Goal: Task Accomplishment & Management: Complete application form

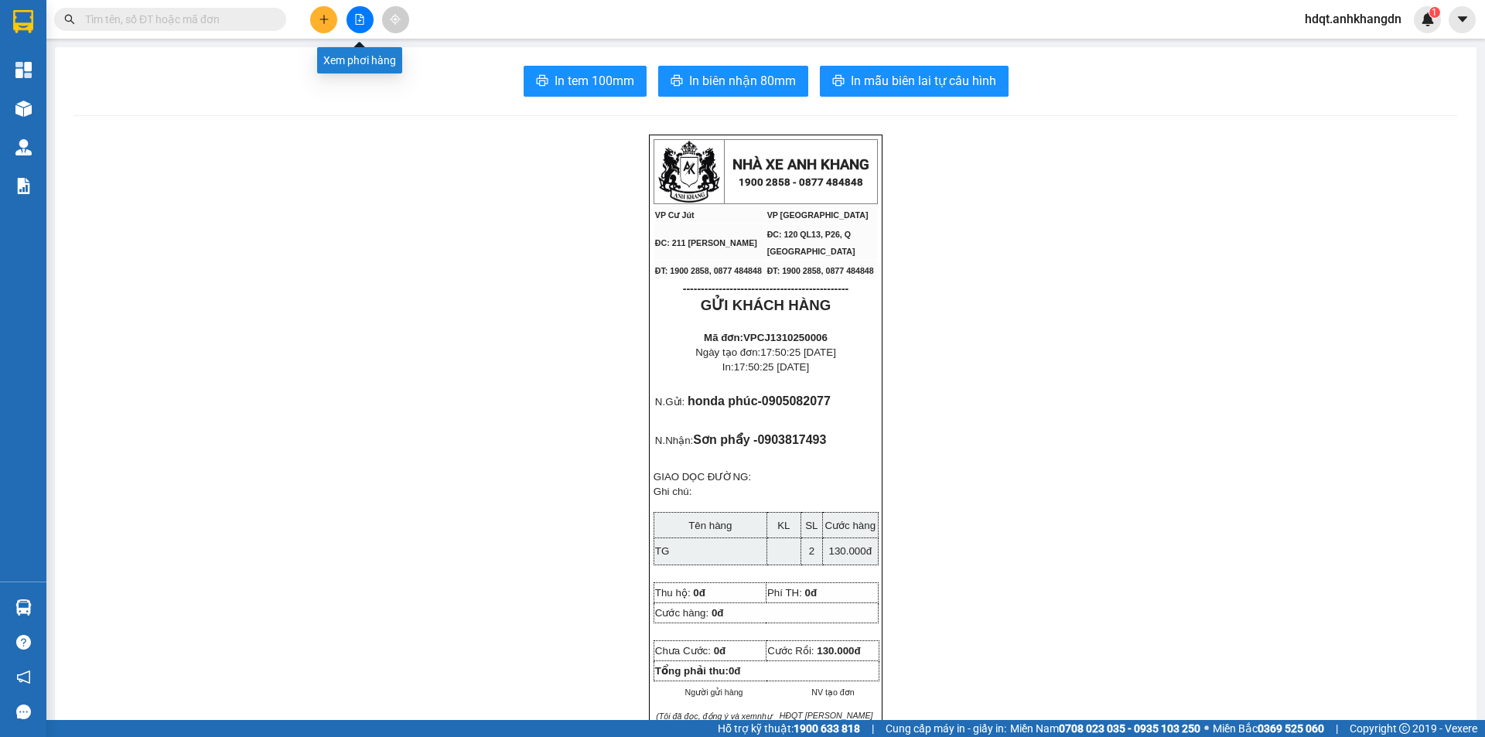
click at [353, 22] on button at bounding box center [359, 19] width 27 height 27
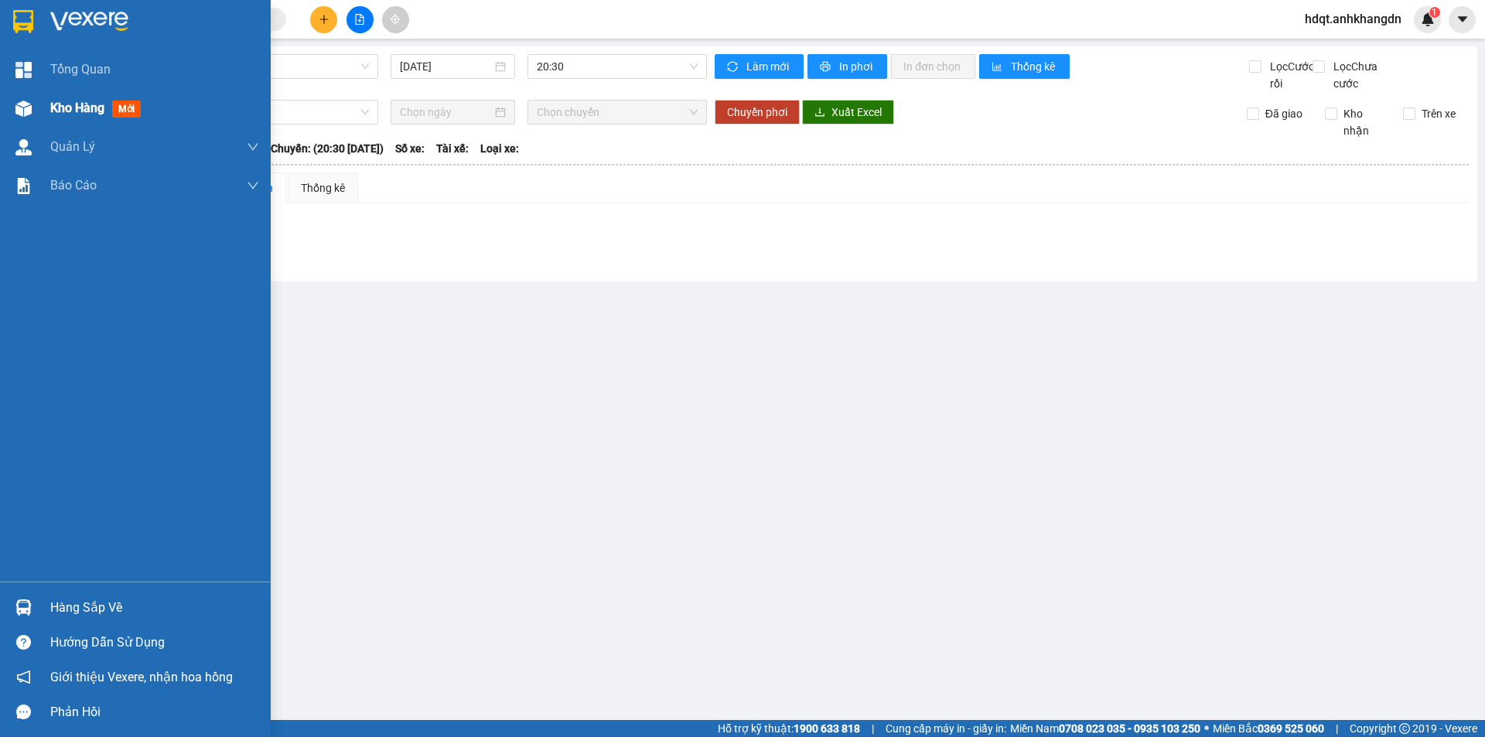
click at [60, 110] on span "Kho hàng" at bounding box center [77, 108] width 54 height 15
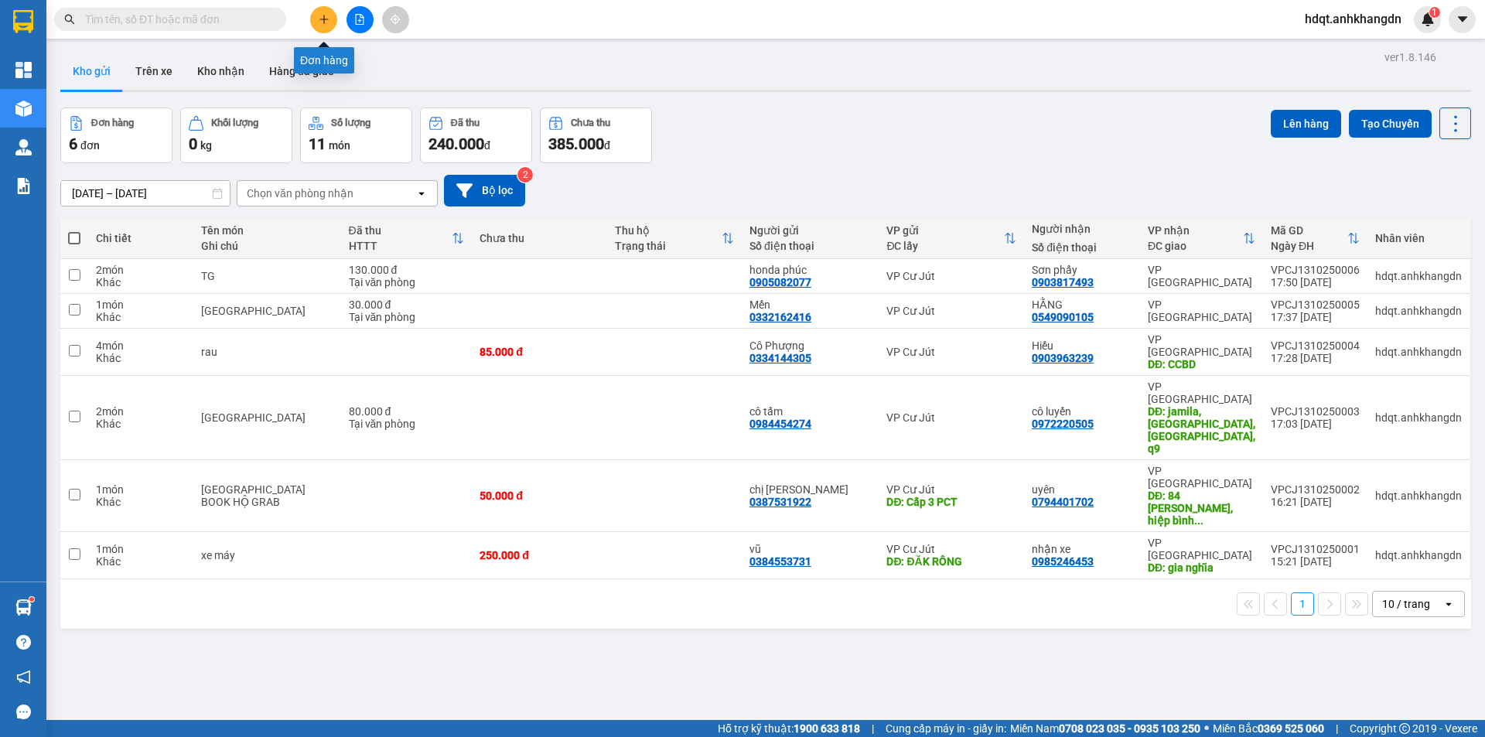
click at [327, 20] on icon "plus" at bounding box center [324, 19] width 11 height 11
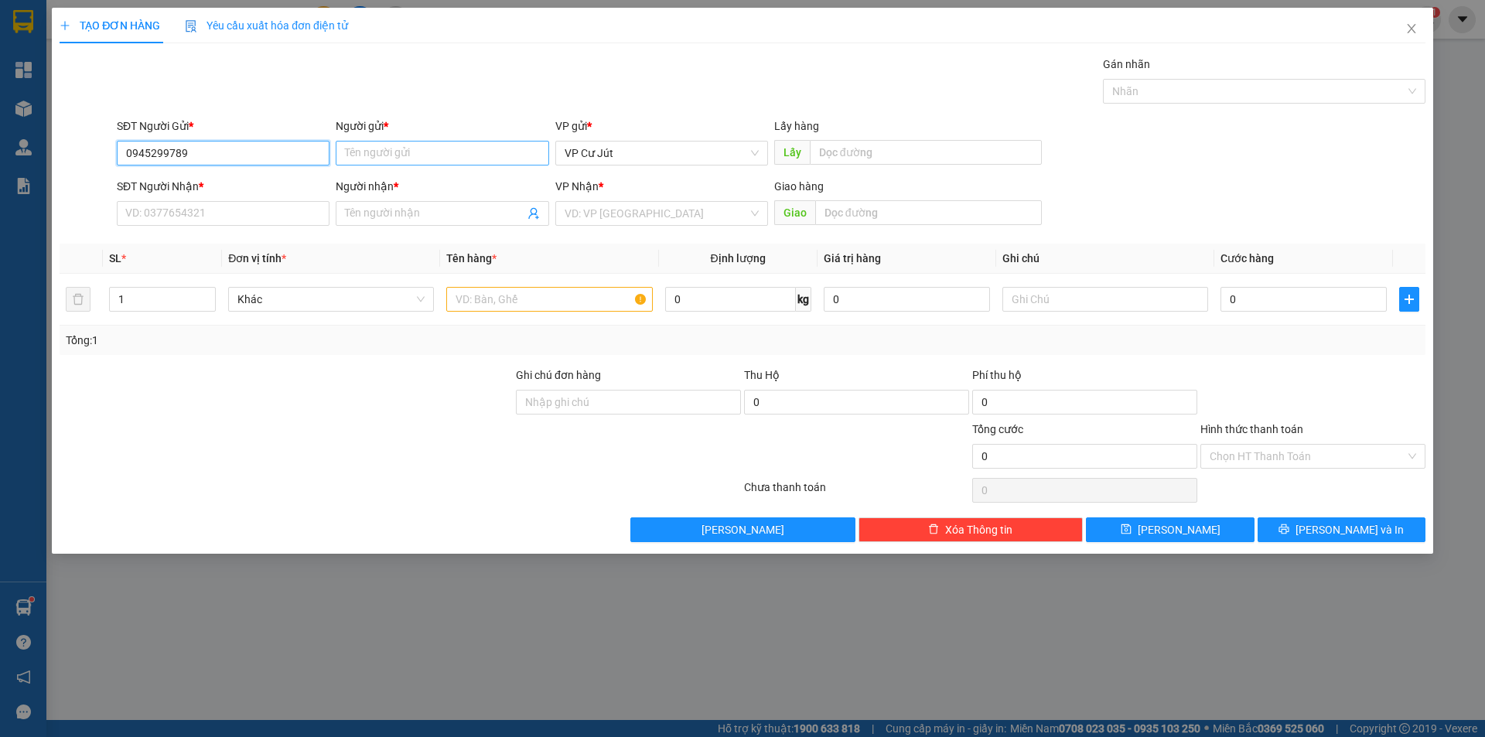
type input "0945299789"
click at [464, 151] on input "Người gửi *" at bounding box center [442, 153] width 213 height 25
type input "a"
type input "A"
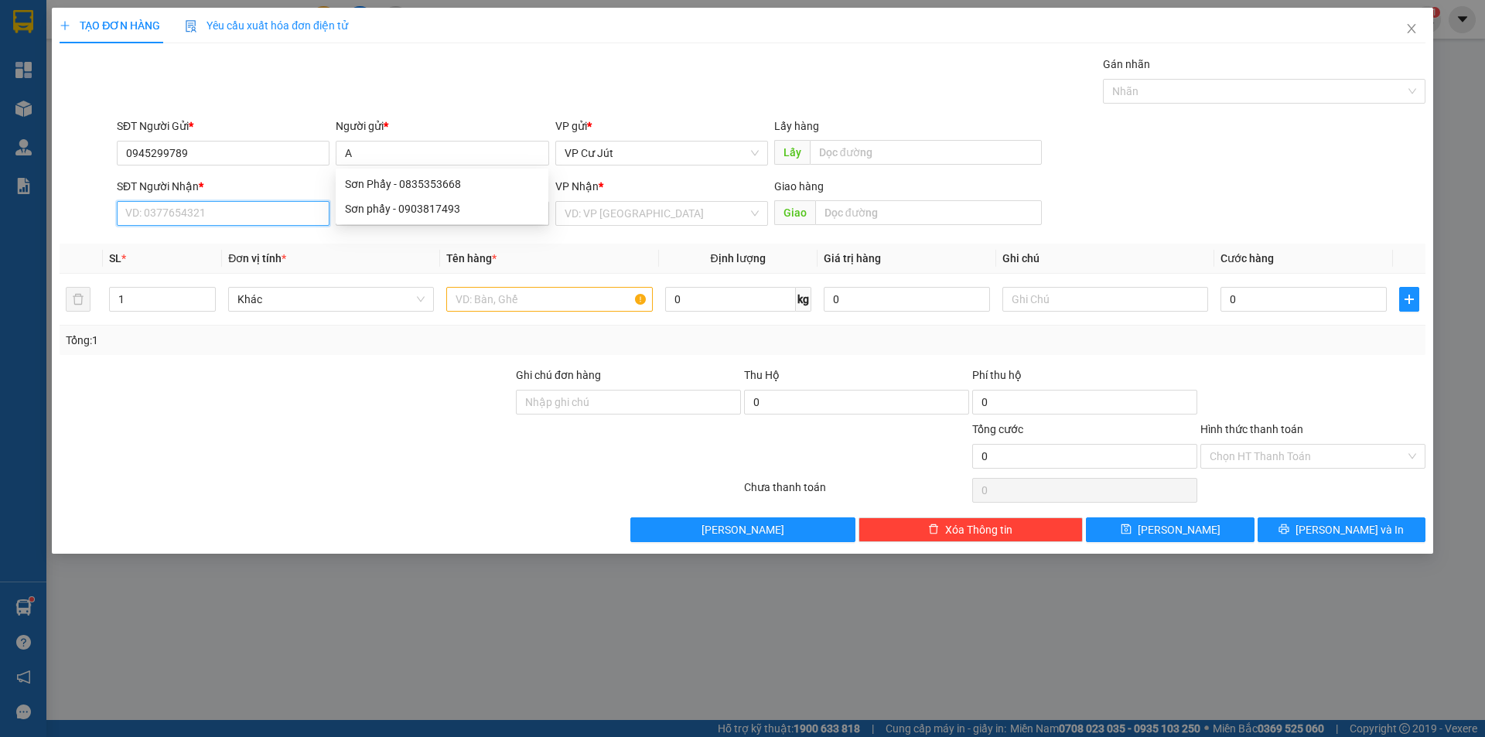
click at [227, 208] on input "SĐT Người Nhận *" at bounding box center [223, 213] width 213 height 25
type input "0387531922"
click at [360, 213] on input "Người nhận *" at bounding box center [434, 213] width 179 height 17
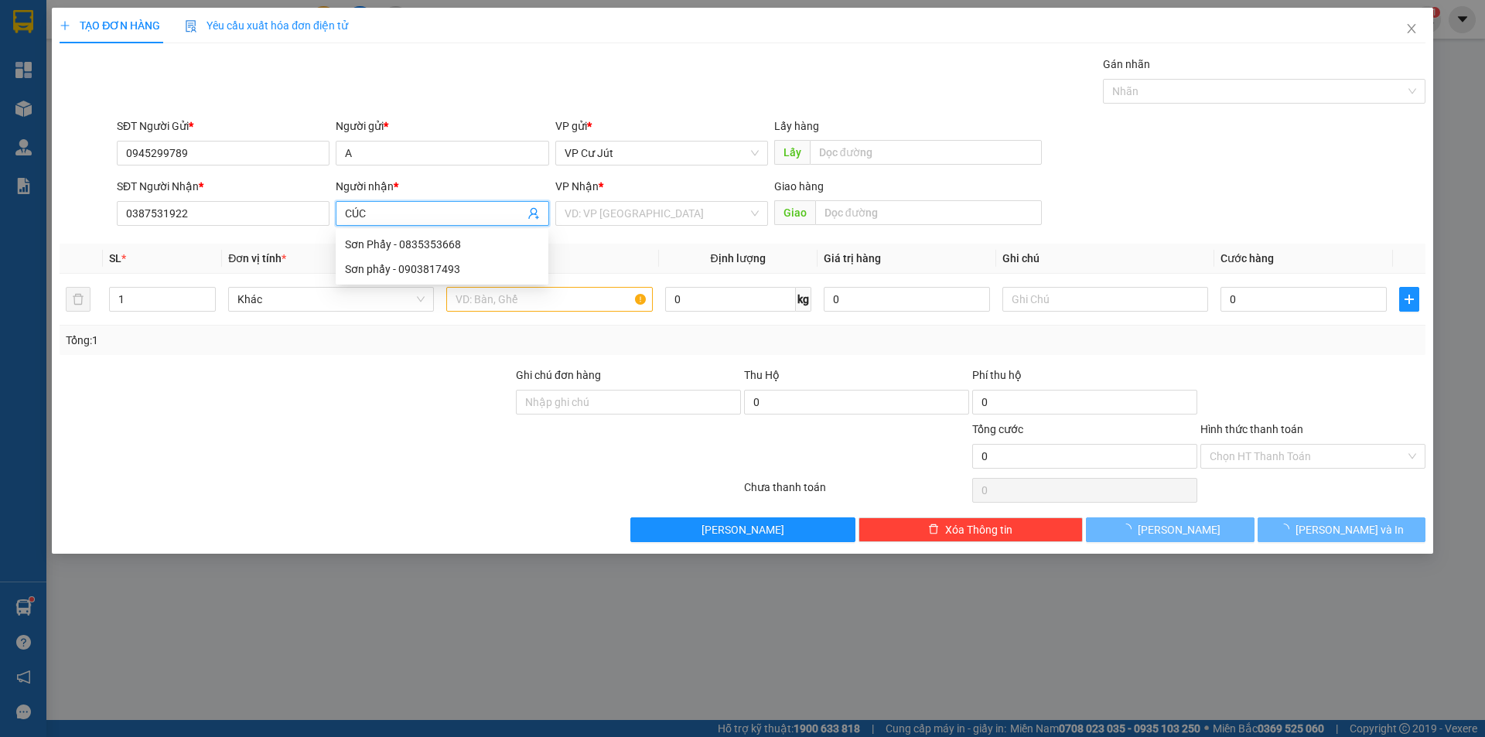
type input "CÚC"
click at [442, 94] on div "Gán nhãn Nhãn" at bounding box center [771, 83] width 1315 height 54
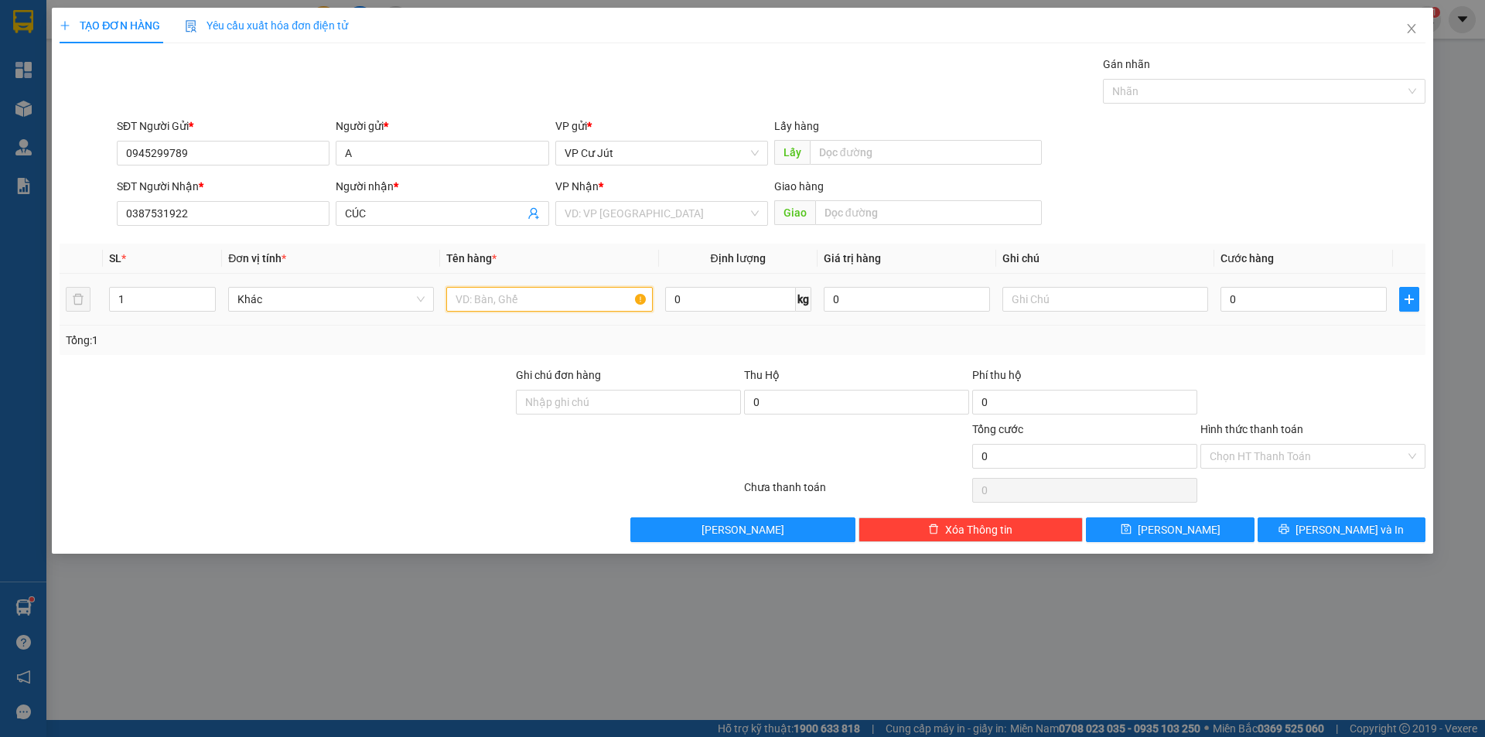
click at [471, 302] on input "text" at bounding box center [549, 299] width 206 height 25
type input "[GEOGRAPHIC_DATA]"
click at [1249, 296] on input "0" at bounding box center [1303, 299] width 166 height 25
type input "40"
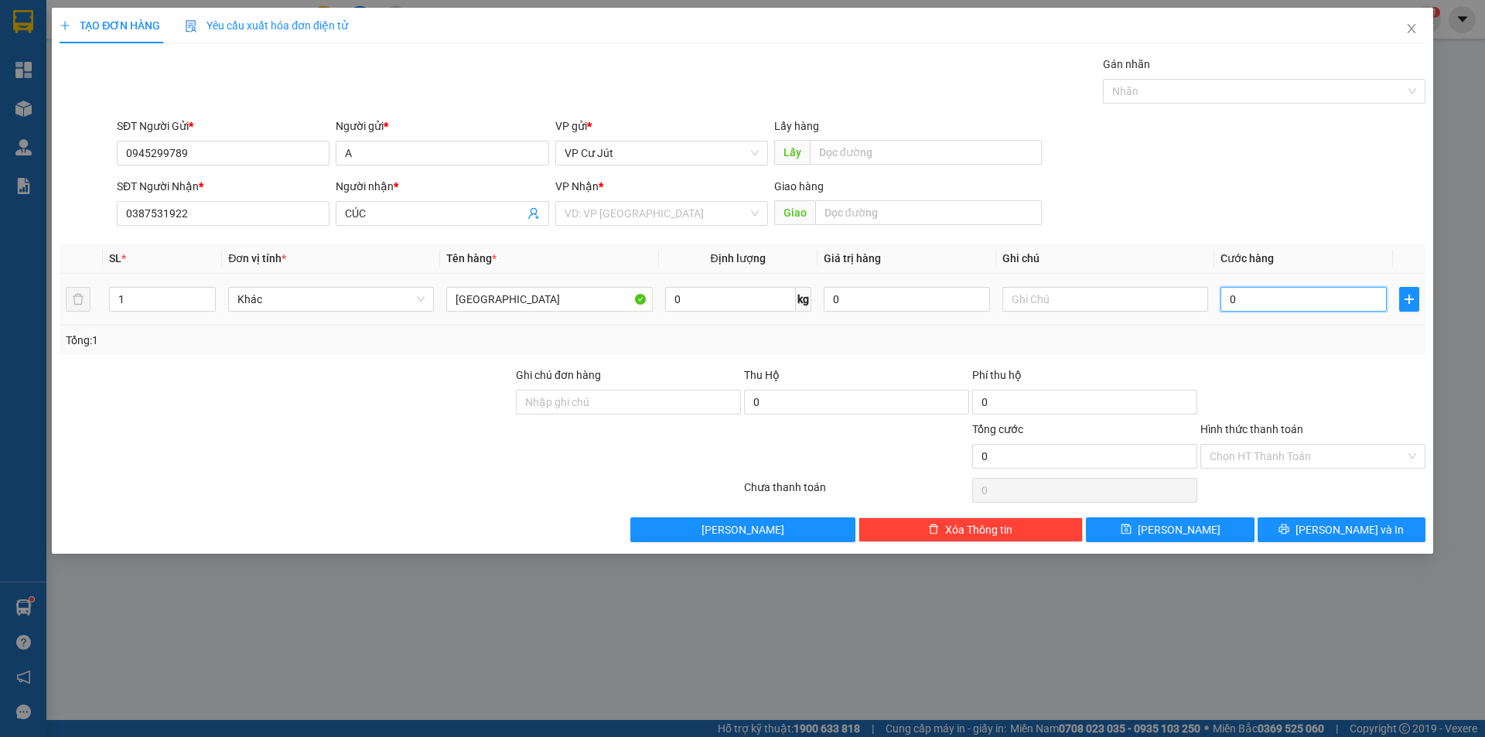
type input "40"
type input "400"
type input "4.000"
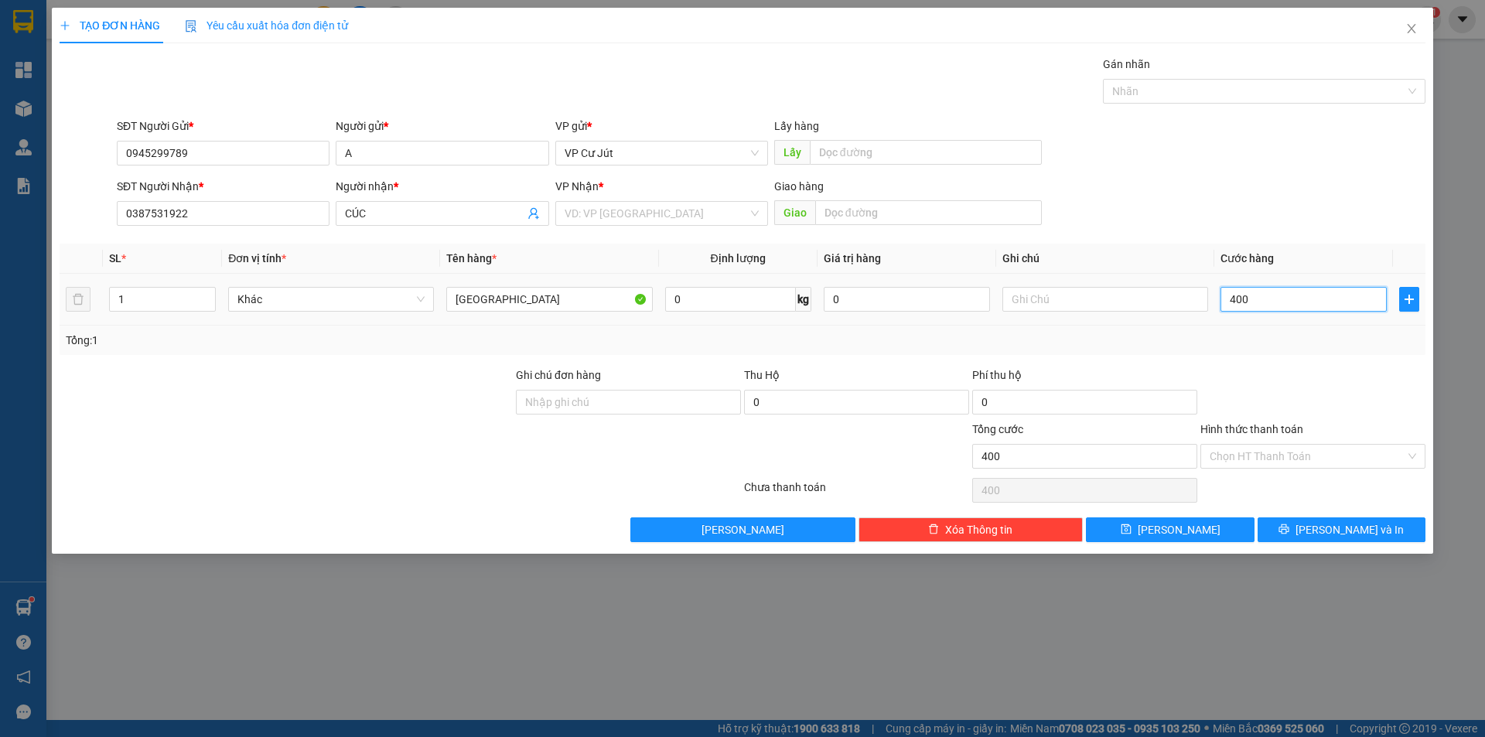
type input "4.000"
type input "40.000"
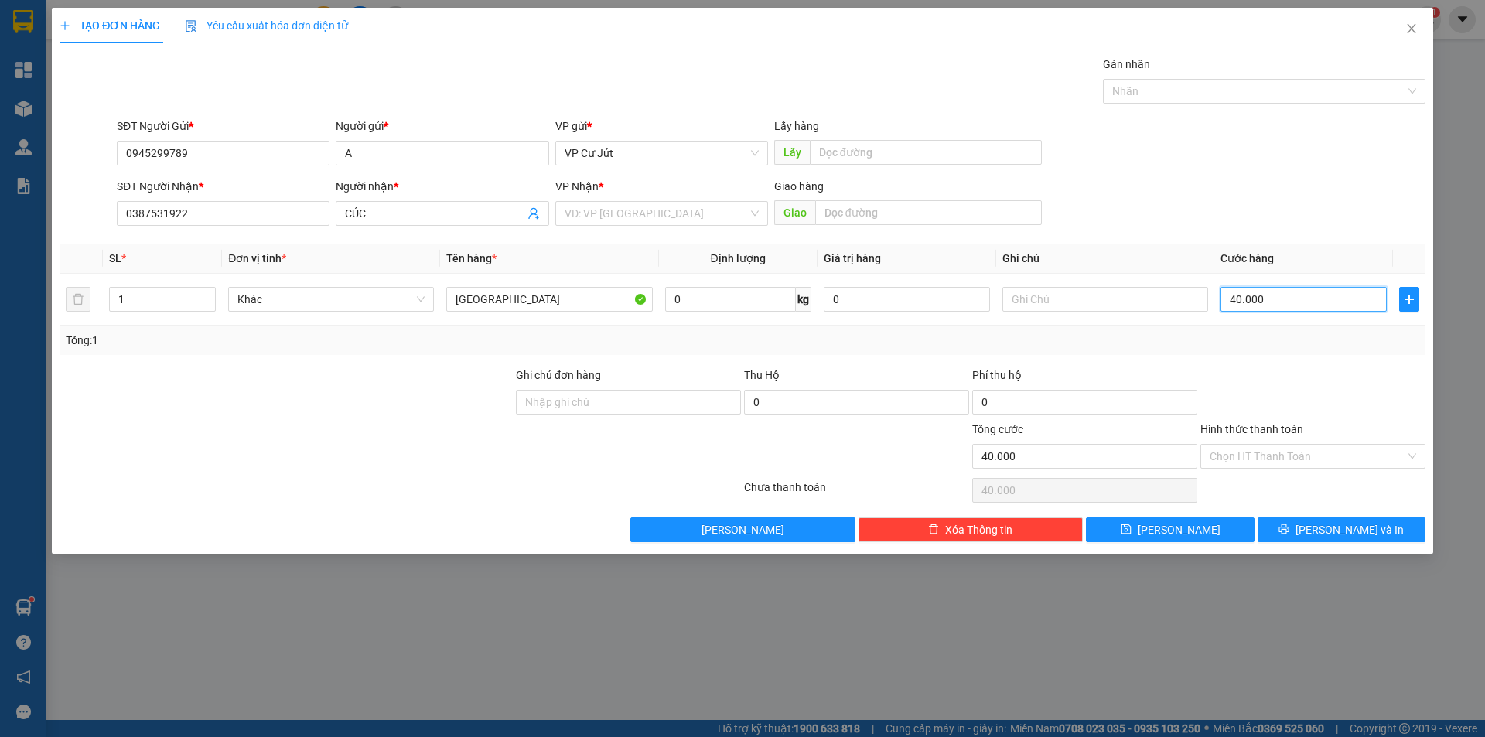
type input "40.000"
click at [652, 227] on div "VP Nhận * VD: VP [GEOGRAPHIC_DATA]" at bounding box center [661, 205] width 213 height 54
click at [653, 217] on input "search" at bounding box center [656, 213] width 183 height 23
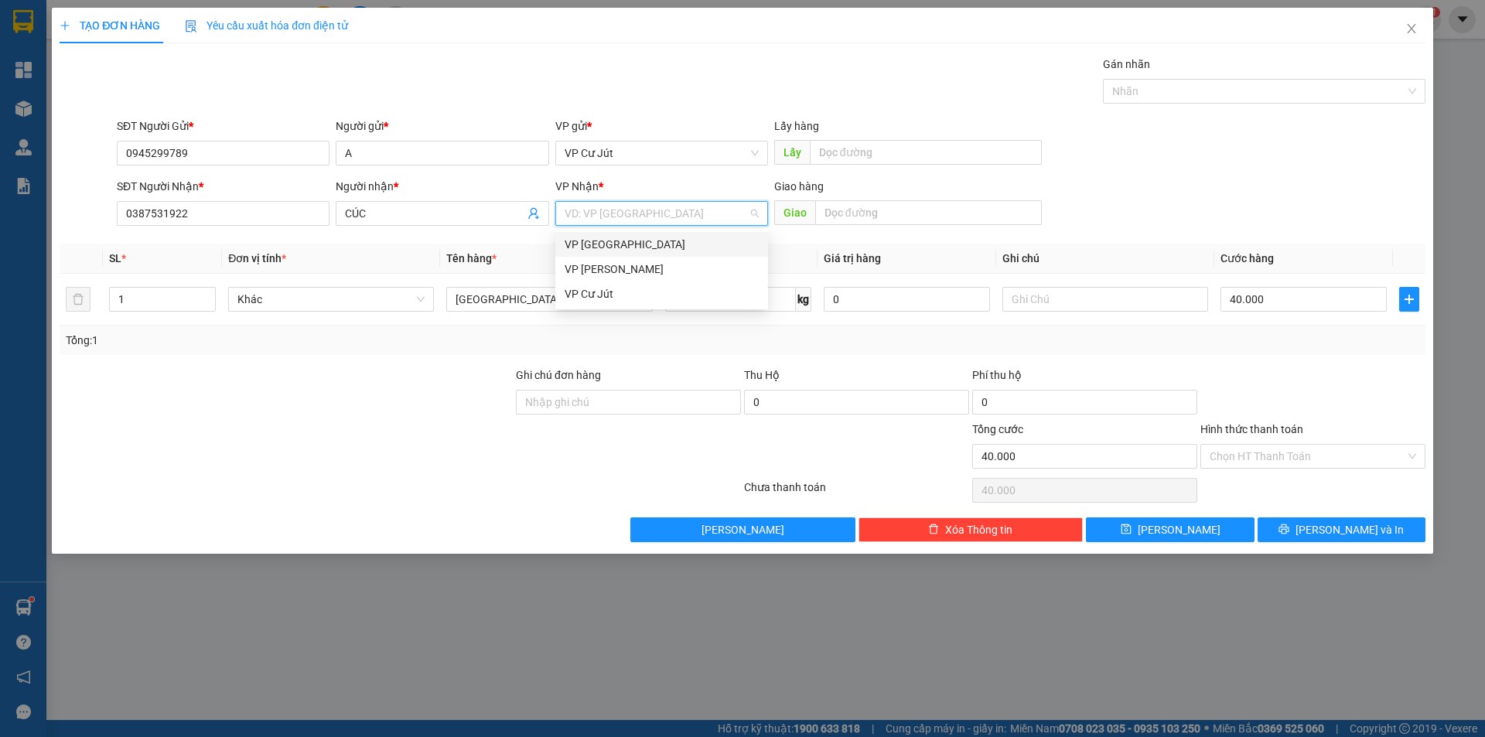
click at [645, 243] on div "VP [GEOGRAPHIC_DATA]" at bounding box center [662, 244] width 194 height 17
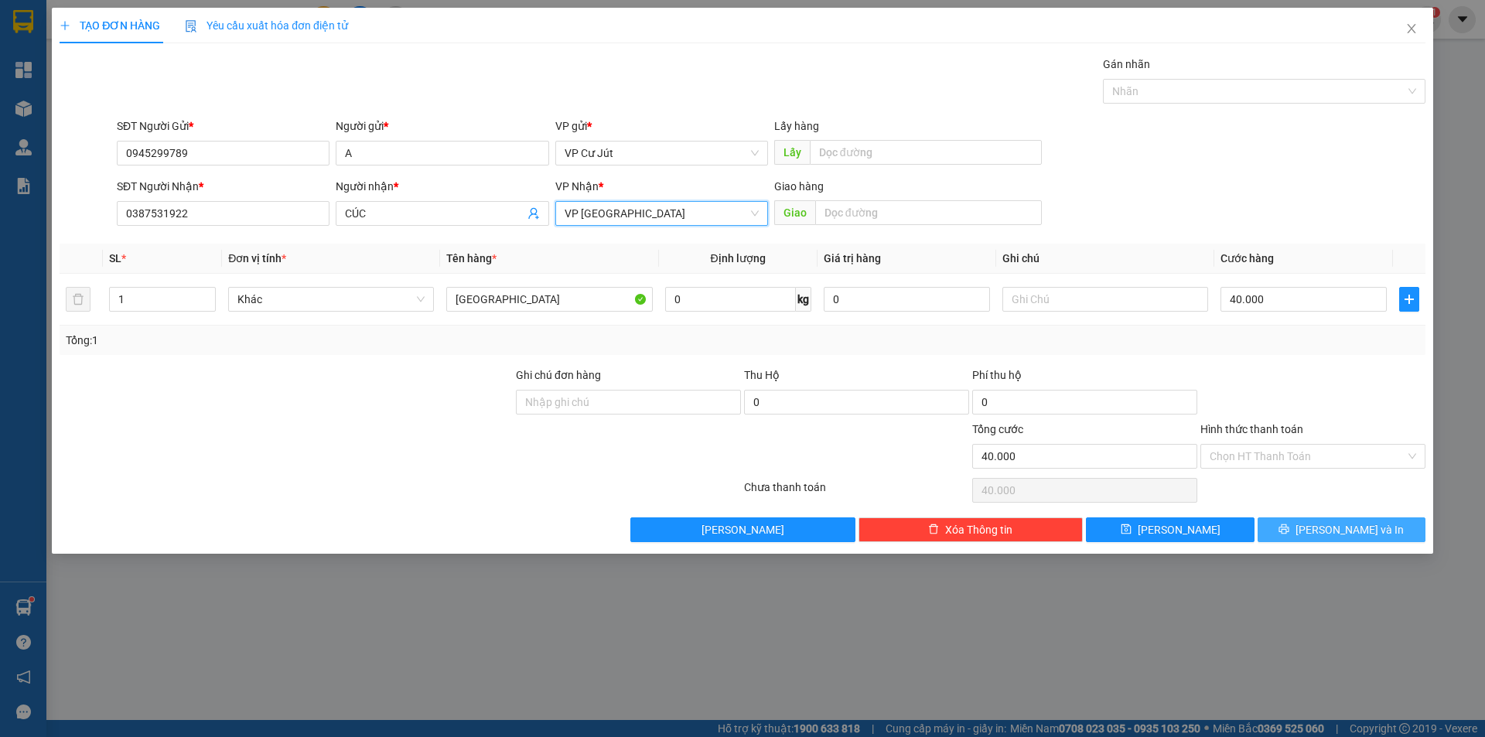
click at [1320, 537] on button "[PERSON_NAME] và In" at bounding box center [1341, 529] width 168 height 25
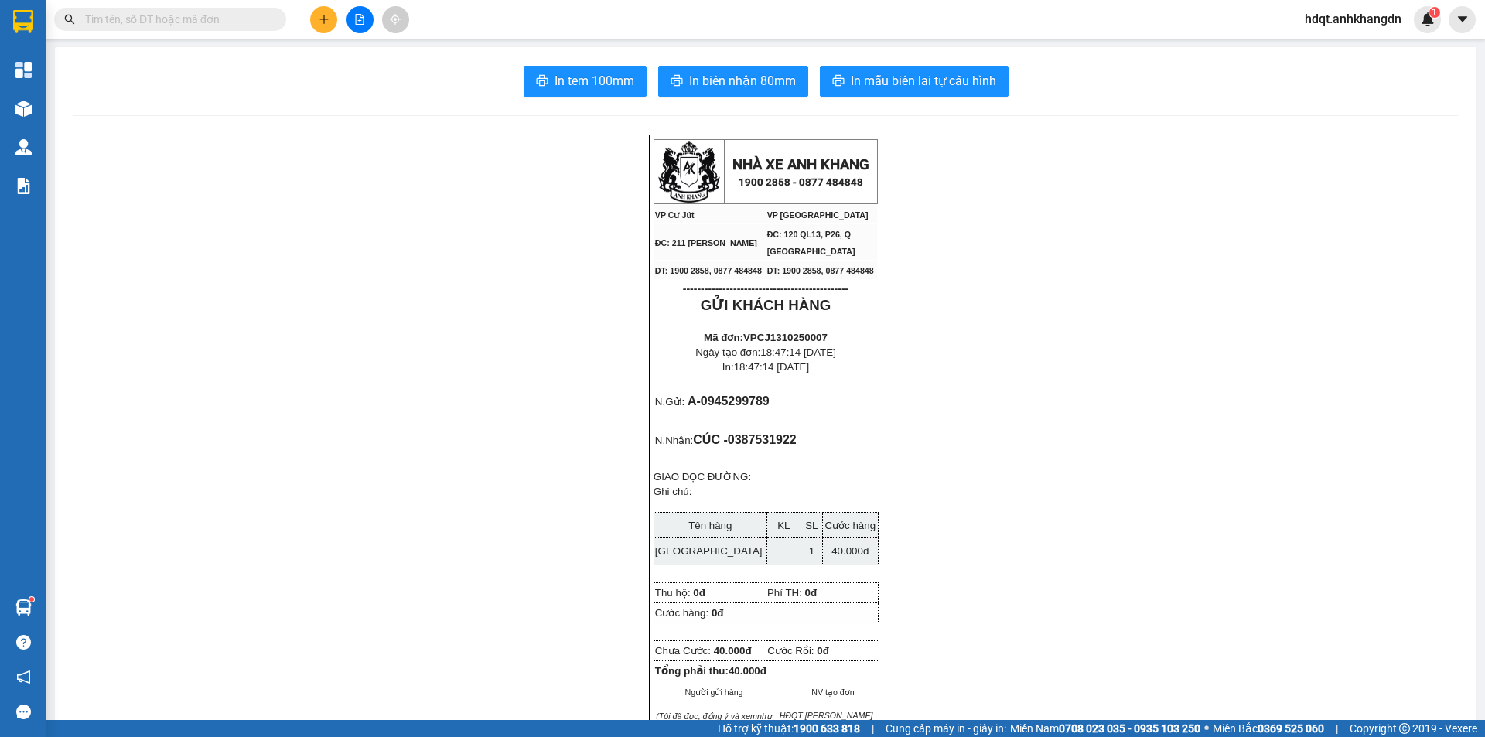
click at [319, 18] on icon "plus" at bounding box center [324, 19] width 11 height 11
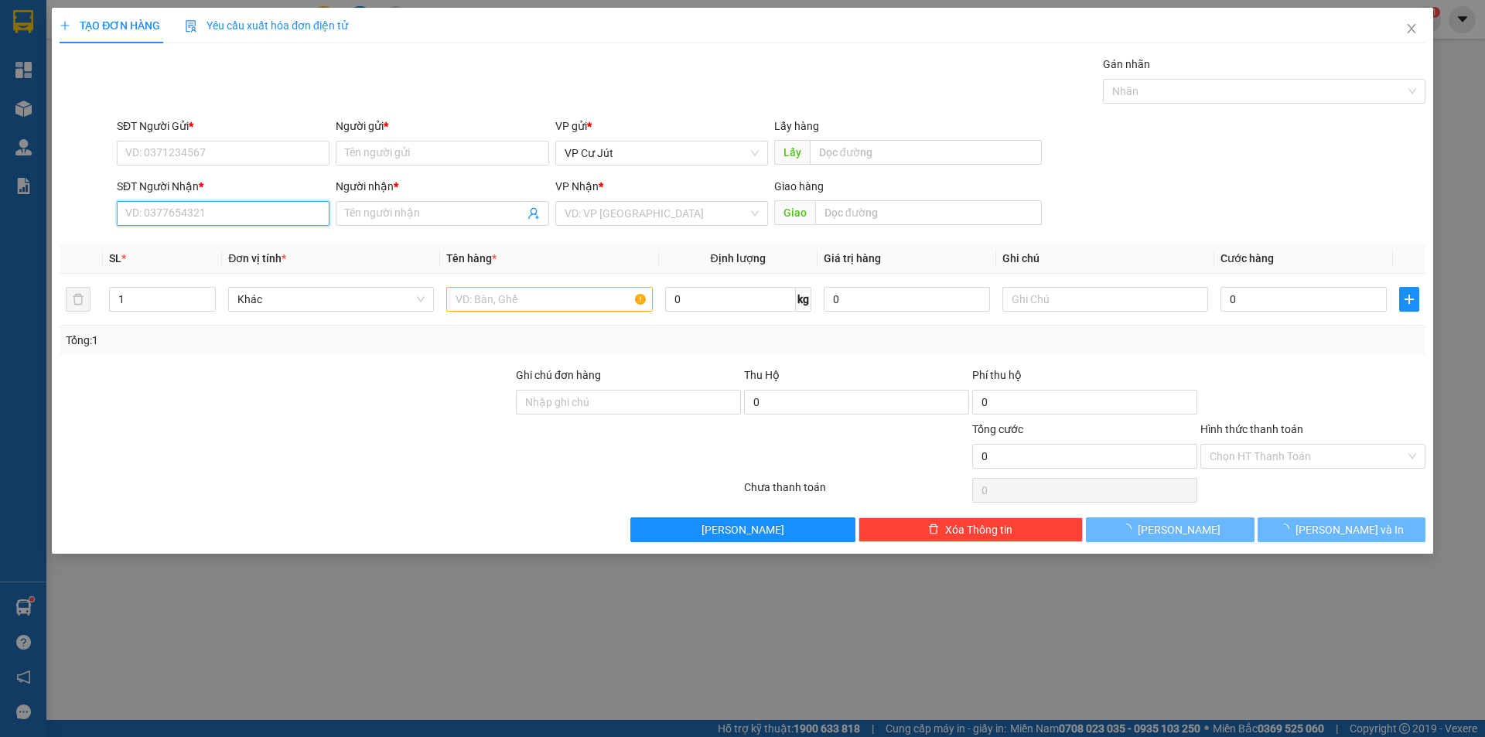
click at [229, 204] on input "SĐT Người Nhận *" at bounding box center [223, 213] width 213 height 25
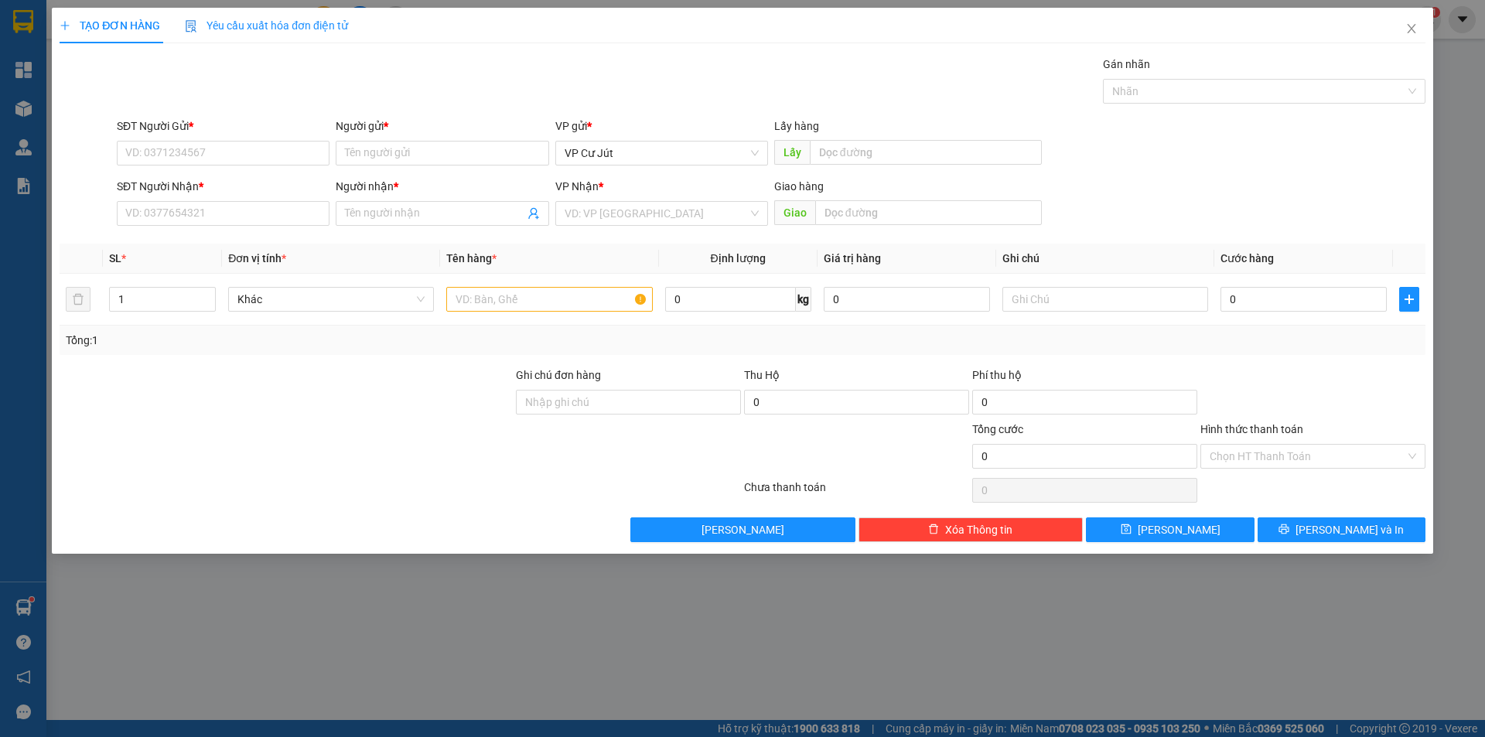
click at [612, 98] on div "Gán nhãn Nhãn" at bounding box center [771, 83] width 1315 height 54
click at [287, 206] on input "SĐT Người Nhận *" at bounding box center [223, 213] width 213 height 25
type input "0964378642"
click at [382, 206] on input "Người nhận *" at bounding box center [434, 213] width 179 height 17
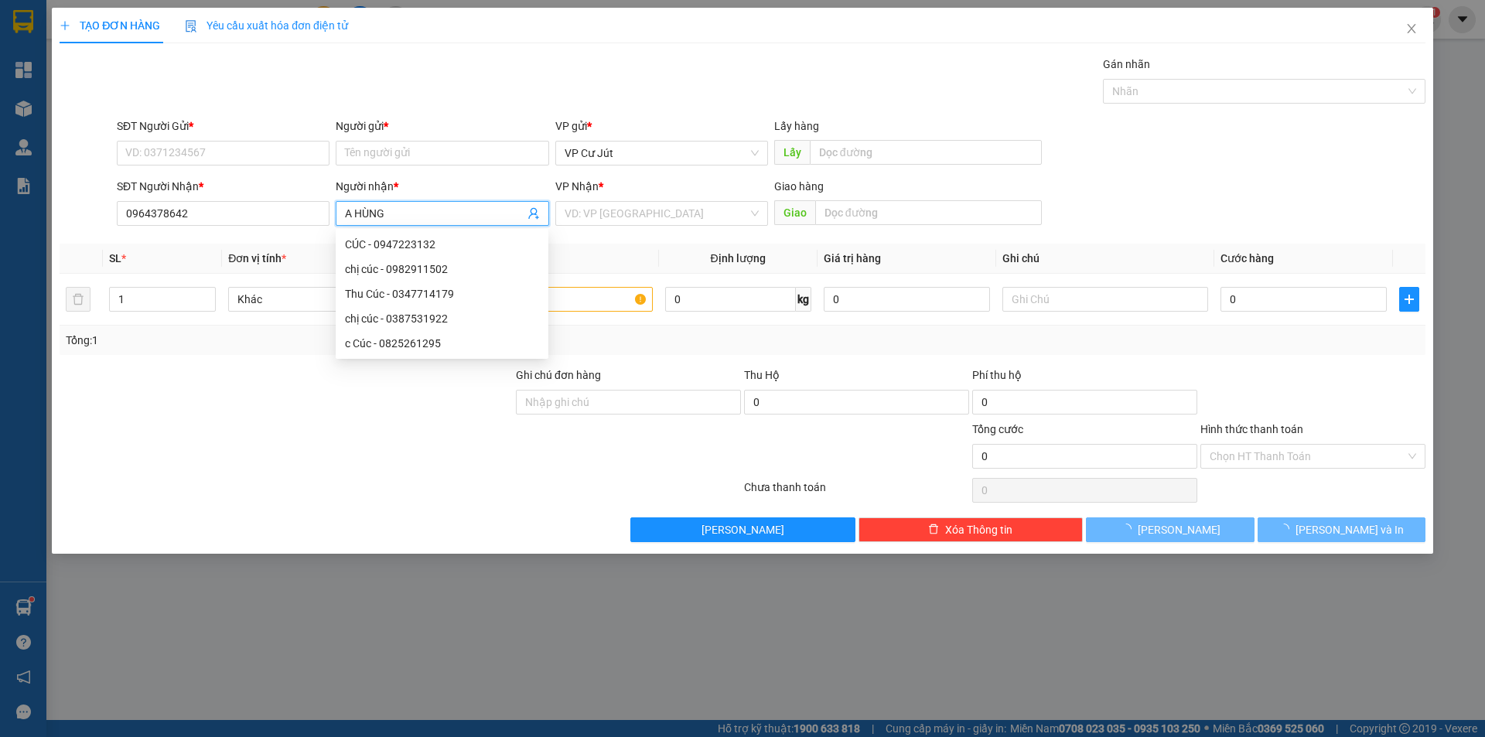
type input "A HÙNG"
click at [508, 45] on div "TẠO ĐƠN HÀNG Yêu cầu xuất hóa đơn điện tử Transit Pickup Surcharge Ids Transit …" at bounding box center [743, 275] width 1366 height 534
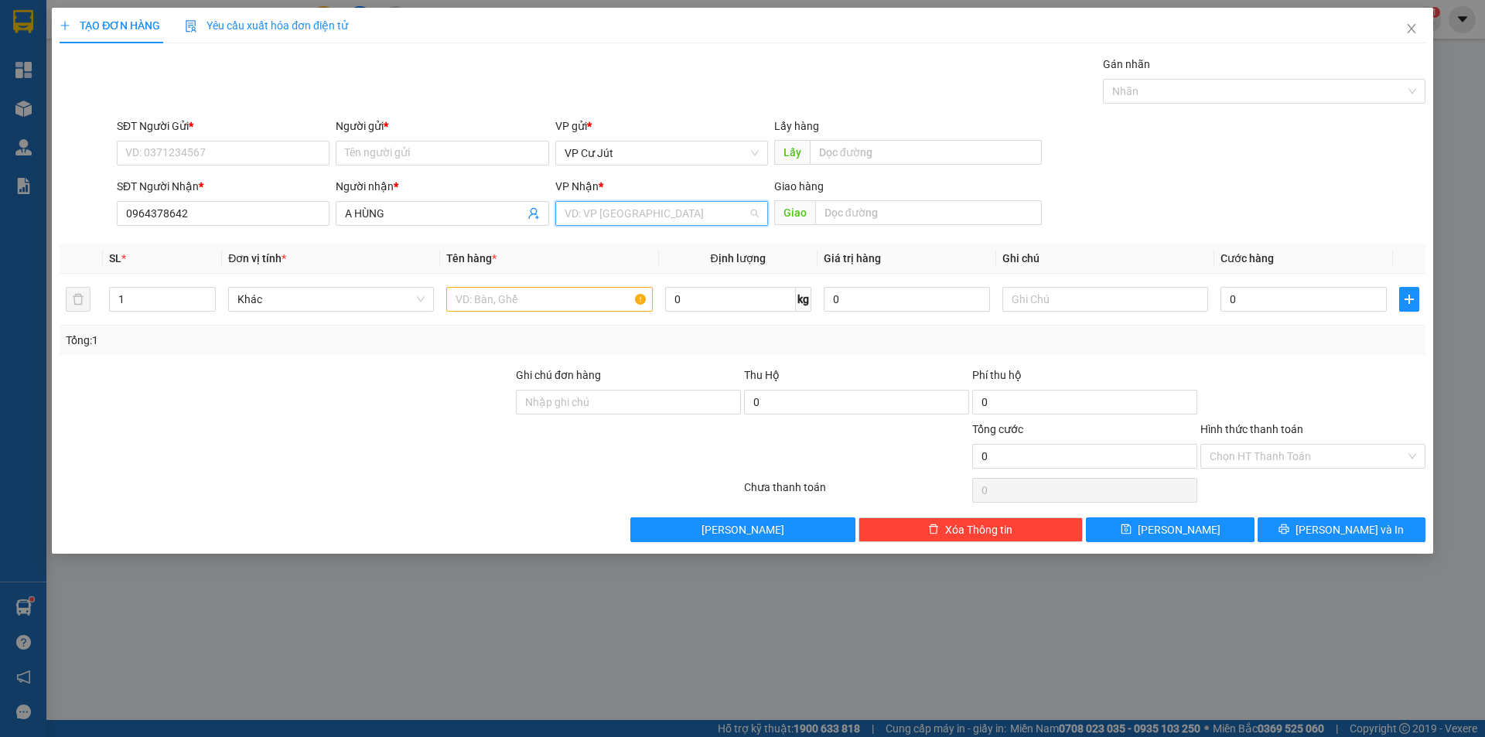
click at [629, 213] on input "search" at bounding box center [656, 213] width 183 height 23
click at [604, 240] on div "VP [GEOGRAPHIC_DATA]" at bounding box center [662, 244] width 194 height 17
click at [912, 217] on input "text" at bounding box center [928, 212] width 227 height 25
type input "0982374844"
click at [163, 149] on input "SĐT Người Gửi *" at bounding box center [223, 153] width 213 height 25
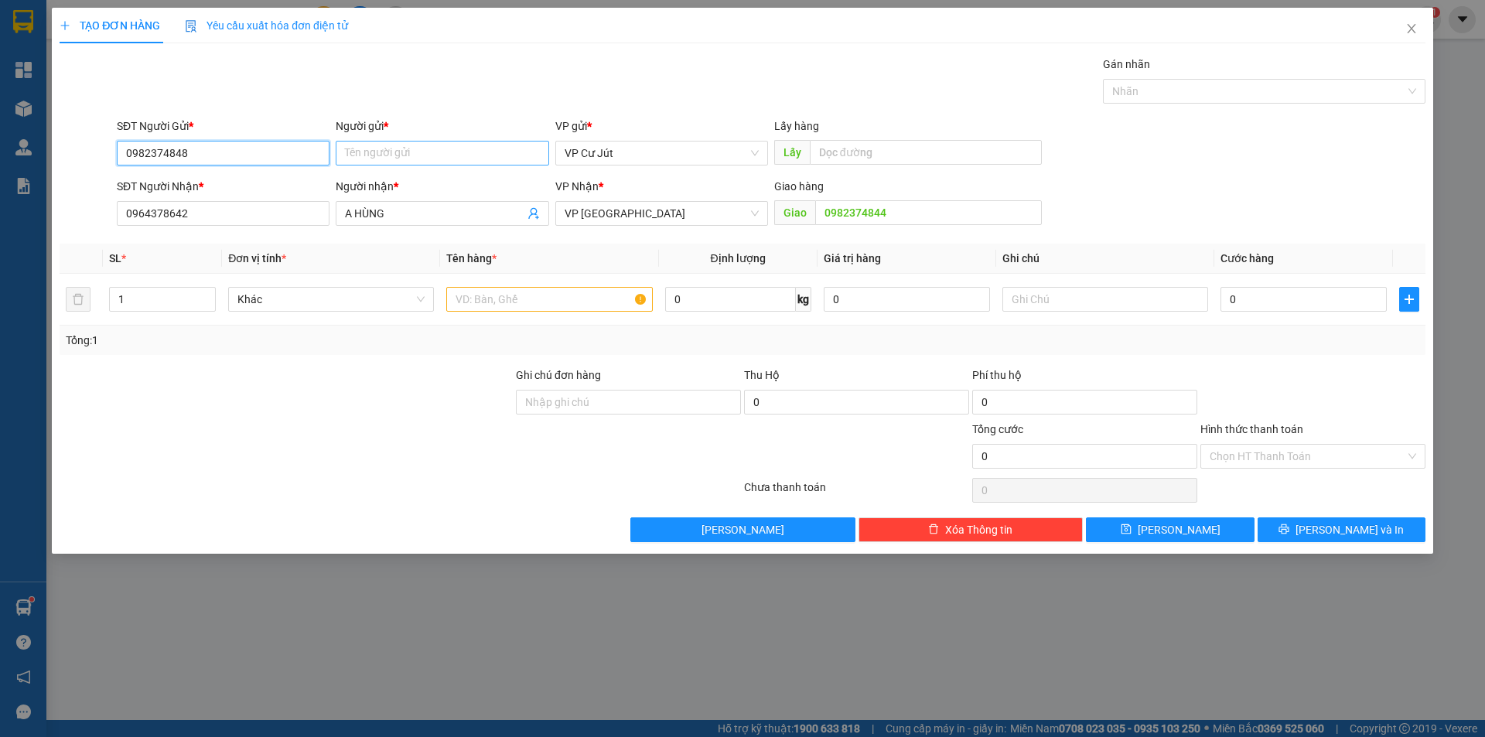
type input "0982374848"
click at [374, 154] on input "Người gửi *" at bounding box center [442, 153] width 213 height 25
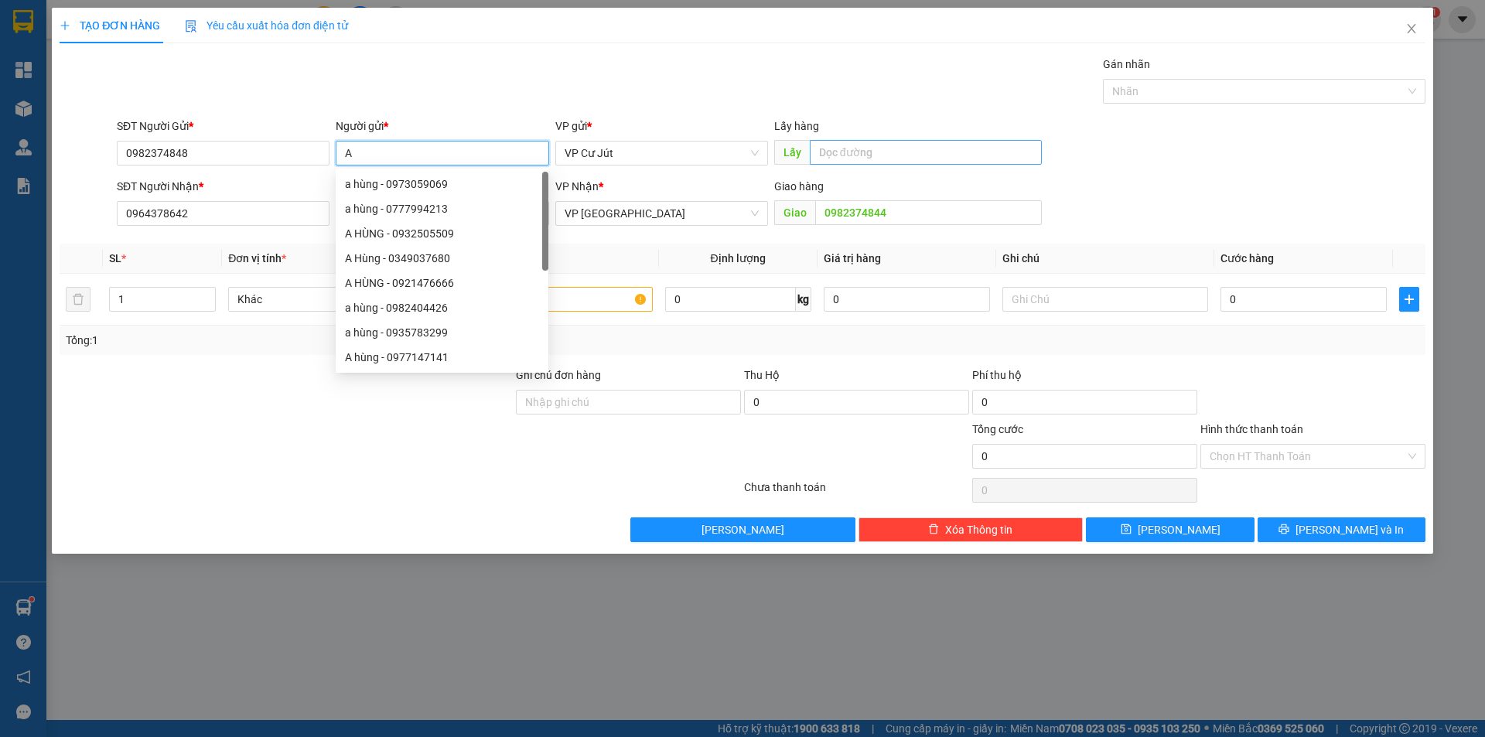
type input "A"
click at [941, 155] on input "text" at bounding box center [926, 152] width 232 height 25
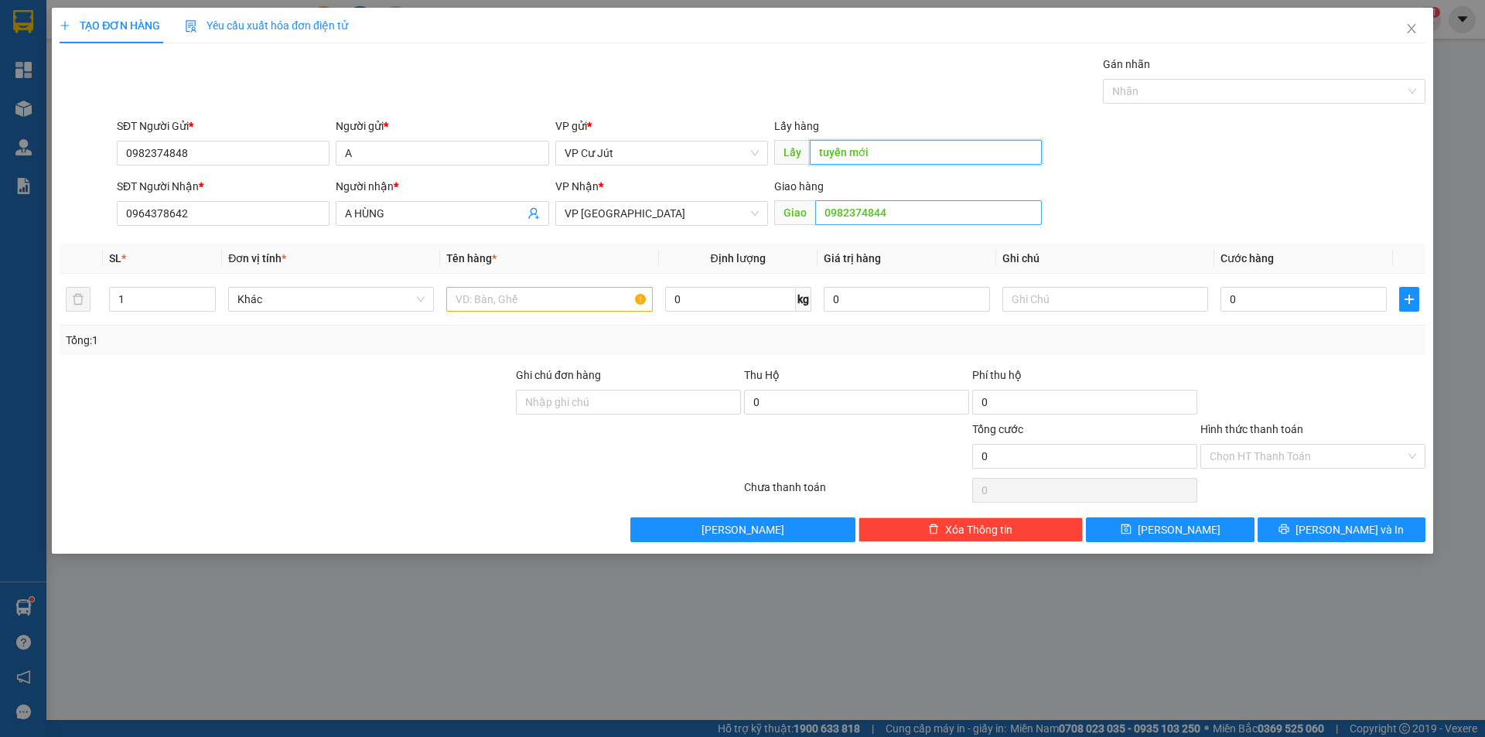
type input "tuyến mới"
type input "d"
type input "đức mạnh"
click at [612, 302] on input "text" at bounding box center [549, 299] width 206 height 25
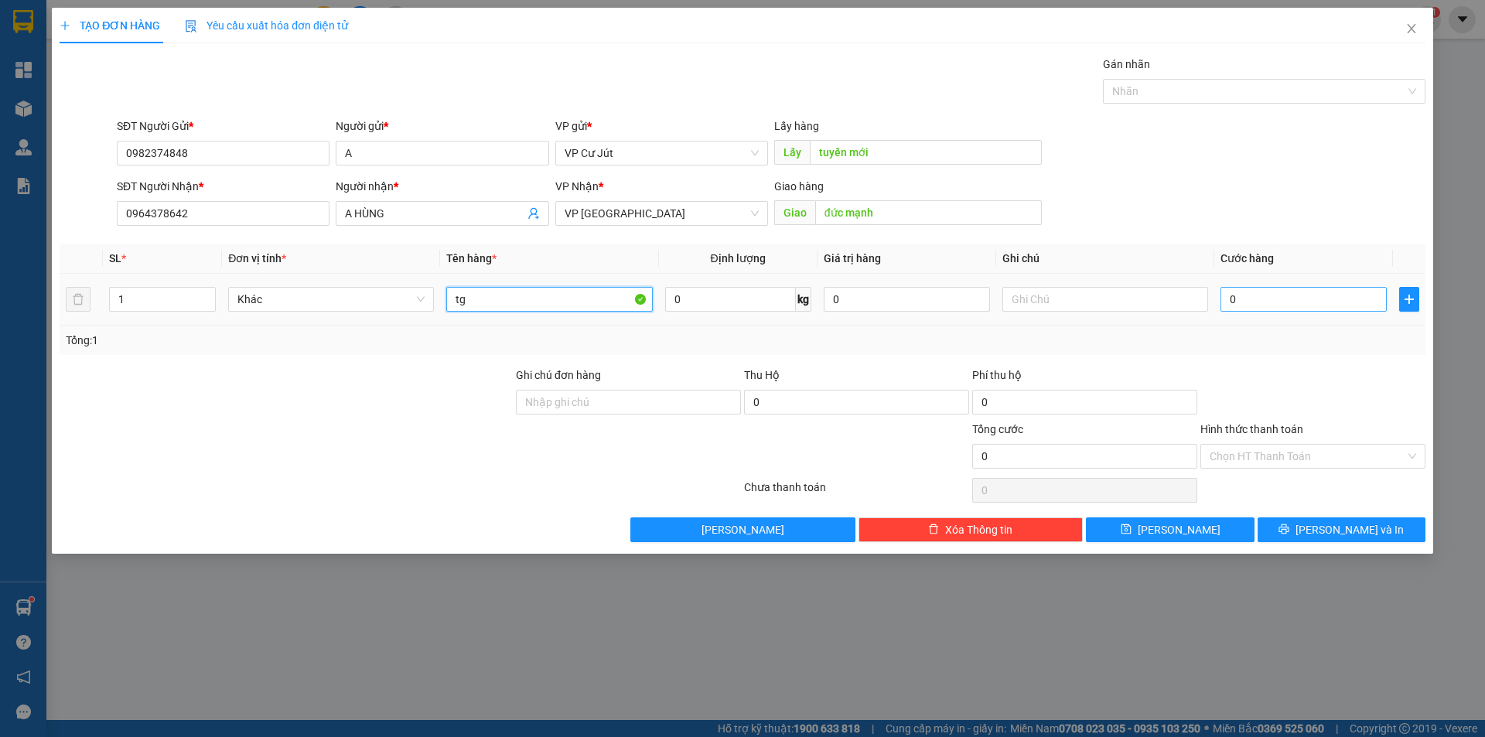
type input "tg"
click at [1247, 292] on input "0" at bounding box center [1303, 299] width 166 height 25
type input "40"
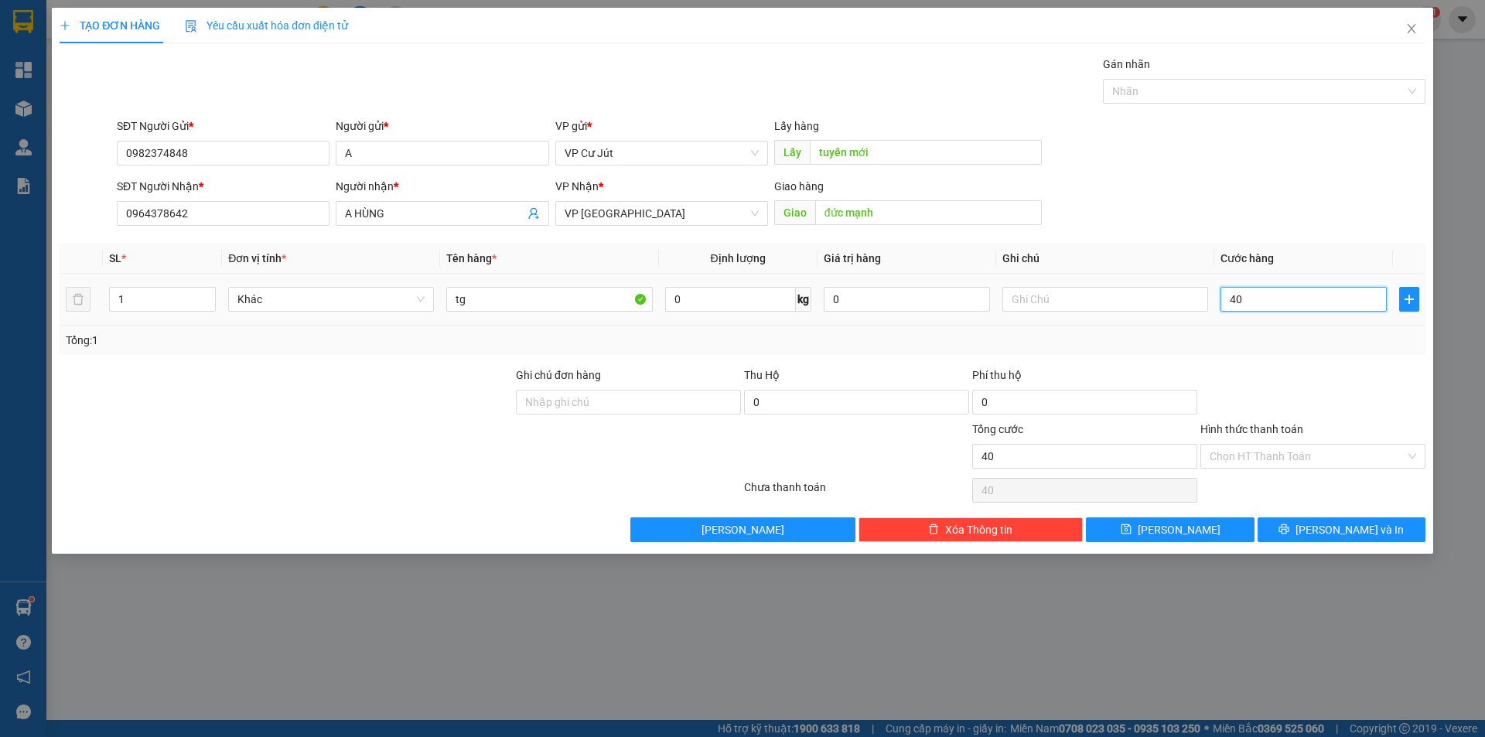
type input "400"
type input "4.000"
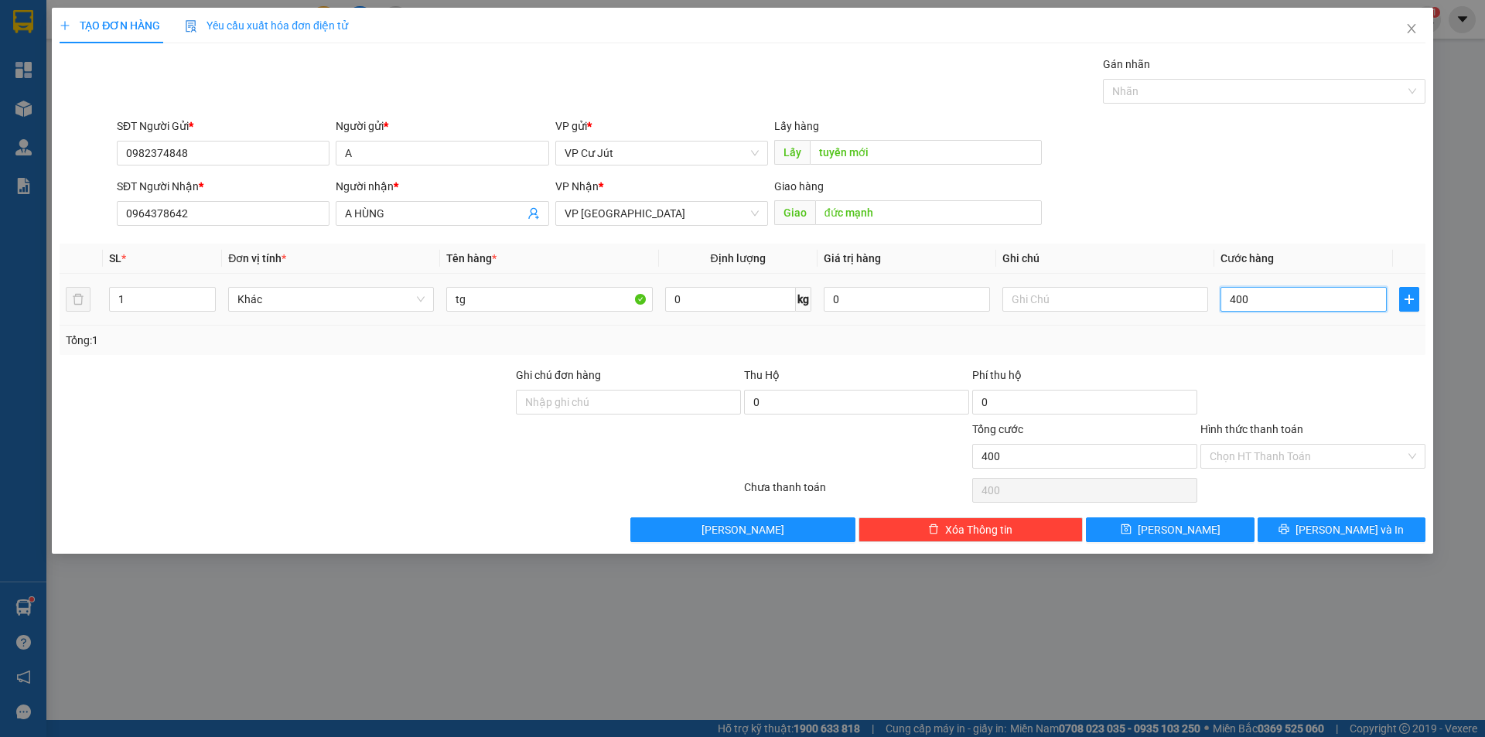
type input "4.000"
type input "40.000"
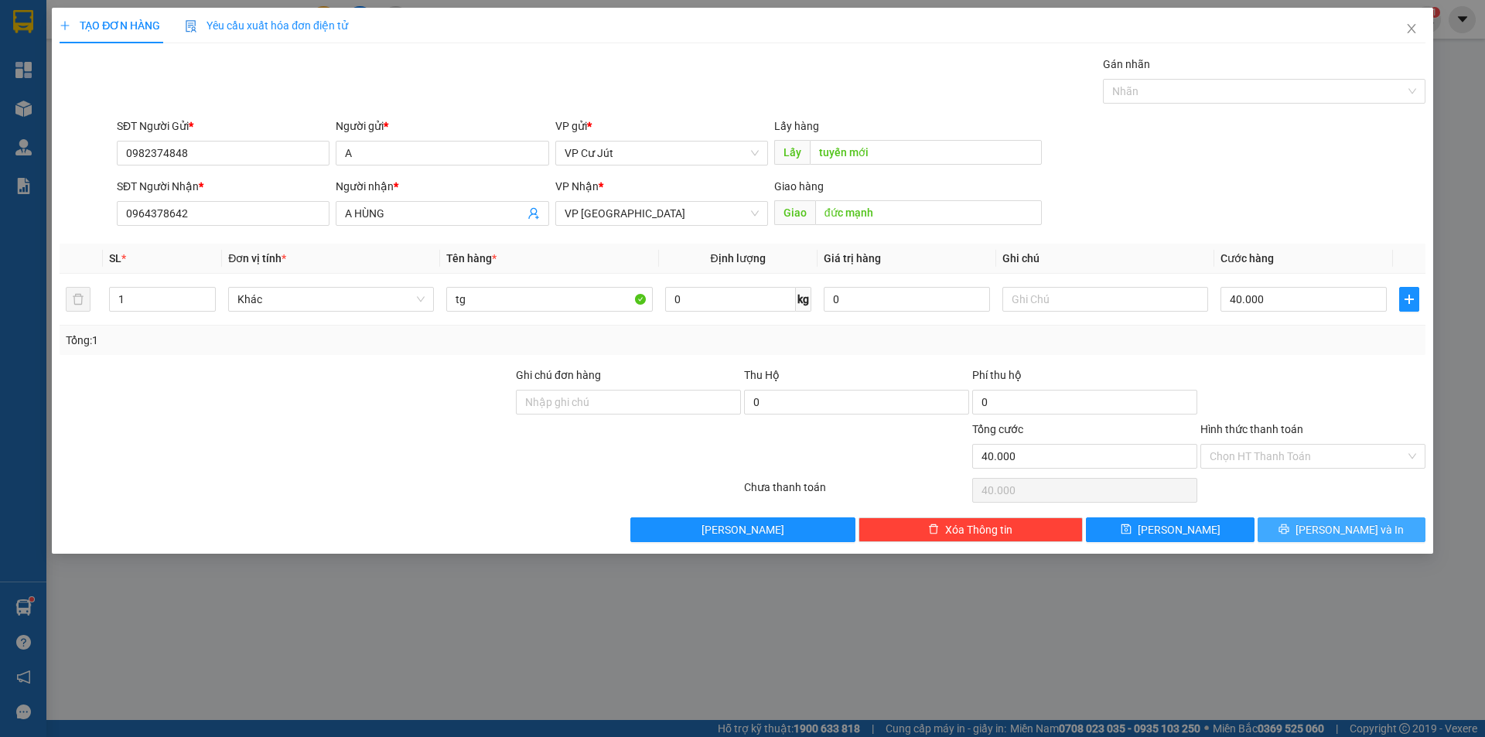
click at [1306, 531] on button "[PERSON_NAME] và In" at bounding box center [1341, 529] width 168 height 25
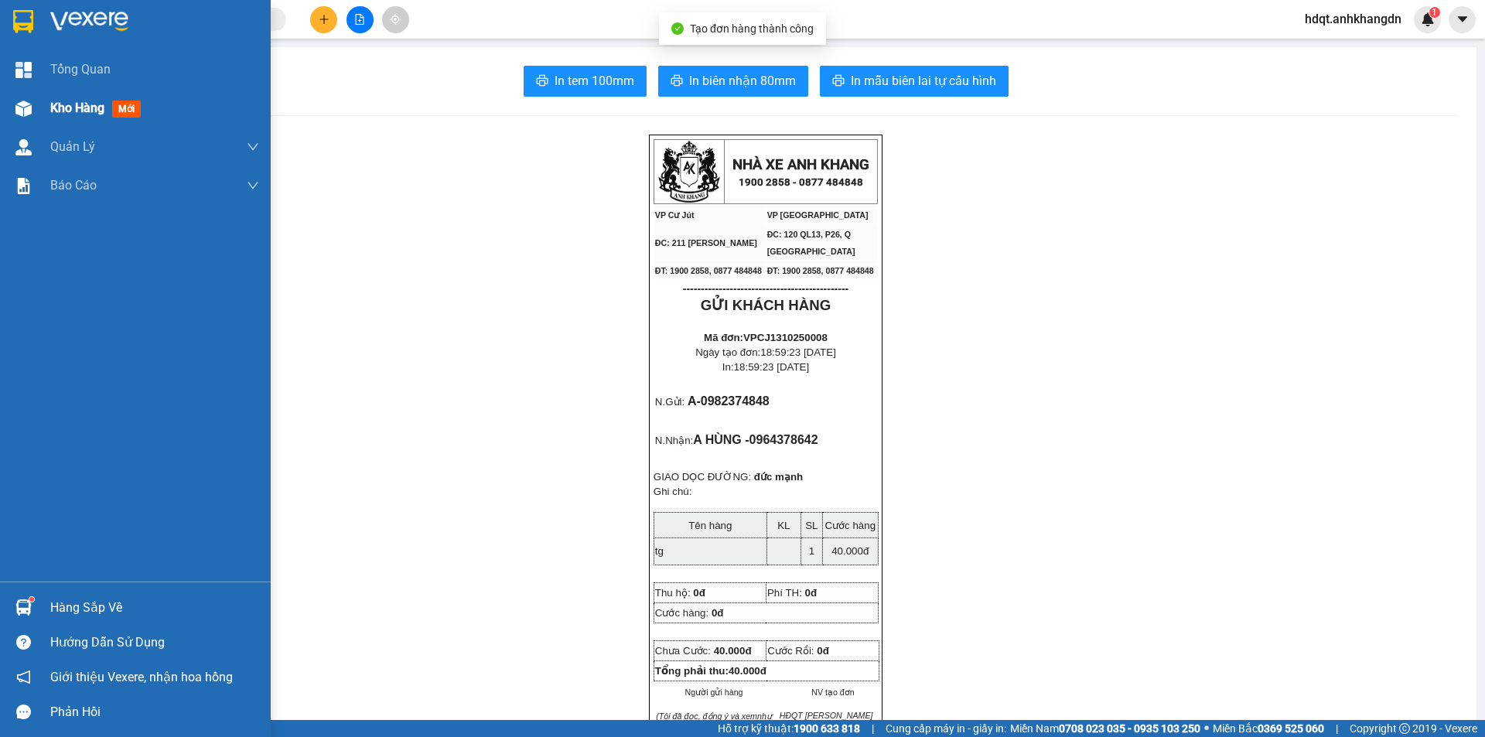
click at [26, 116] on img at bounding box center [23, 109] width 16 height 16
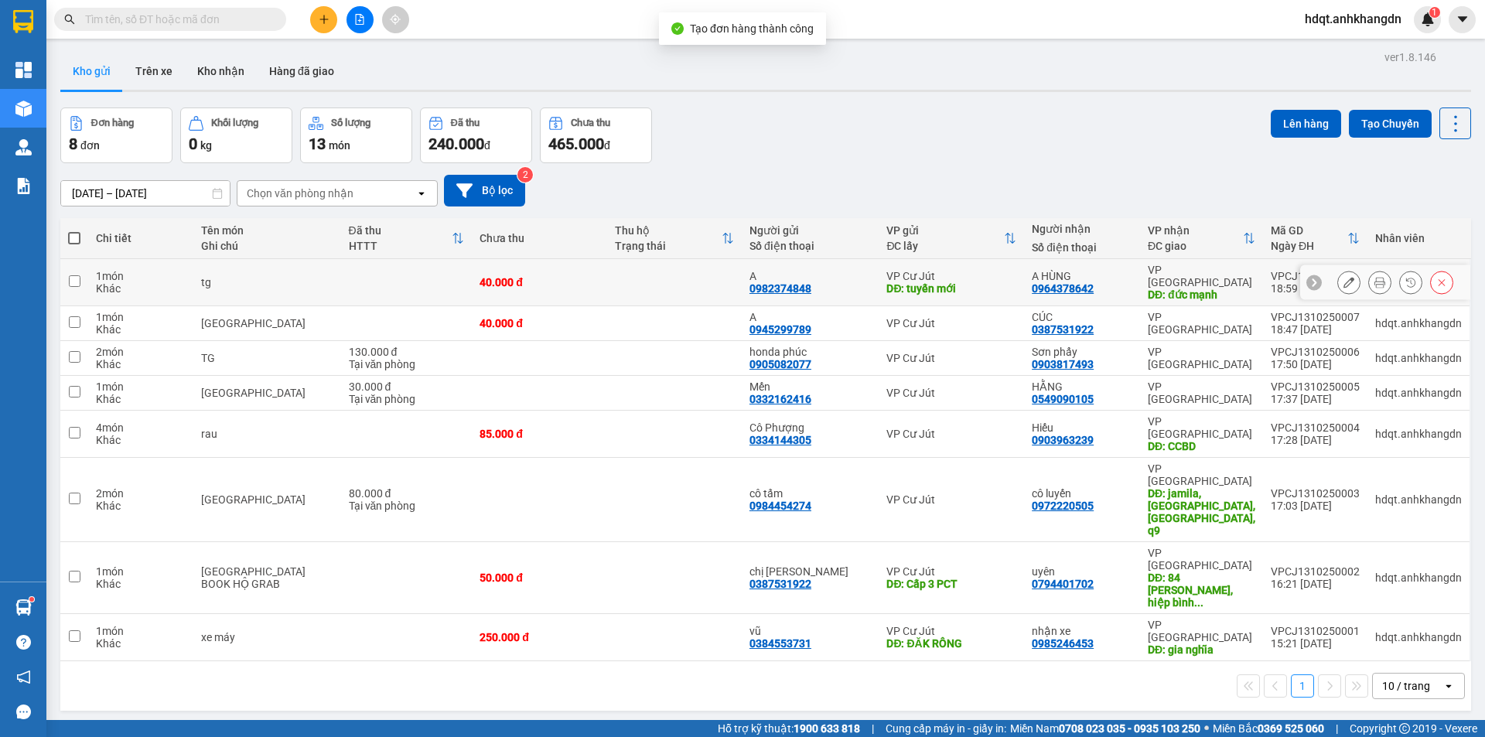
drag, startPoint x: 431, startPoint y: 282, endPoint x: 428, endPoint y: 311, distance: 28.8
click at [431, 283] on td at bounding box center [406, 282] width 131 height 47
checkbox input "true"
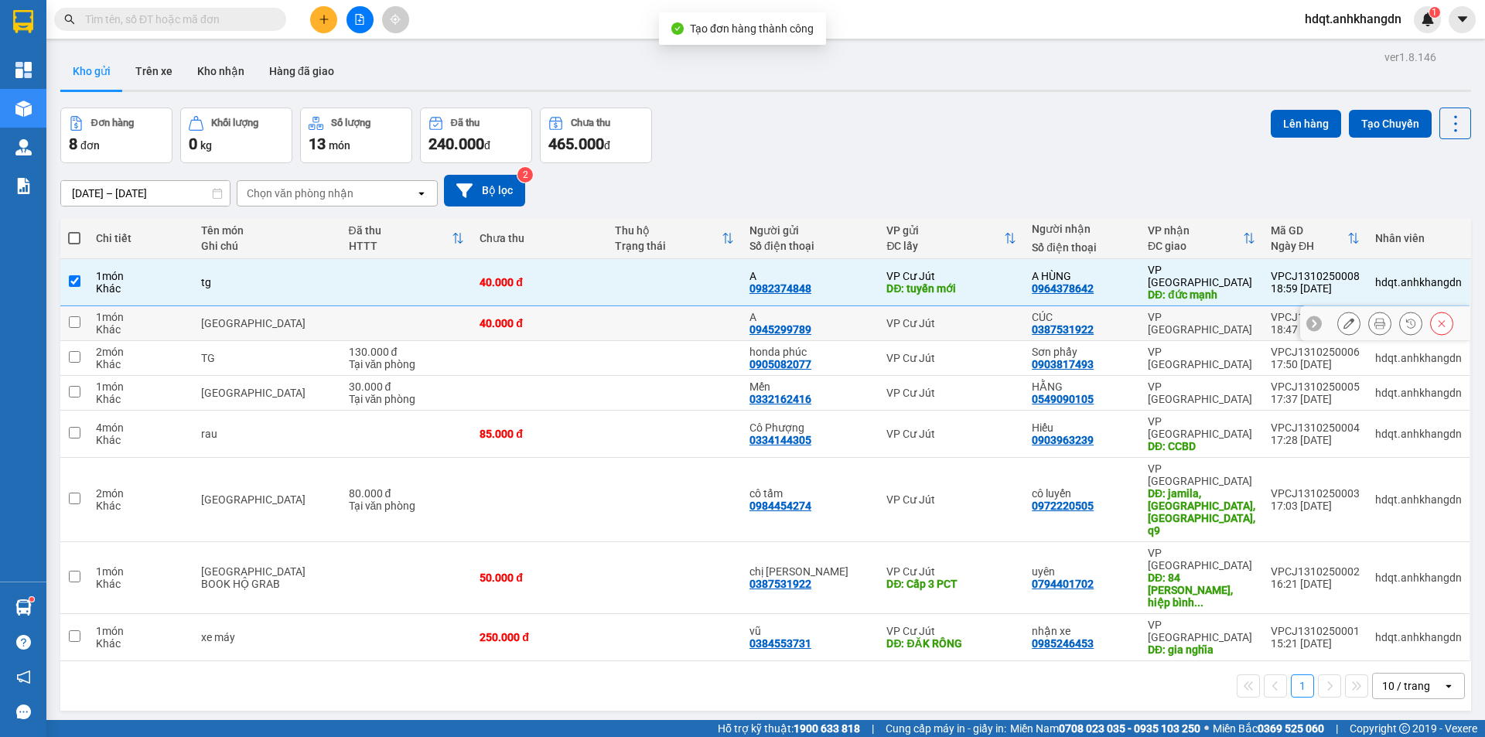
drag, startPoint x: 427, startPoint y: 313, endPoint x: 427, endPoint y: 334, distance: 20.9
click at [427, 316] on td at bounding box center [406, 323] width 131 height 35
checkbox input "true"
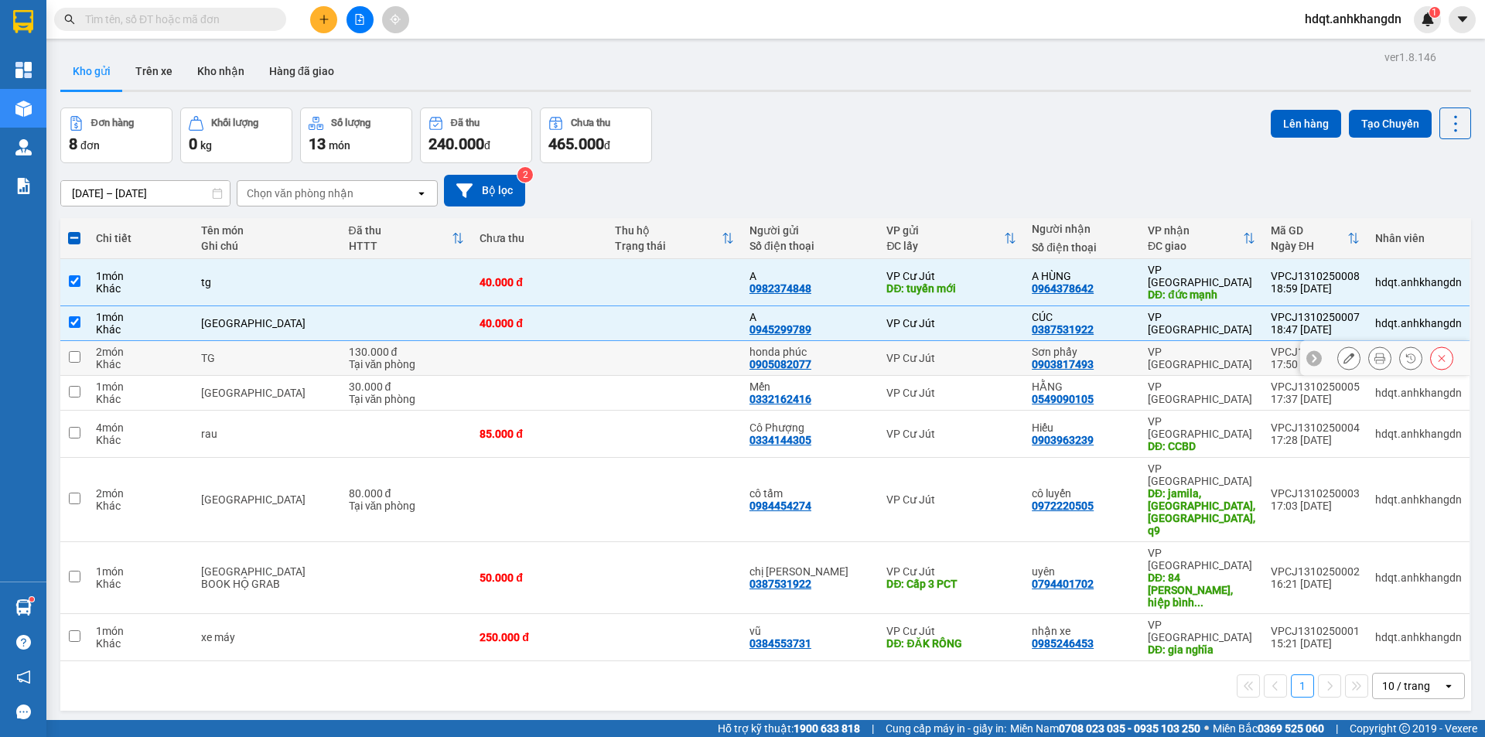
click at [425, 346] on div "130.000 đ" at bounding box center [407, 352] width 116 height 12
checkbox input "true"
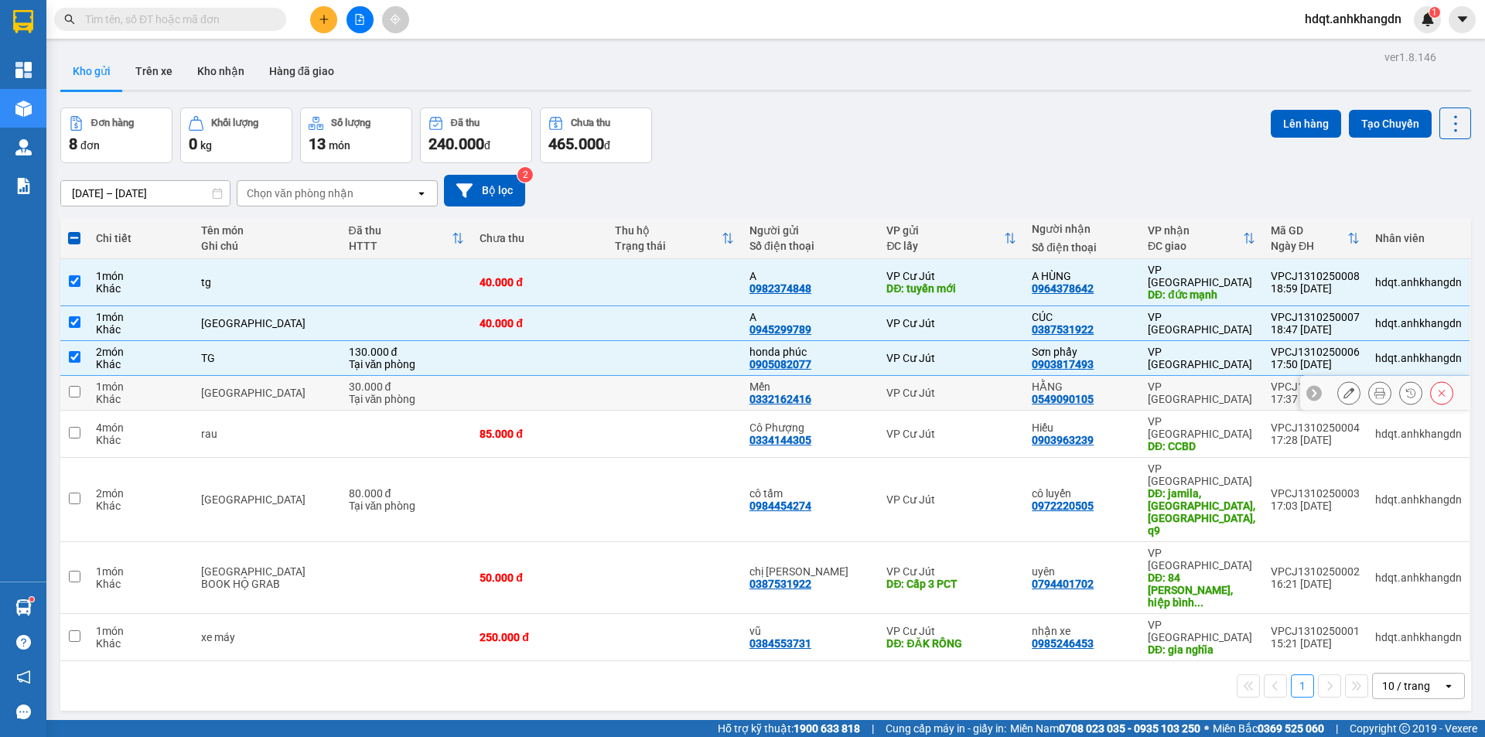
click at [423, 380] on div "30.000 đ" at bounding box center [407, 386] width 116 height 12
checkbox input "true"
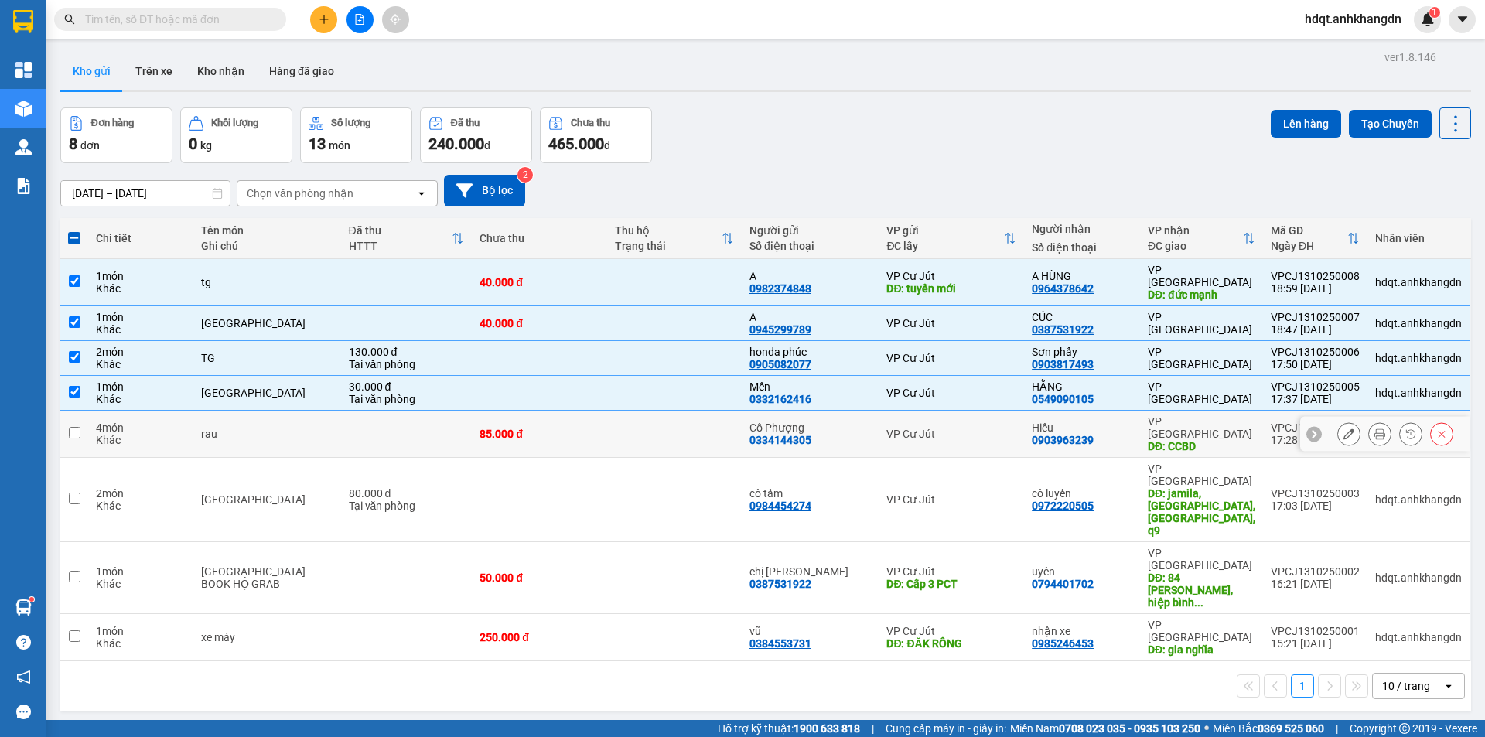
drag, startPoint x: 428, startPoint y: 405, endPoint x: 428, endPoint y: 427, distance: 21.7
click at [428, 411] on td at bounding box center [406, 434] width 131 height 47
checkbox input "true"
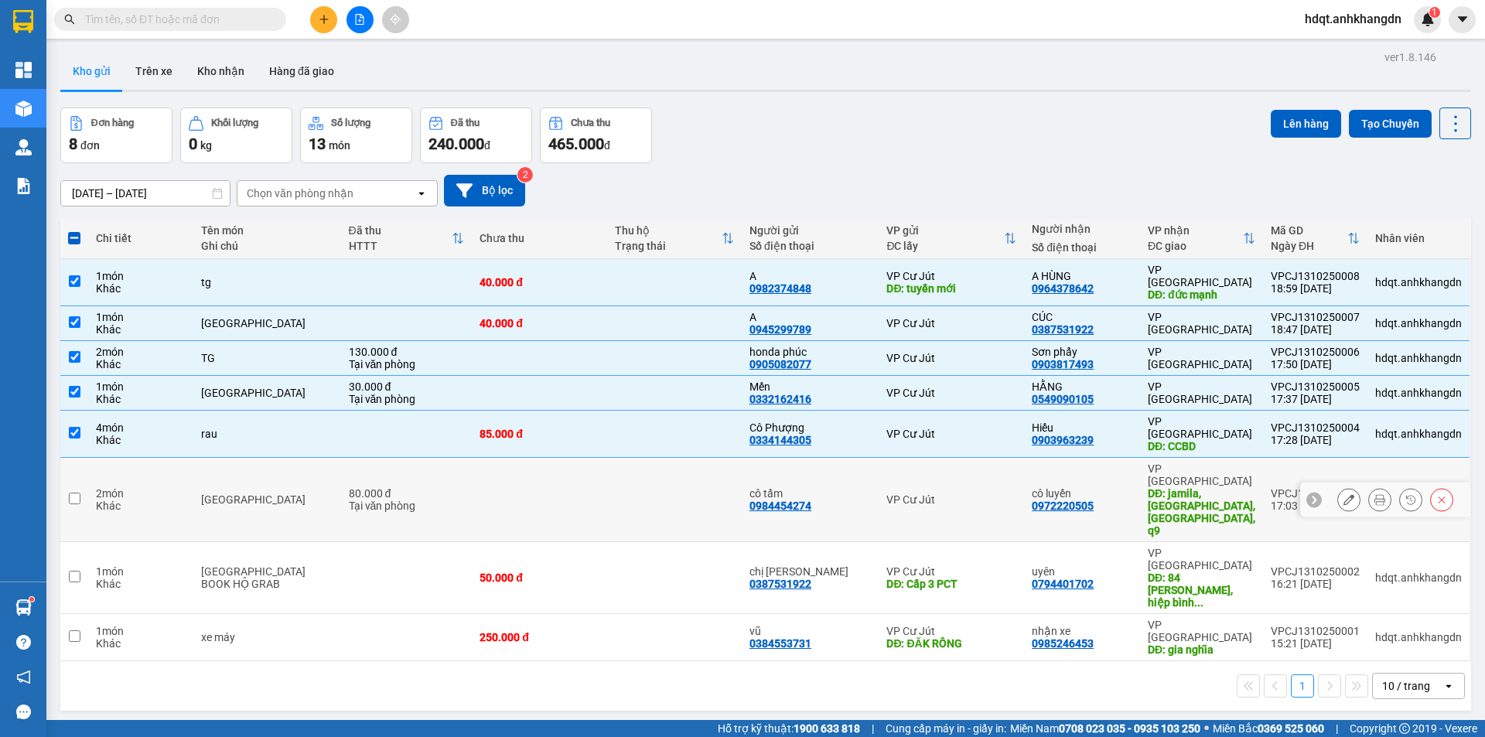
click at [428, 487] on div "80.000 đ" at bounding box center [407, 493] width 116 height 12
checkbox input "true"
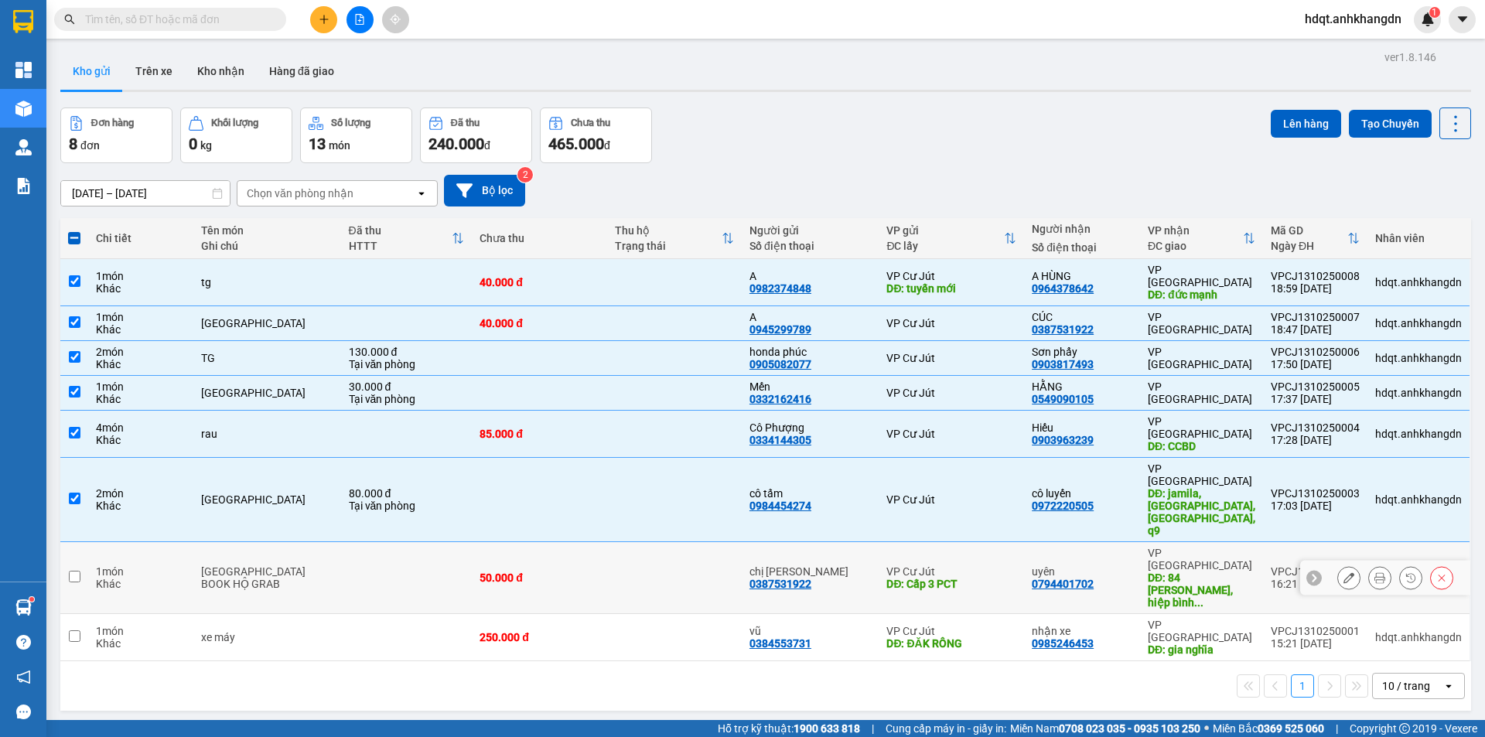
drag, startPoint x: 439, startPoint y: 496, endPoint x: 446, endPoint y: 532, distance: 37.0
click at [440, 542] on td at bounding box center [406, 578] width 131 height 72
checkbox input "true"
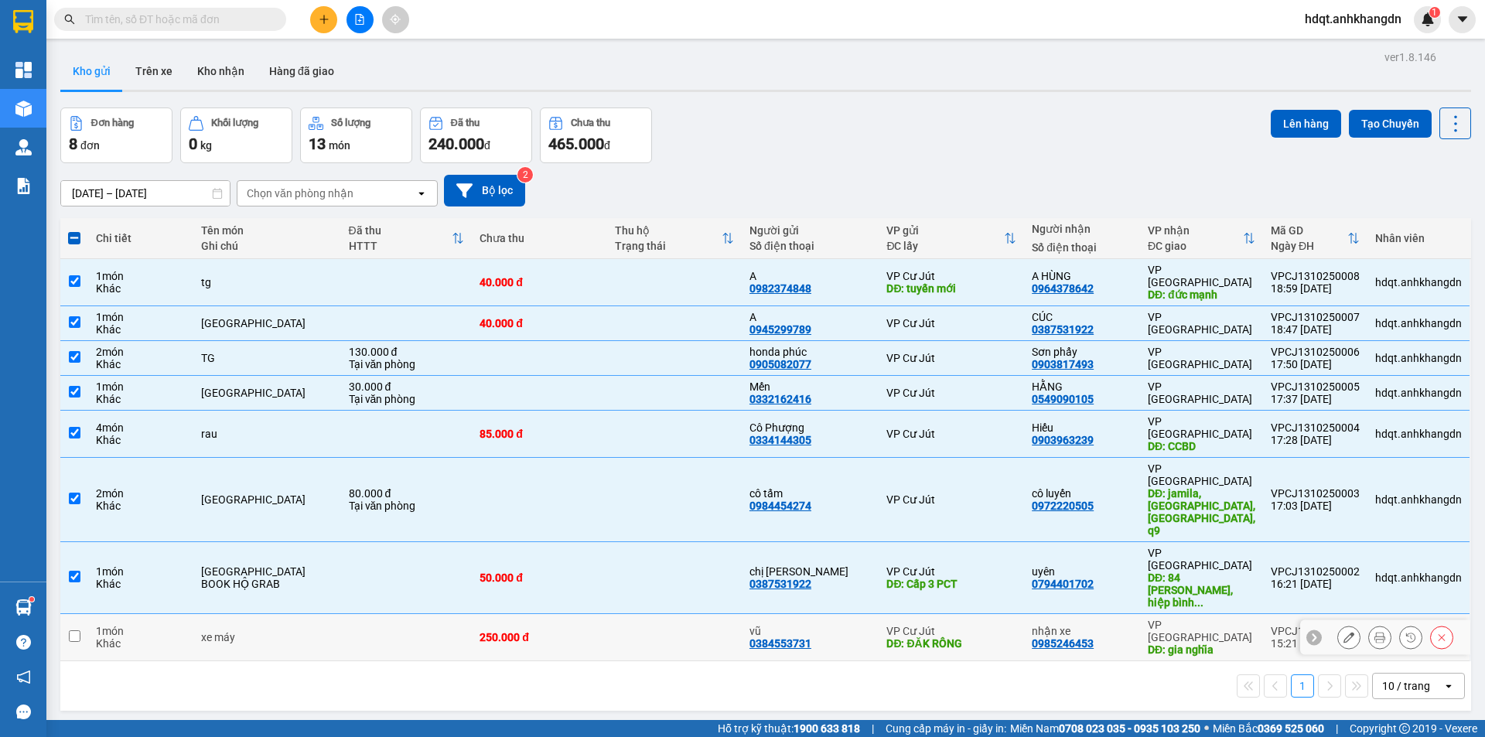
click at [447, 614] on td at bounding box center [406, 637] width 131 height 47
checkbox input "true"
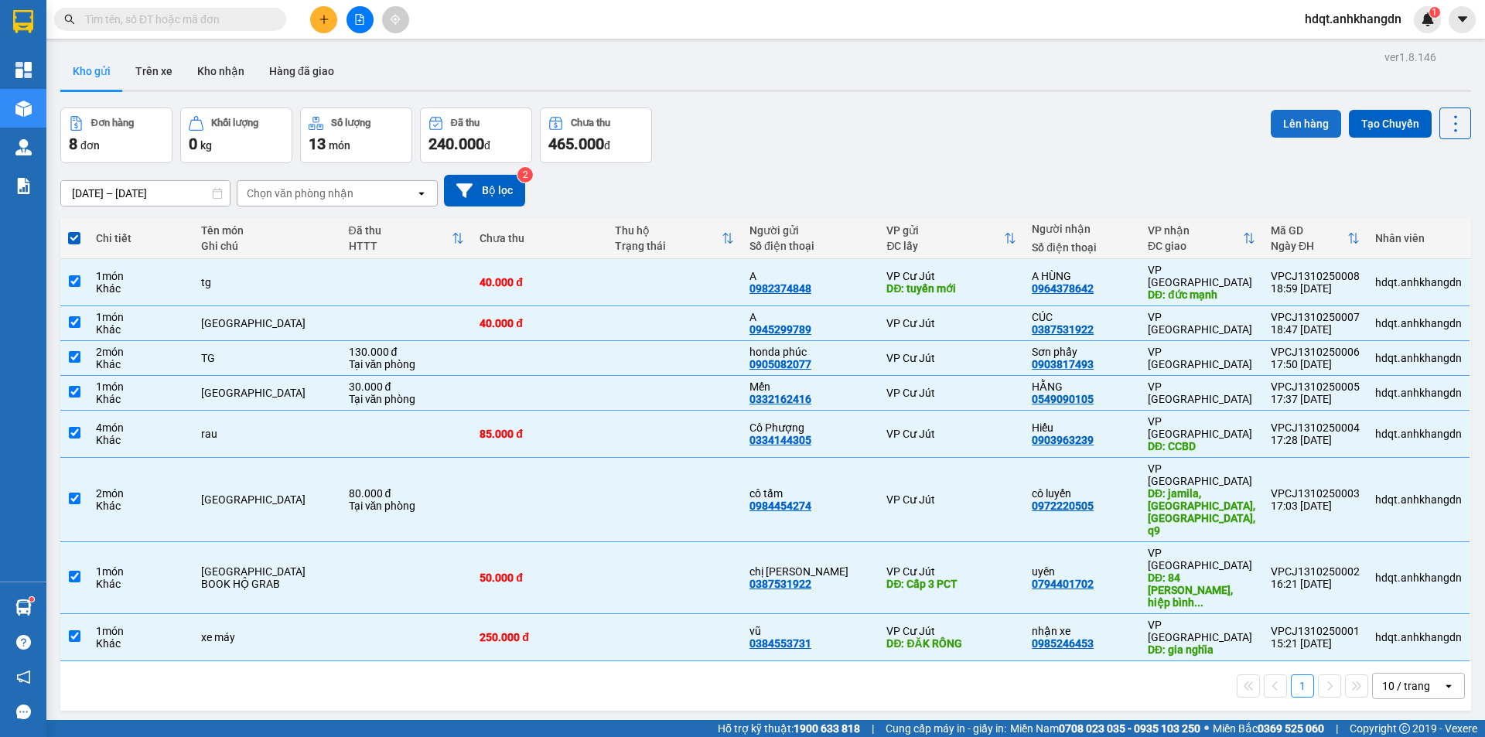
click at [1290, 125] on button "Lên hàng" at bounding box center [1306, 124] width 70 height 28
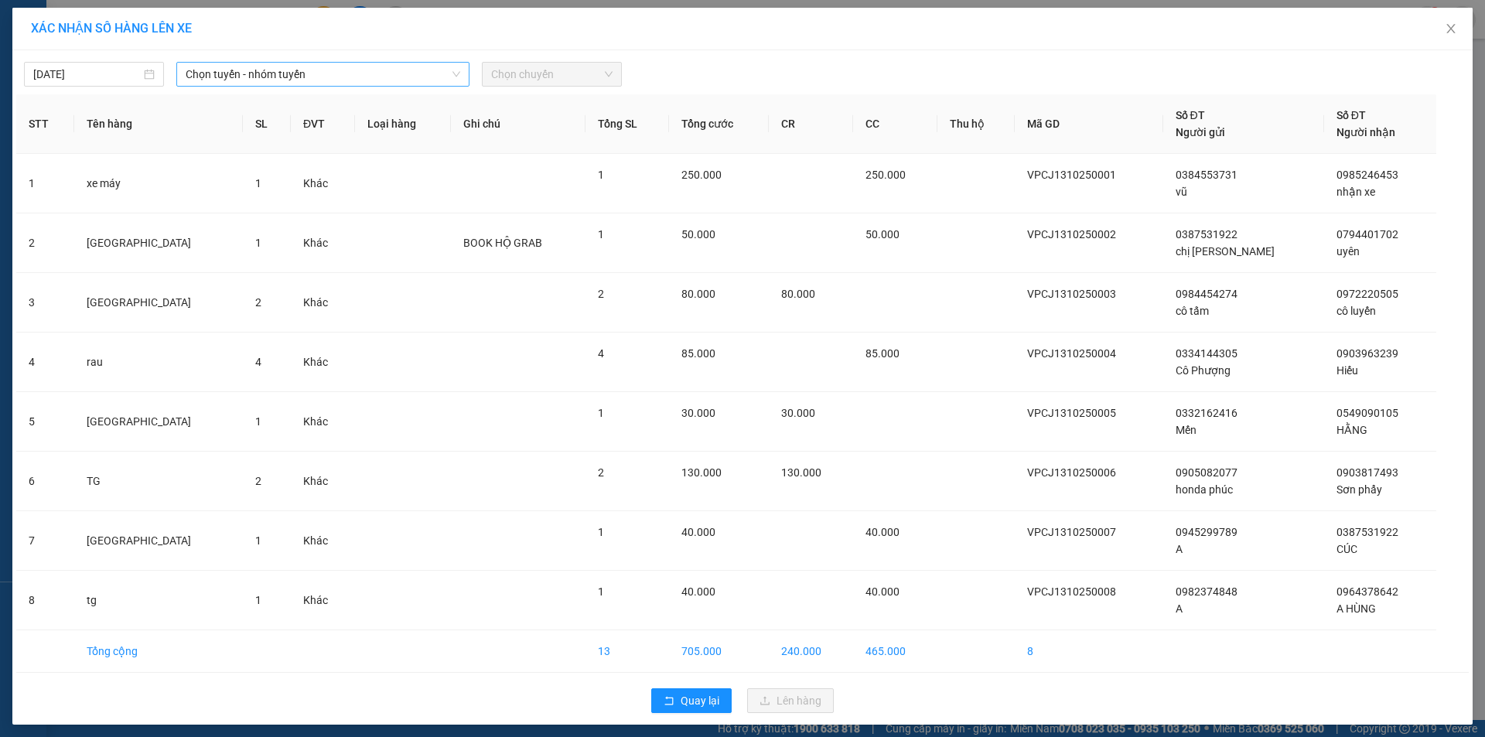
click at [259, 85] on span "Chọn tuyến - nhóm tuyến" at bounding box center [323, 74] width 275 height 23
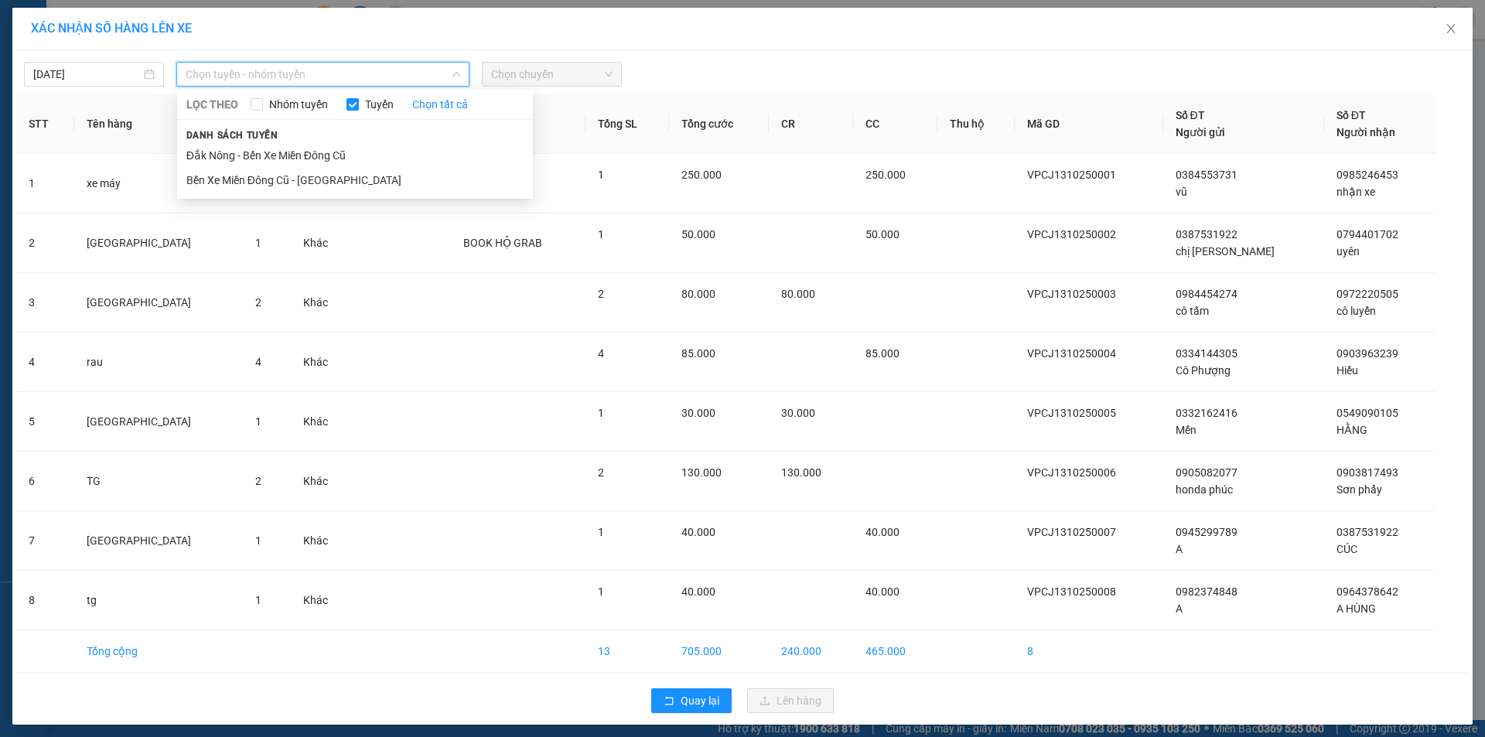
drag, startPoint x: 254, startPoint y: 155, endPoint x: 472, endPoint y: 101, distance: 224.9
click at [257, 155] on li "Đắk Nông - Bến Xe Miền Đông Cũ" at bounding box center [355, 155] width 356 height 25
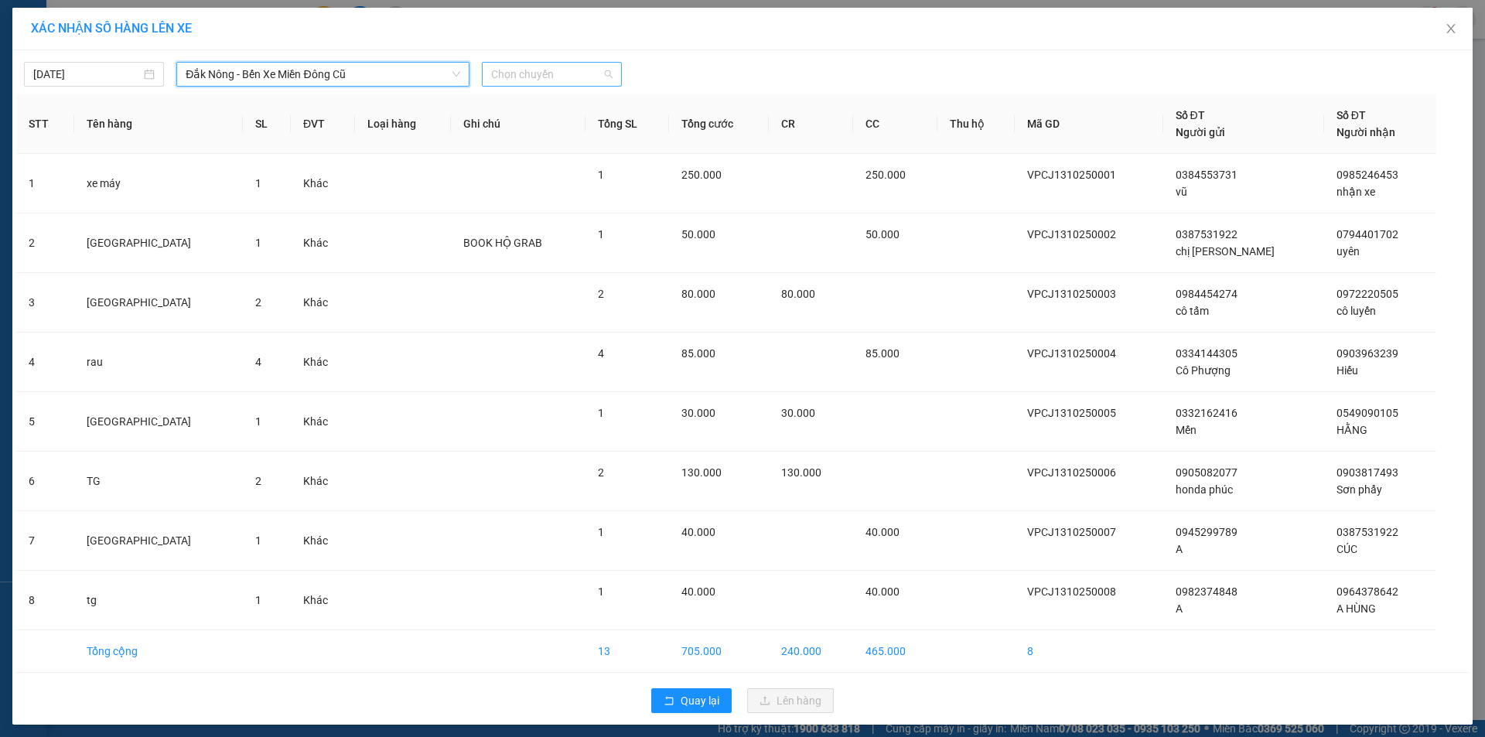
click at [519, 78] on span "Chọn chuyến" at bounding box center [551, 74] width 121 height 23
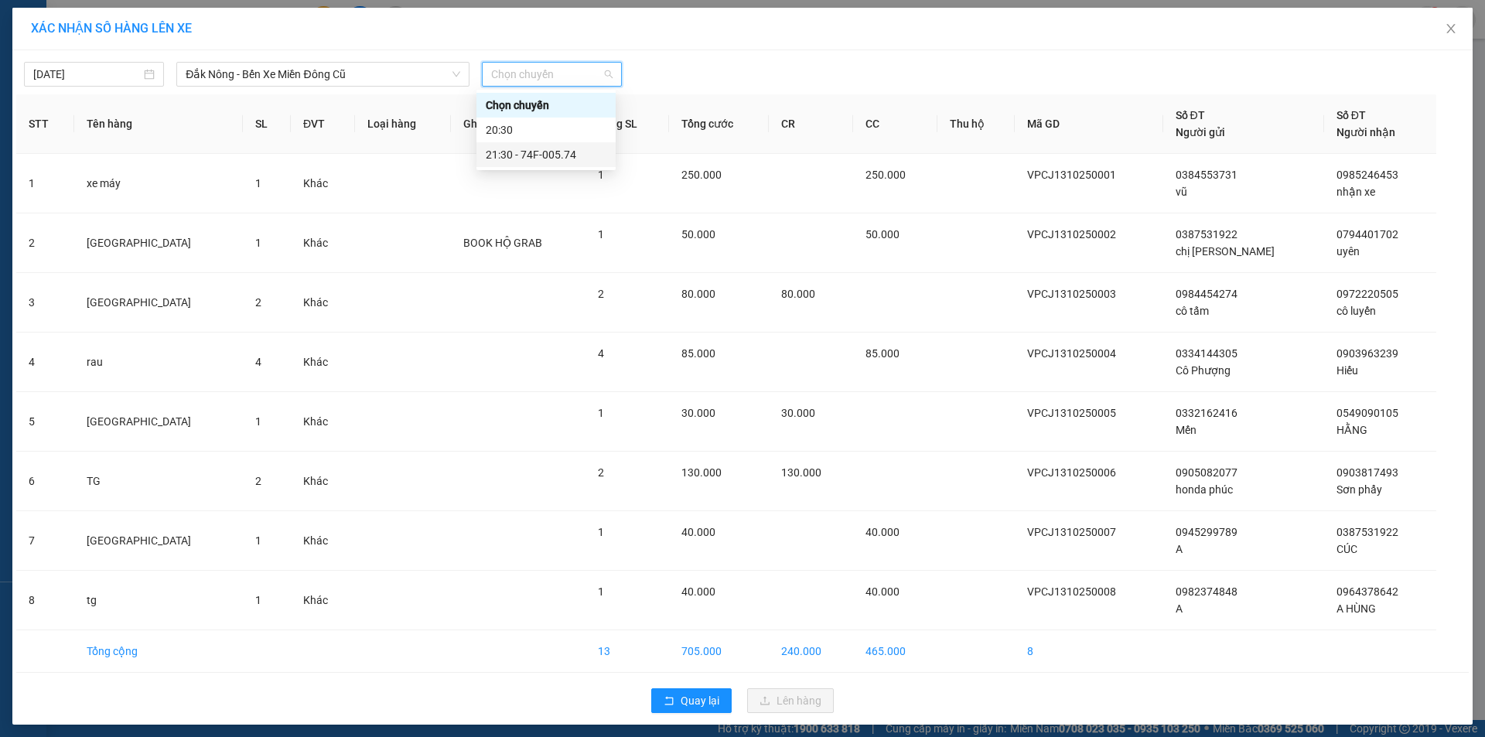
click at [530, 143] on div "21:30 - 74F-005.74" at bounding box center [545, 154] width 139 height 25
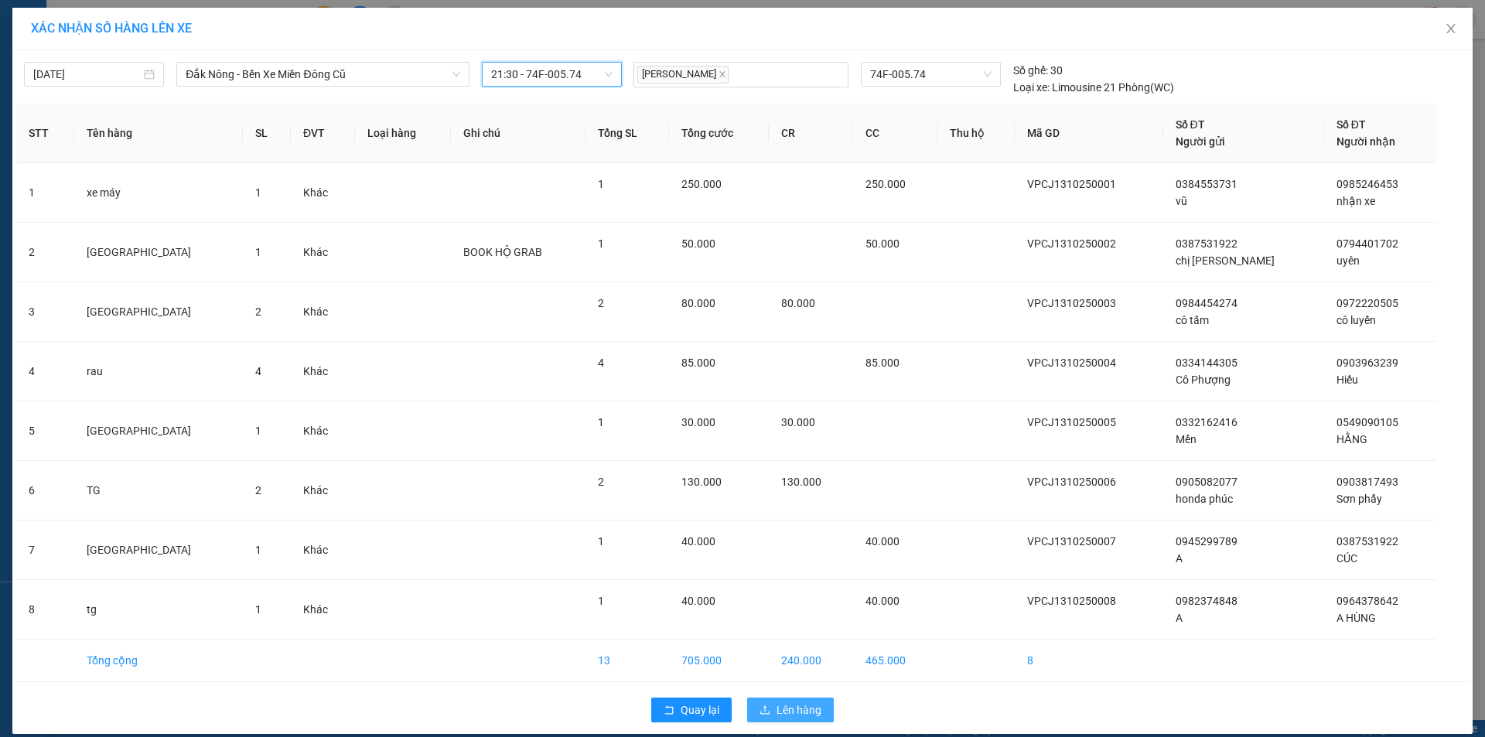
click at [785, 706] on span "Lên hàng" at bounding box center [798, 709] width 45 height 17
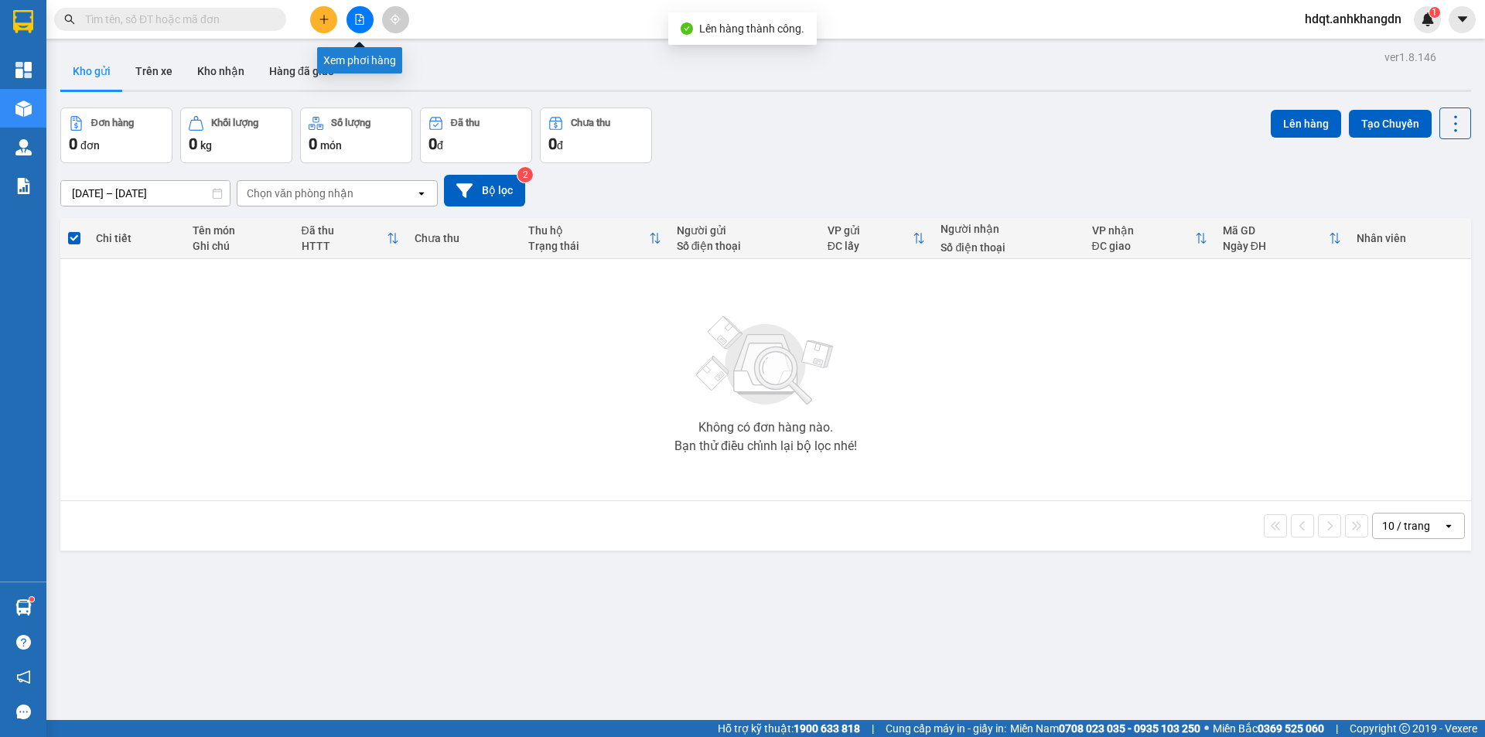
click at [361, 23] on icon "file-add" at bounding box center [359, 19] width 11 height 11
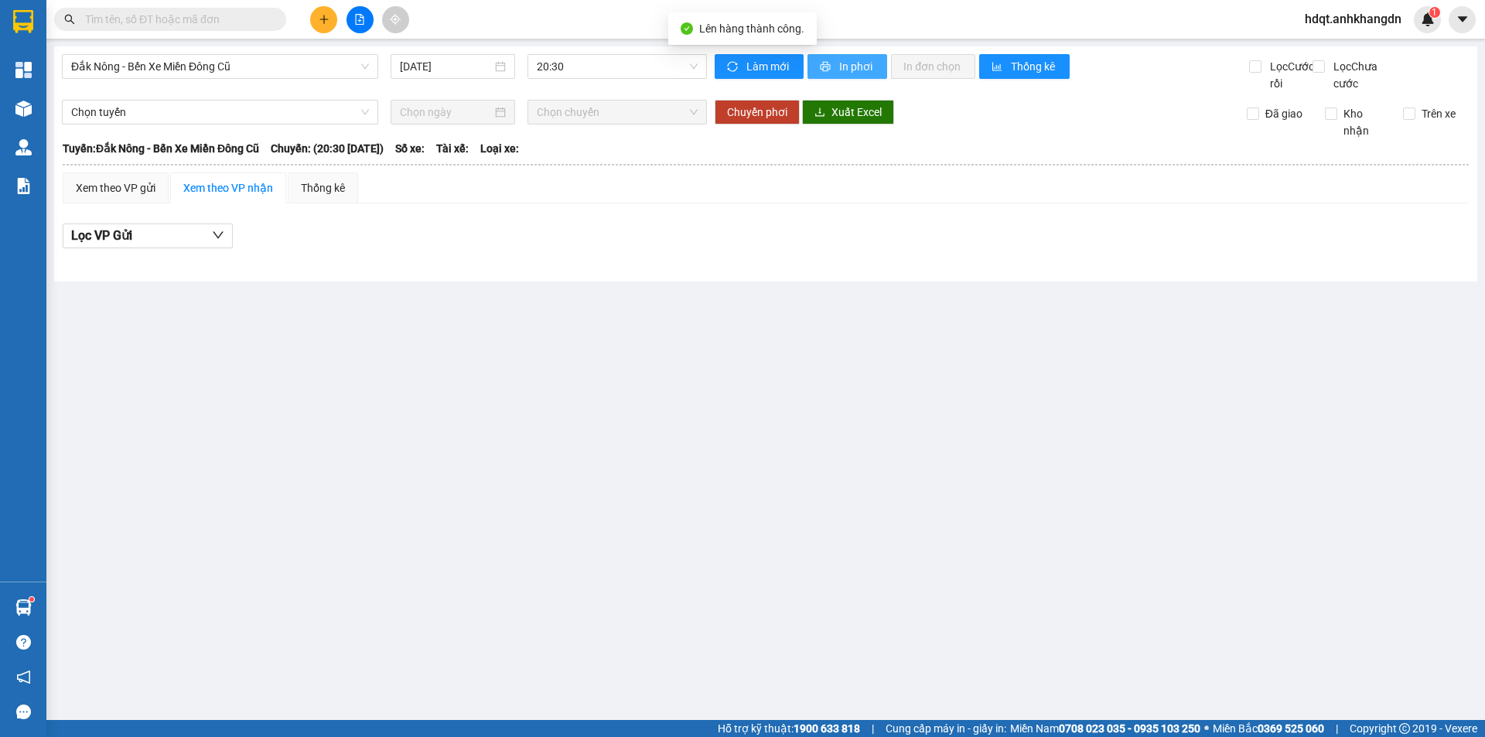
click at [861, 66] on span "In phơi" at bounding box center [857, 66] width 36 height 17
click at [646, 72] on span "20:30" at bounding box center [617, 66] width 161 height 23
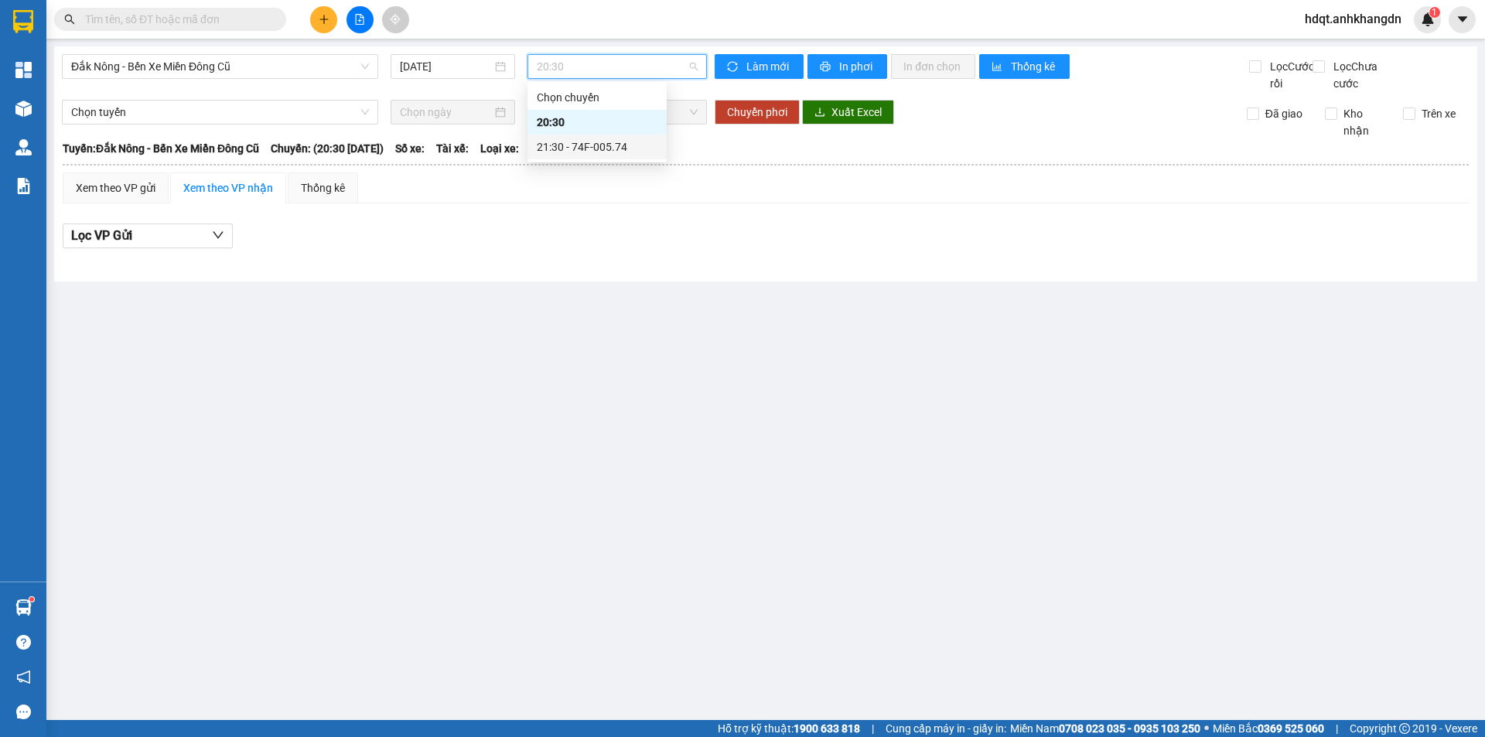
click at [628, 145] on div "21:30 - 74F-005.74" at bounding box center [597, 146] width 121 height 17
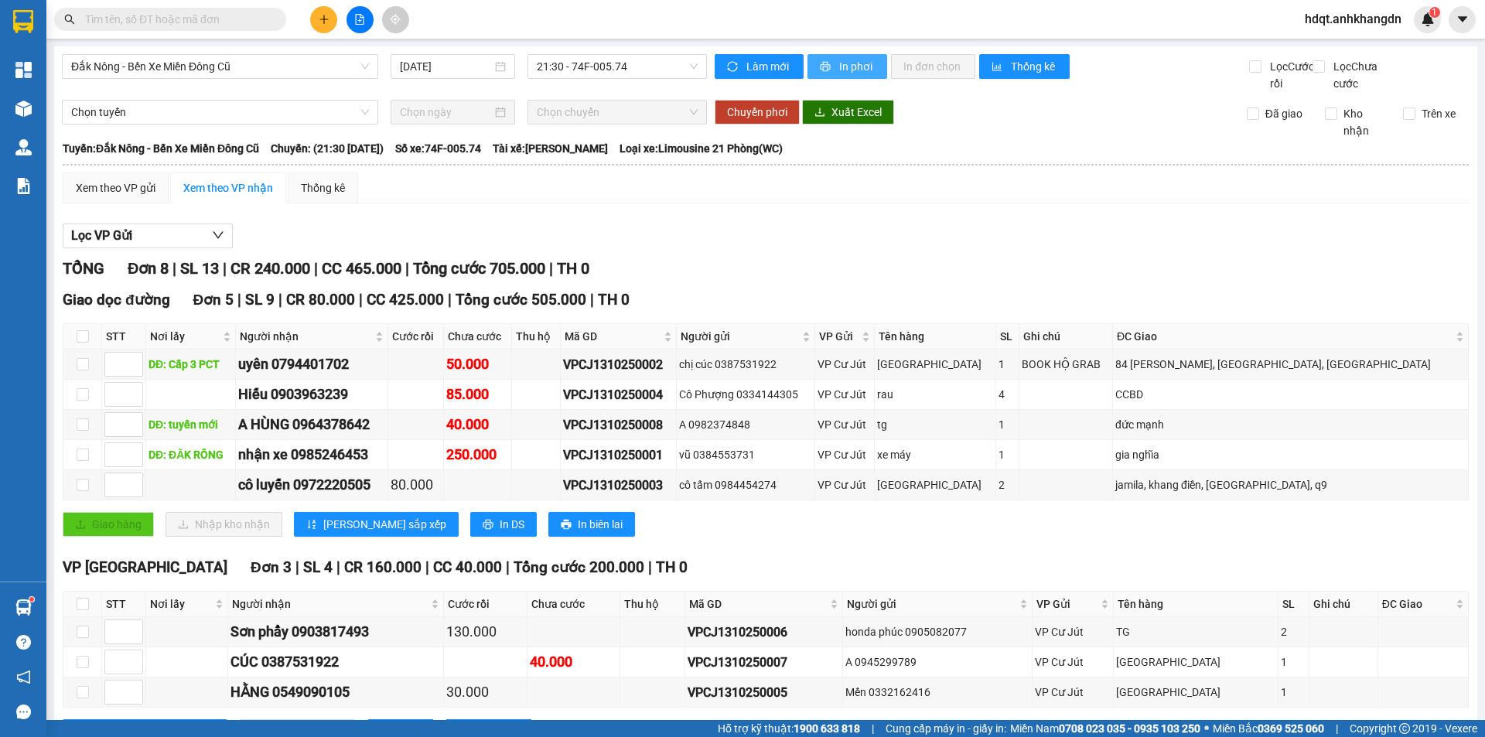
click at [867, 77] on div "Làm mới In phơi In đơn chọn Thống kê" at bounding box center [982, 73] width 534 height 38
click at [856, 71] on span "In phơi" at bounding box center [857, 66] width 36 height 17
click at [329, 29] on div "Kết quả tìm kiếm ( 0 ) Bộ lọc No Data hdqt.anhkhangdn 1" at bounding box center [742, 19] width 1485 height 39
click at [329, 29] on button at bounding box center [323, 19] width 27 height 27
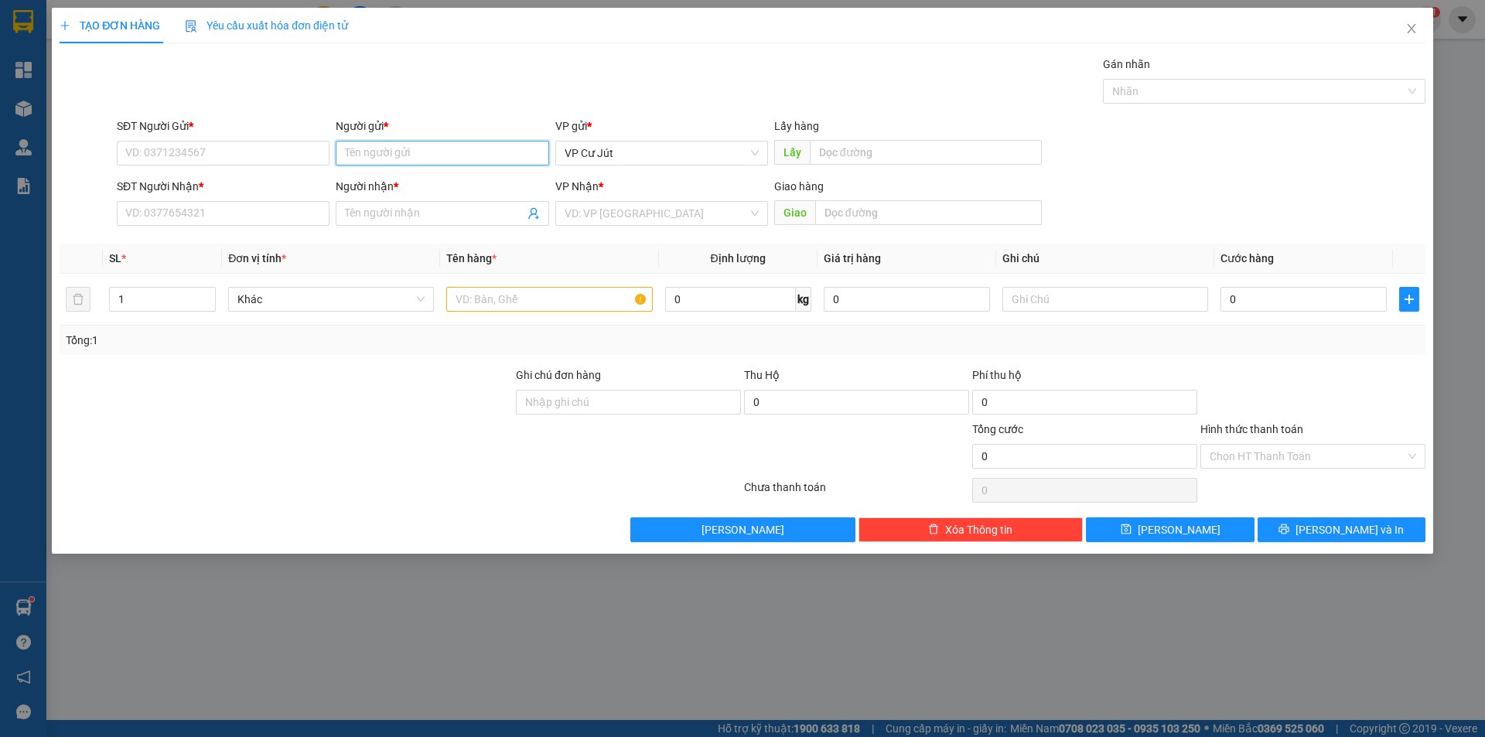
click at [392, 152] on input "Người gửi *" at bounding box center [442, 153] width 213 height 25
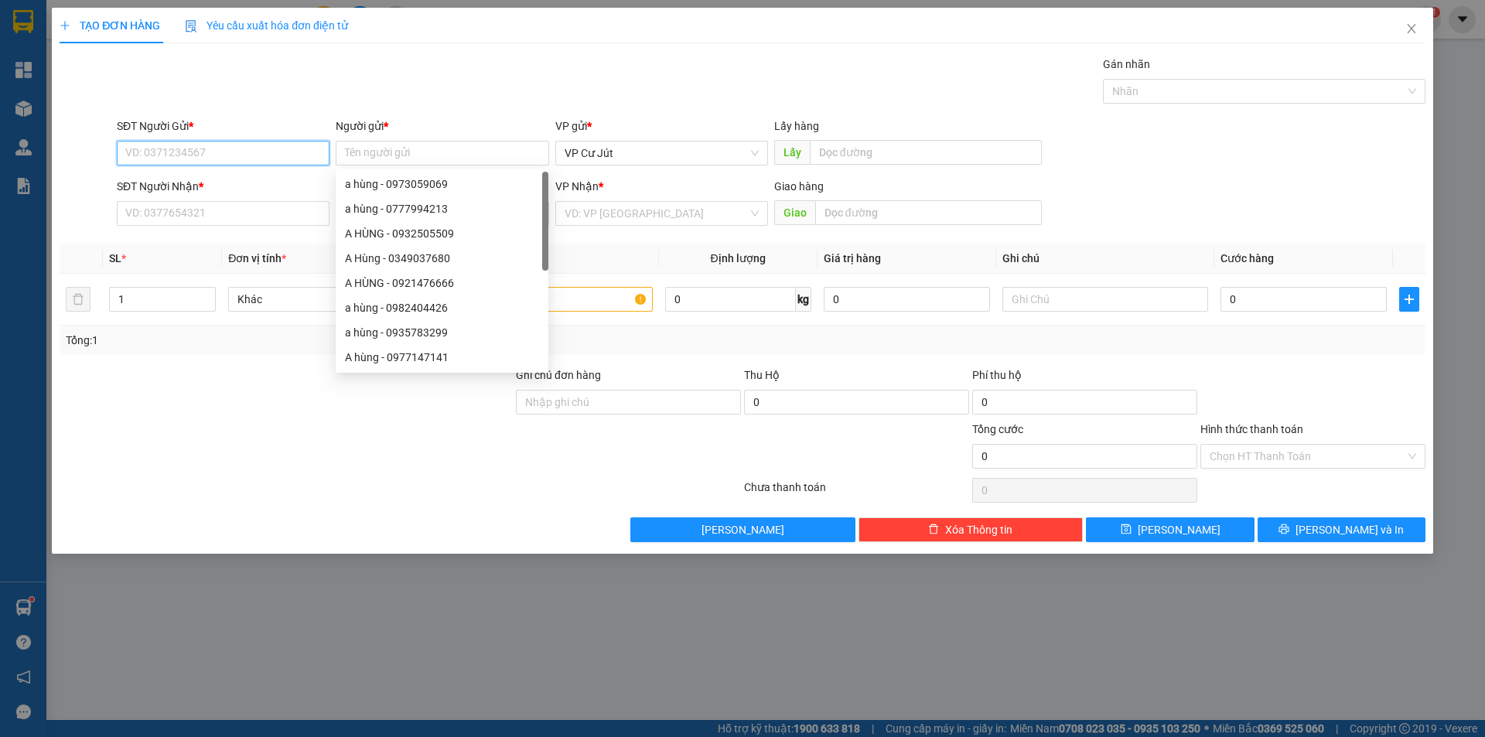
click at [281, 144] on input "SĐT Người Gửi *" at bounding box center [223, 153] width 213 height 25
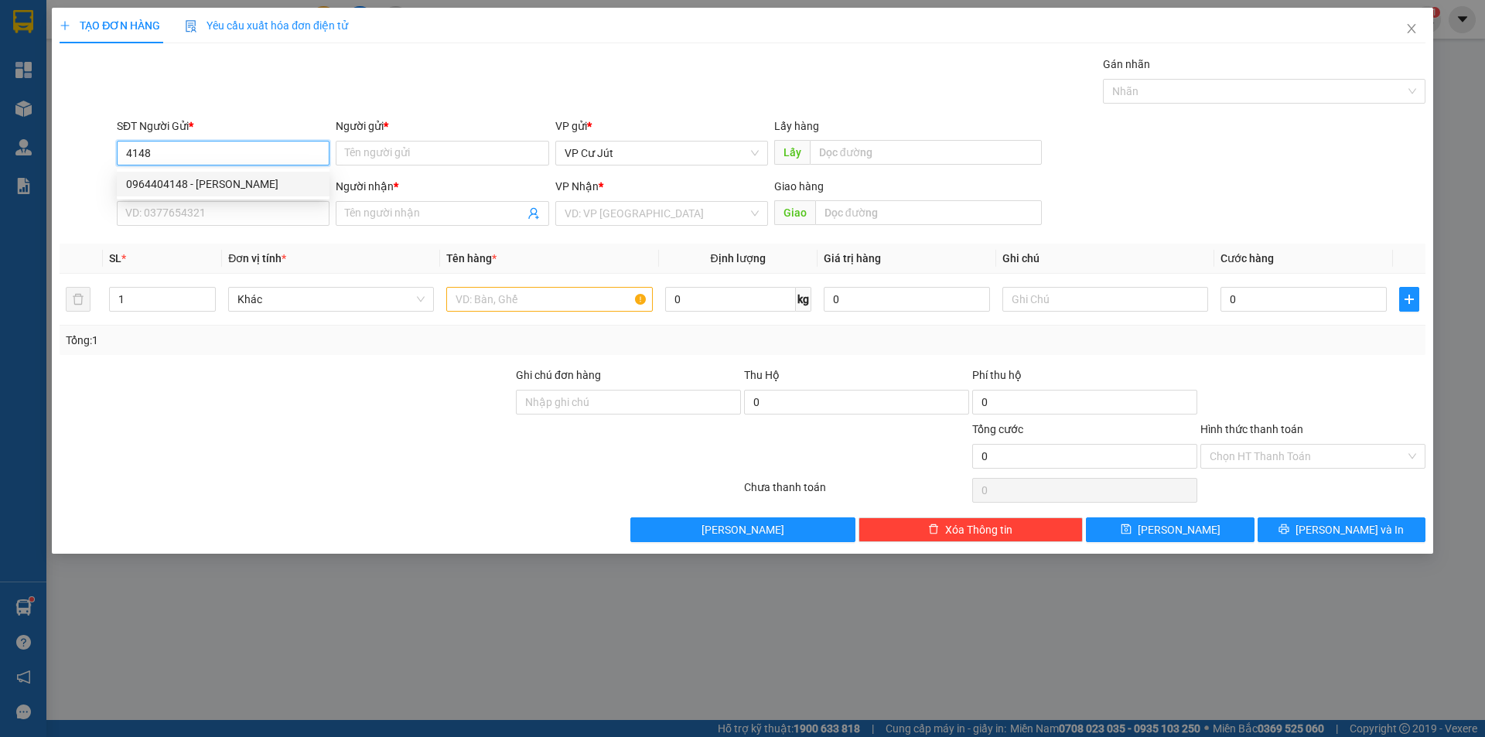
click at [241, 193] on div "0964404148 - [PERSON_NAME]" at bounding box center [223, 184] width 213 height 25
type input "0964404148"
type input "C Huyền"
type input "0964404148"
type input "C Huyền"
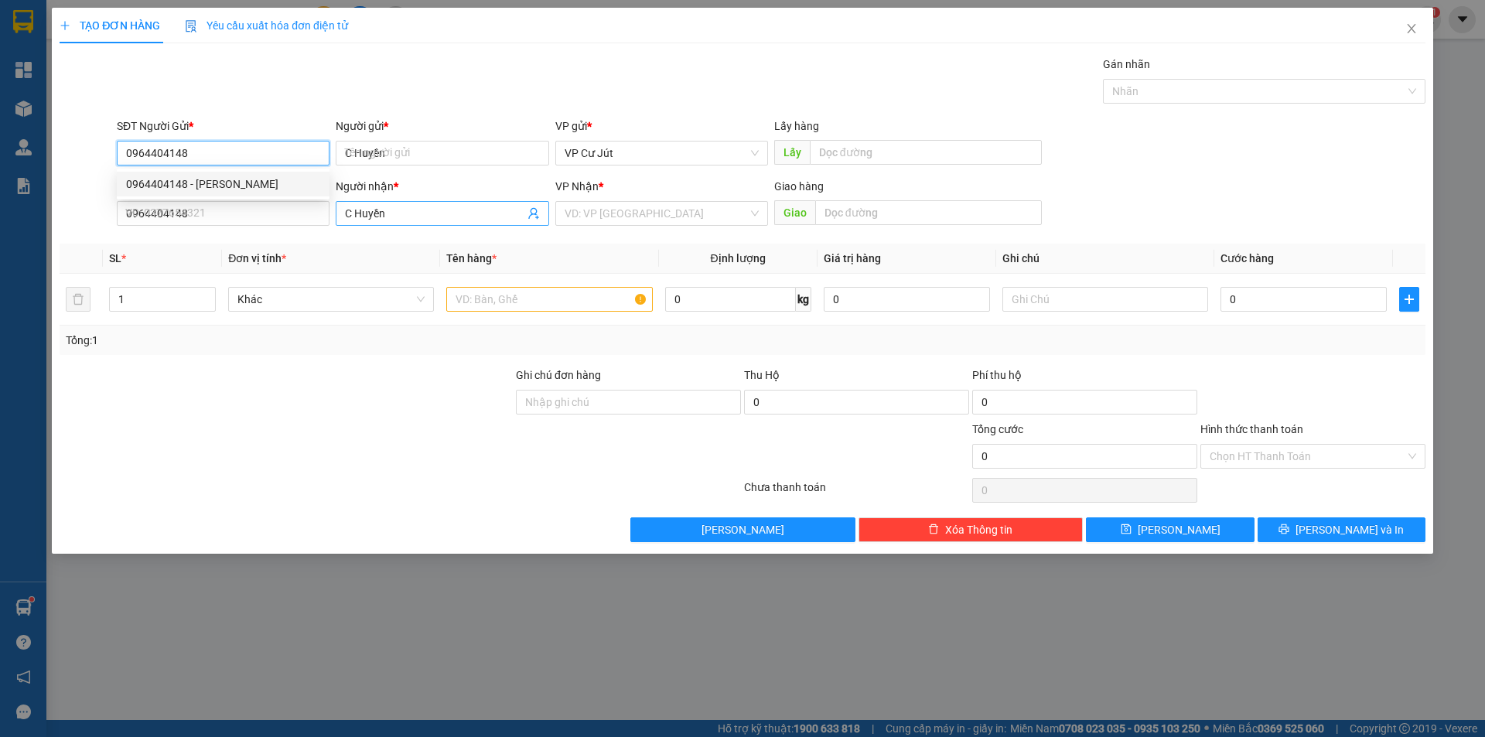
type input "30.000"
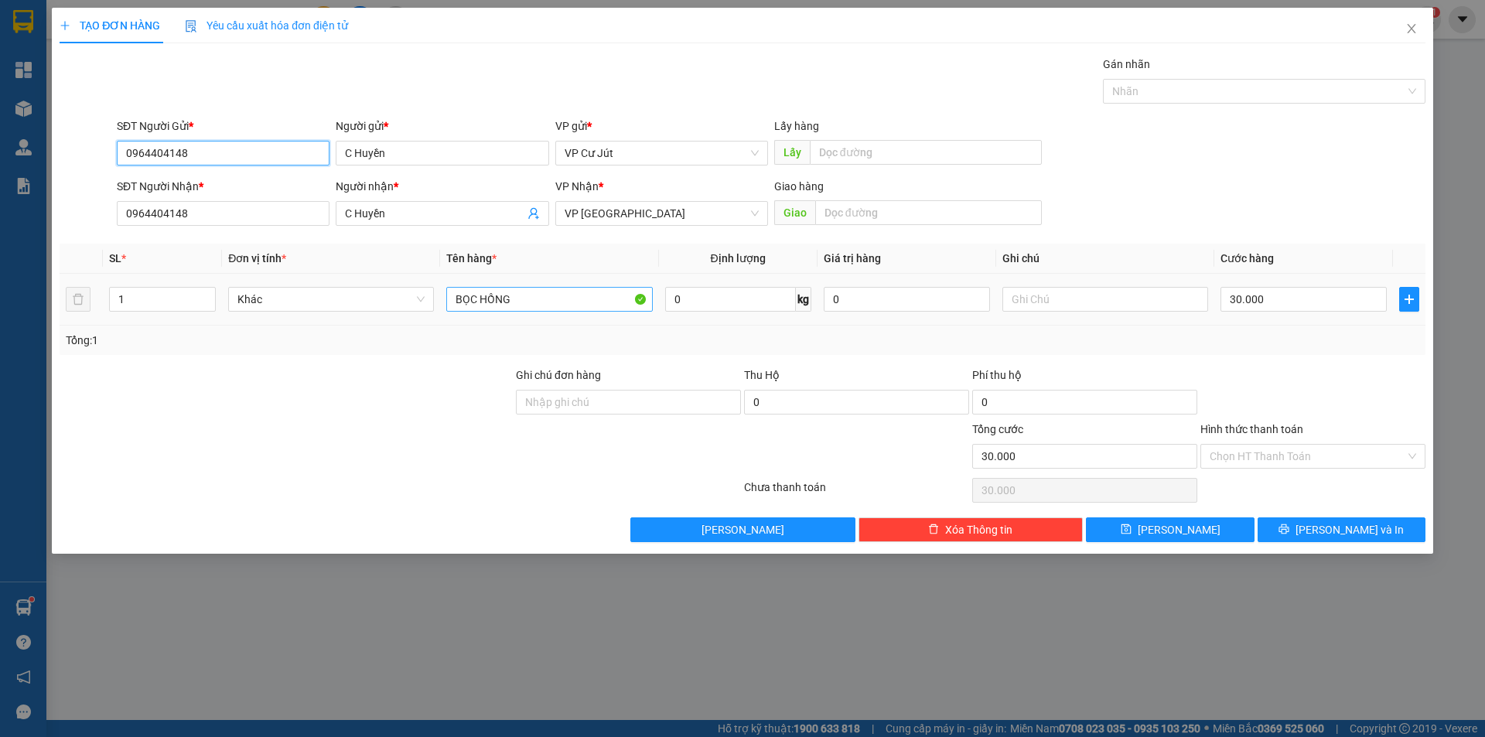
type input "0964404148"
click at [522, 301] on input "BỌC HỒNG" at bounding box center [549, 299] width 206 height 25
type input "B"
type input "CỤC ĐEN"
click at [1269, 298] on input "30.000" at bounding box center [1303, 299] width 166 height 25
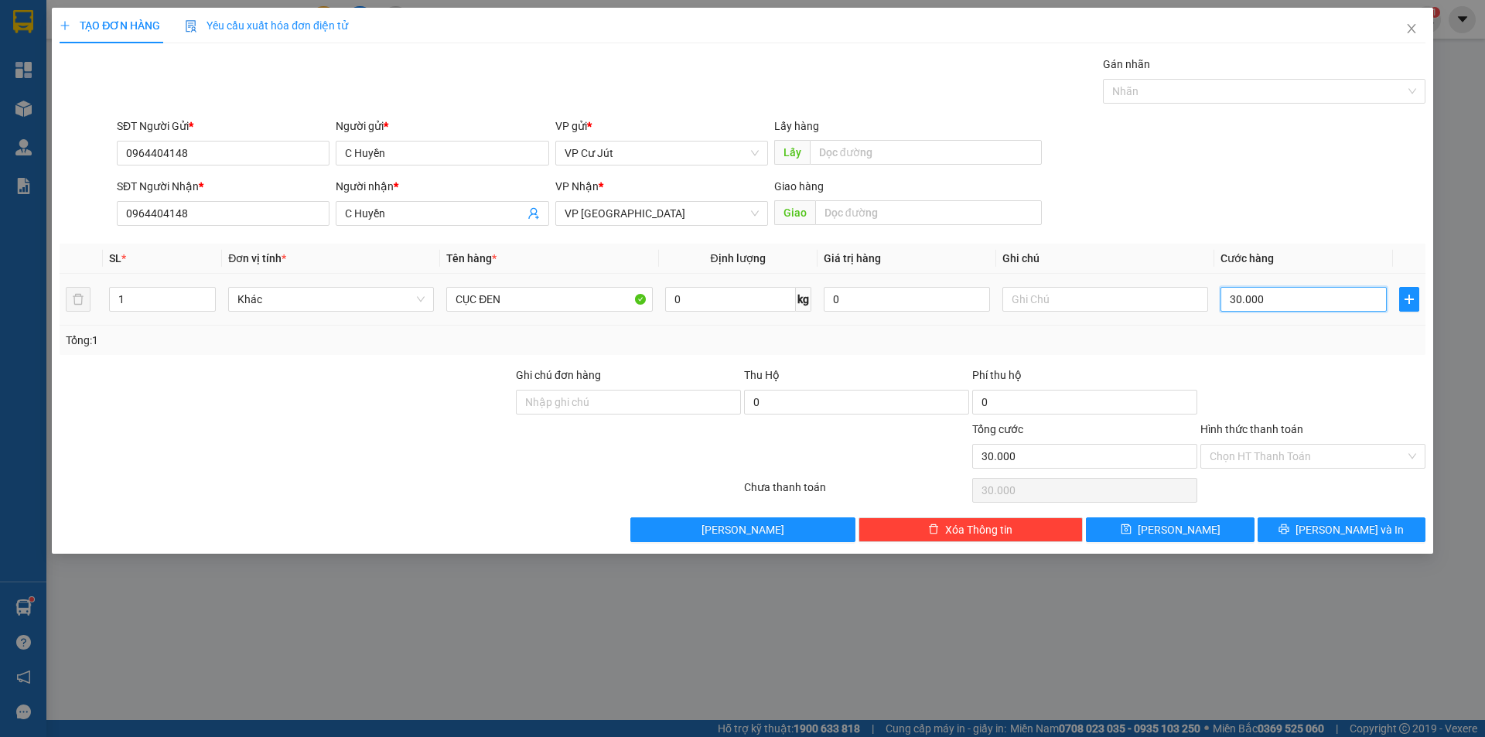
type input "0"
type input "50"
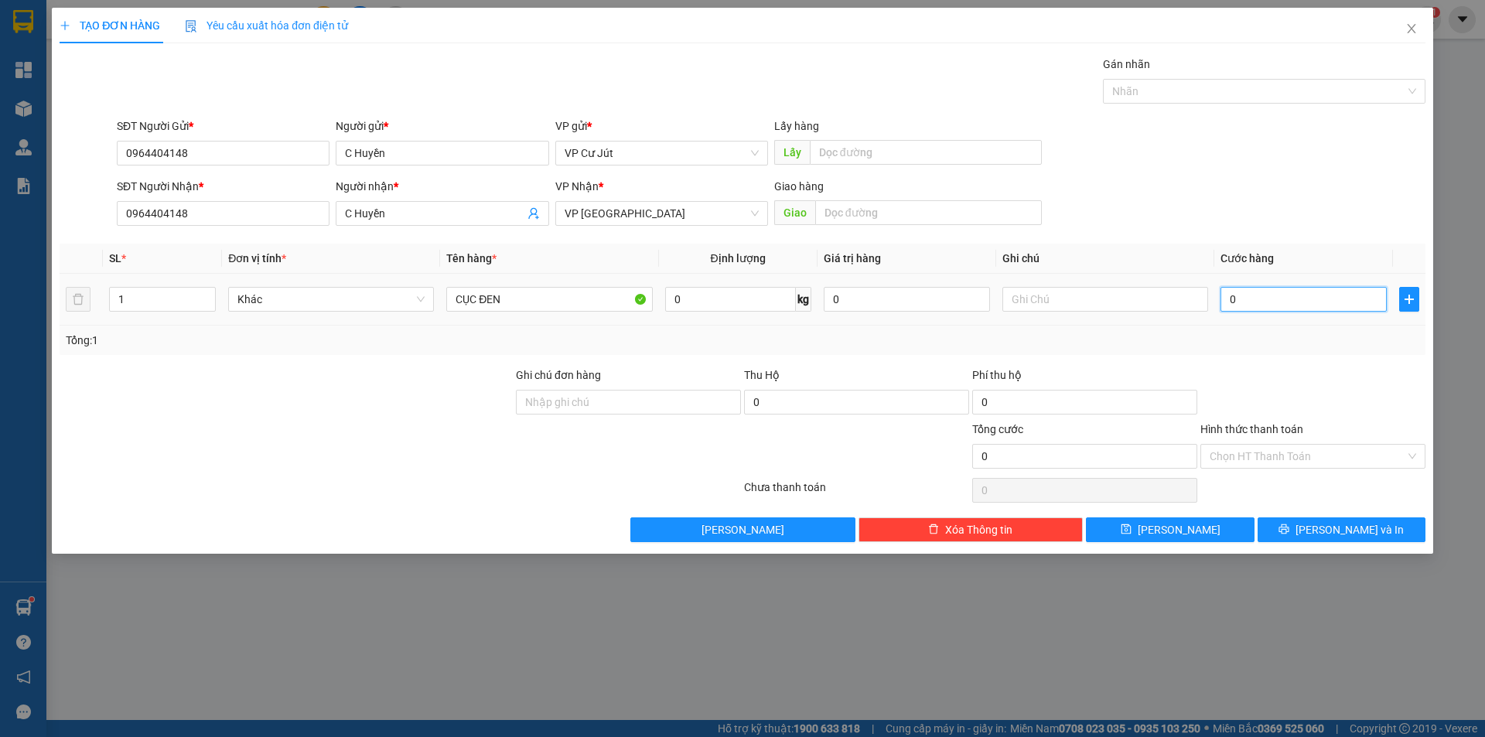
type input "50"
type input "500"
type input "5.000"
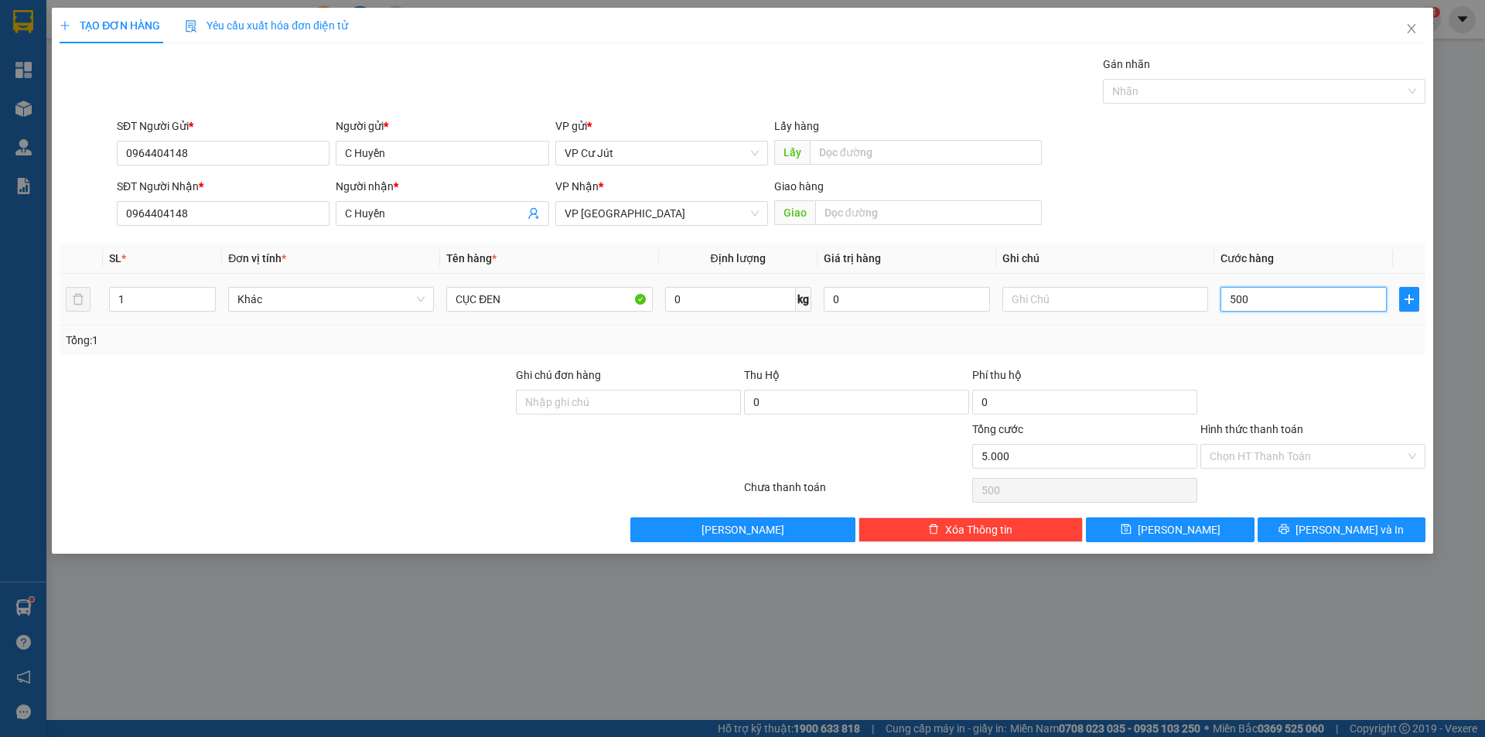
type input "5.000"
type input "50.000"
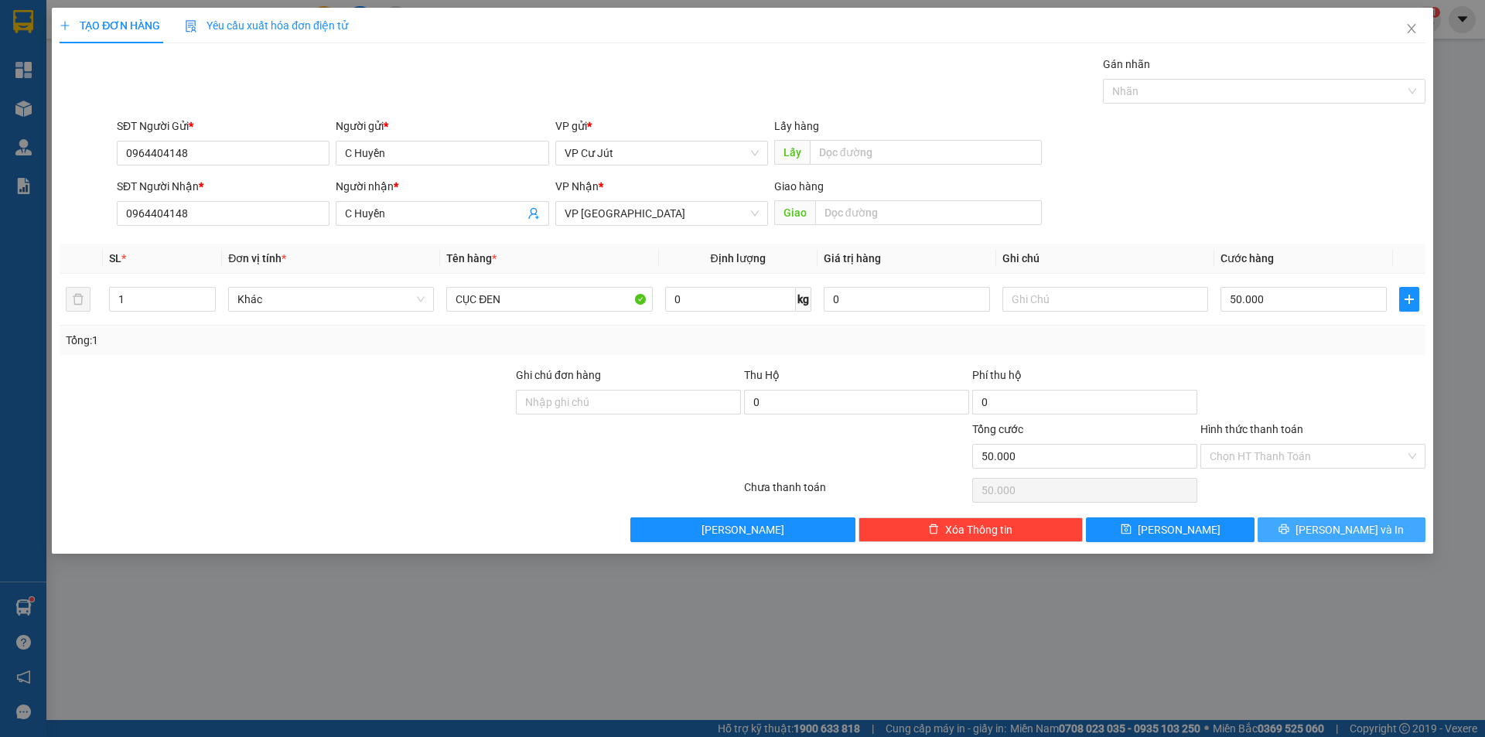
drag, startPoint x: 1322, startPoint y: 526, endPoint x: 1313, endPoint y: 495, distance: 32.1
click at [1289, 527] on icon "printer" at bounding box center [1283, 529] width 11 height 11
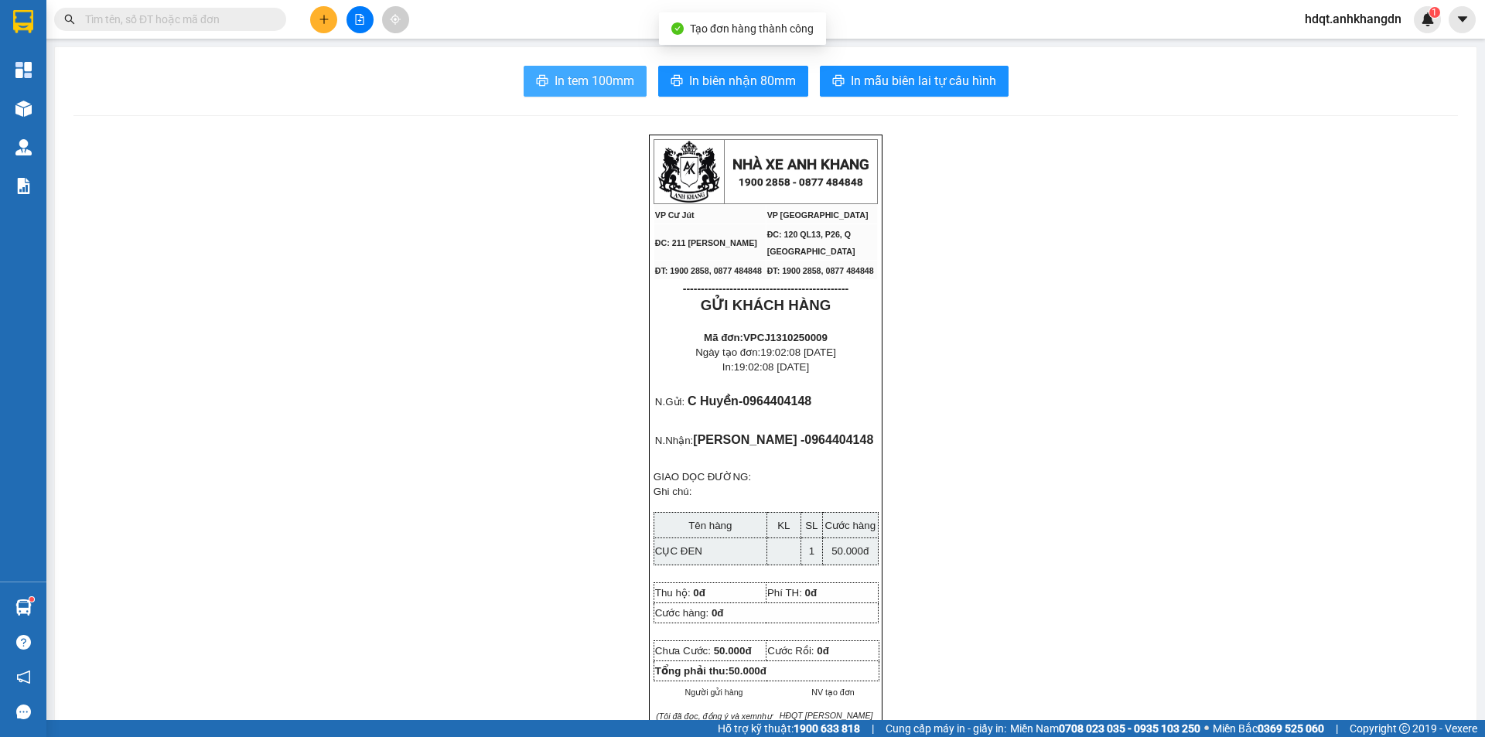
click at [578, 74] on span "In tem 100mm" at bounding box center [594, 80] width 80 height 19
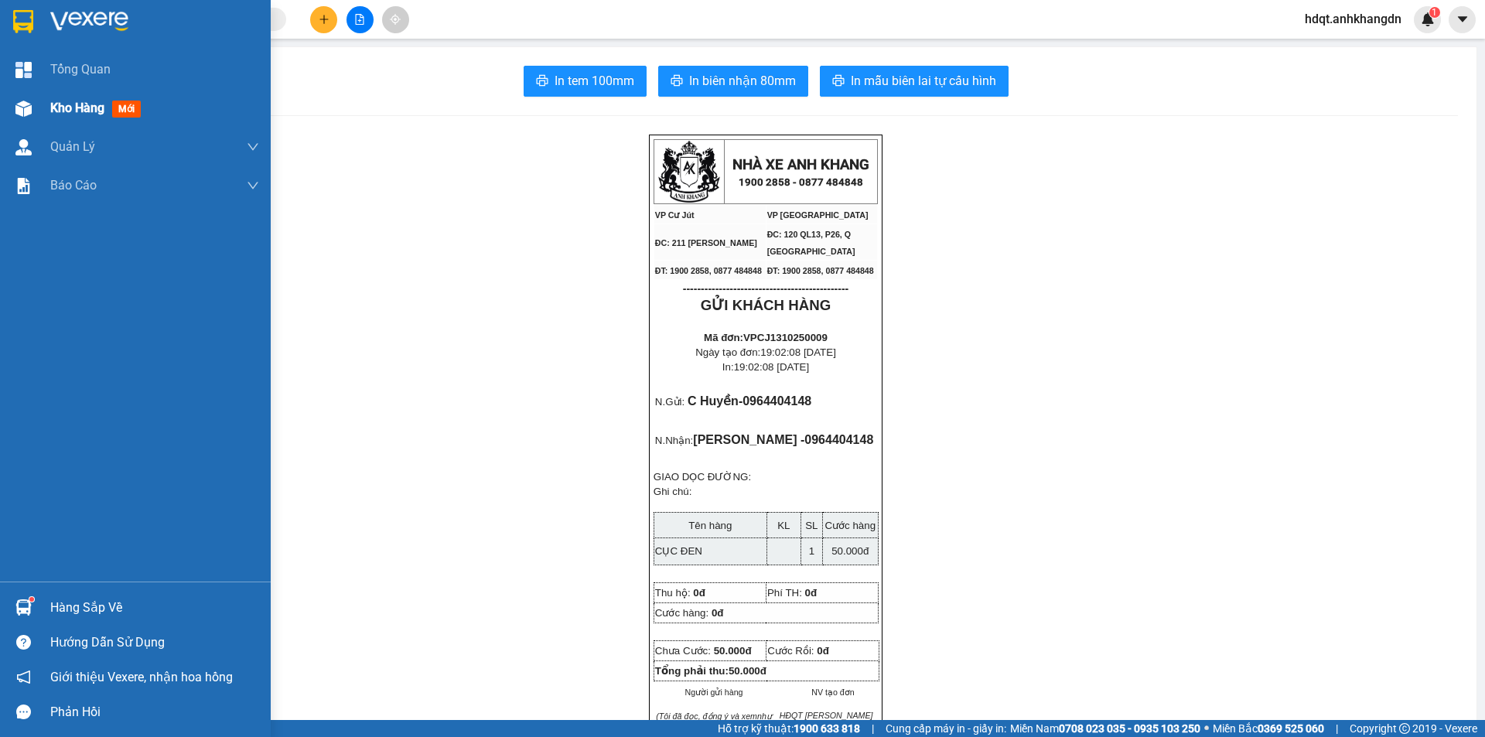
click at [39, 109] on div "Kho hàng mới" at bounding box center [135, 108] width 271 height 39
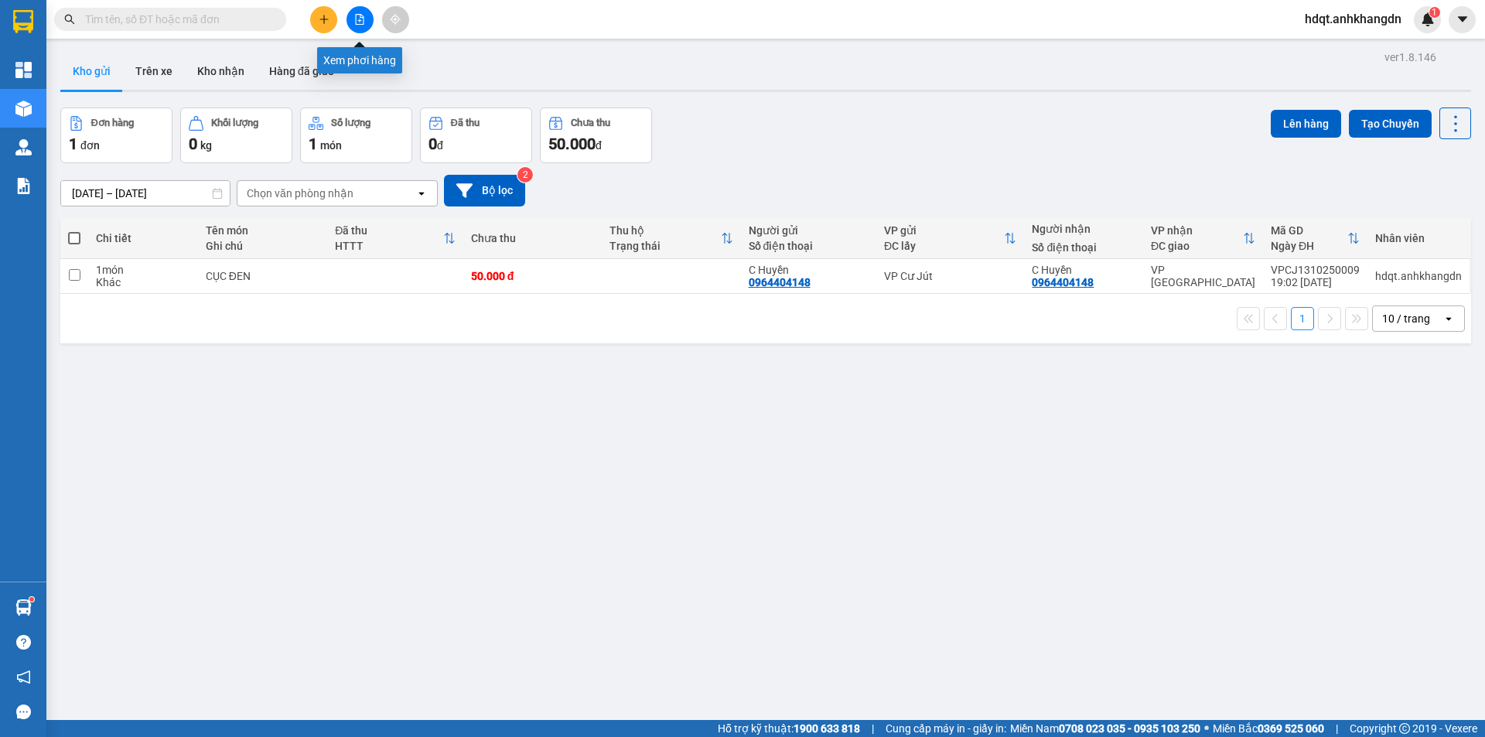
click at [360, 21] on icon "file-add" at bounding box center [360, 19] width 9 height 11
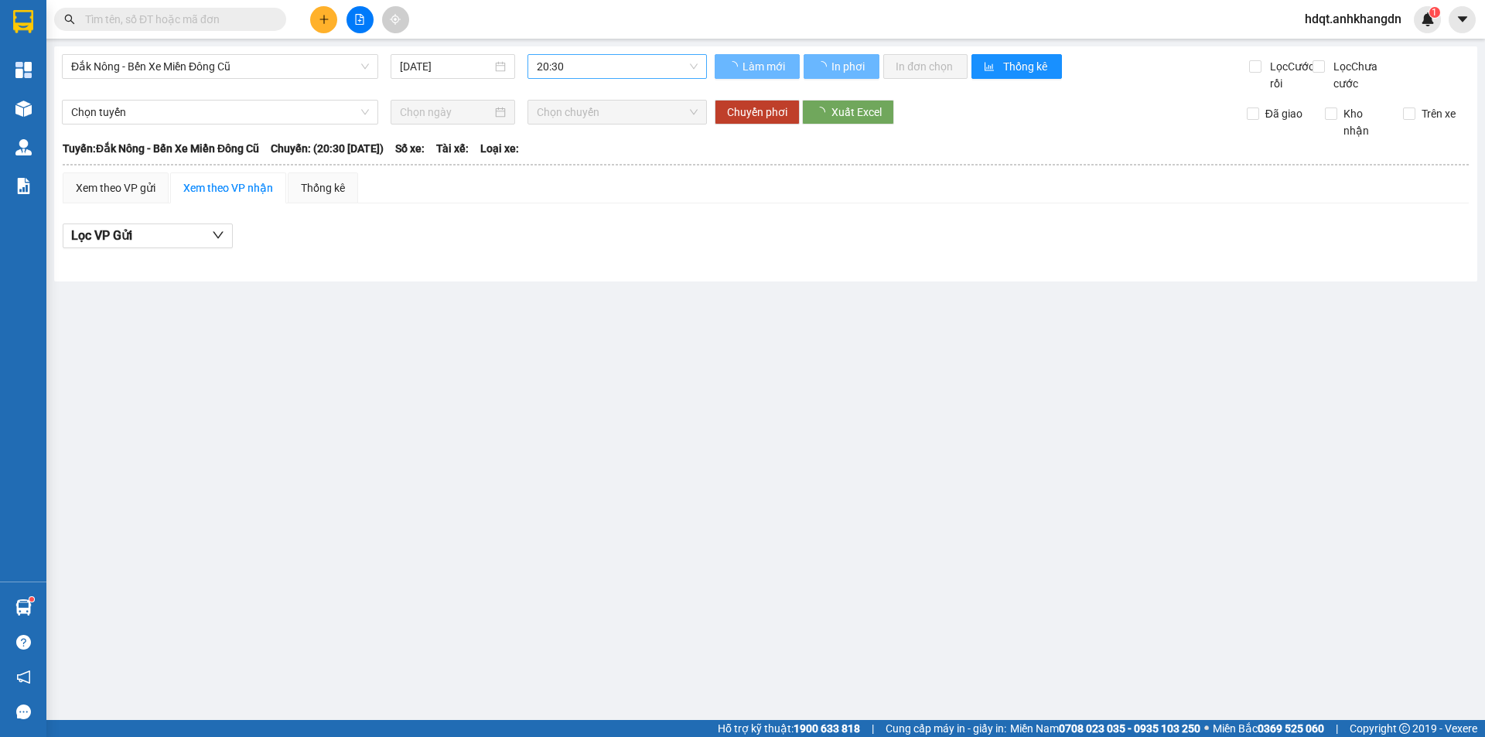
click at [596, 76] on span "20:30" at bounding box center [617, 66] width 161 height 23
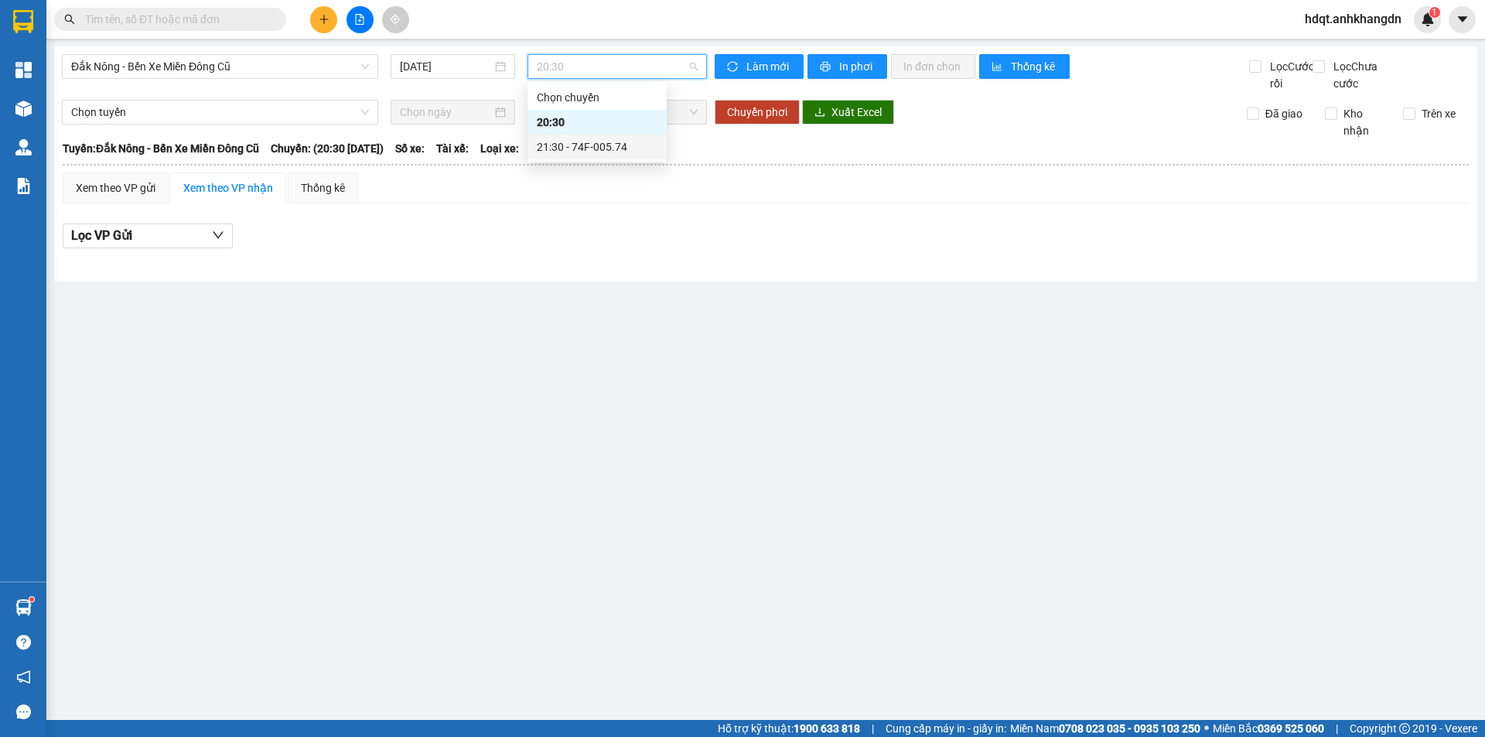
click at [582, 150] on div "21:30 - 74F-005.74" at bounding box center [597, 146] width 121 height 17
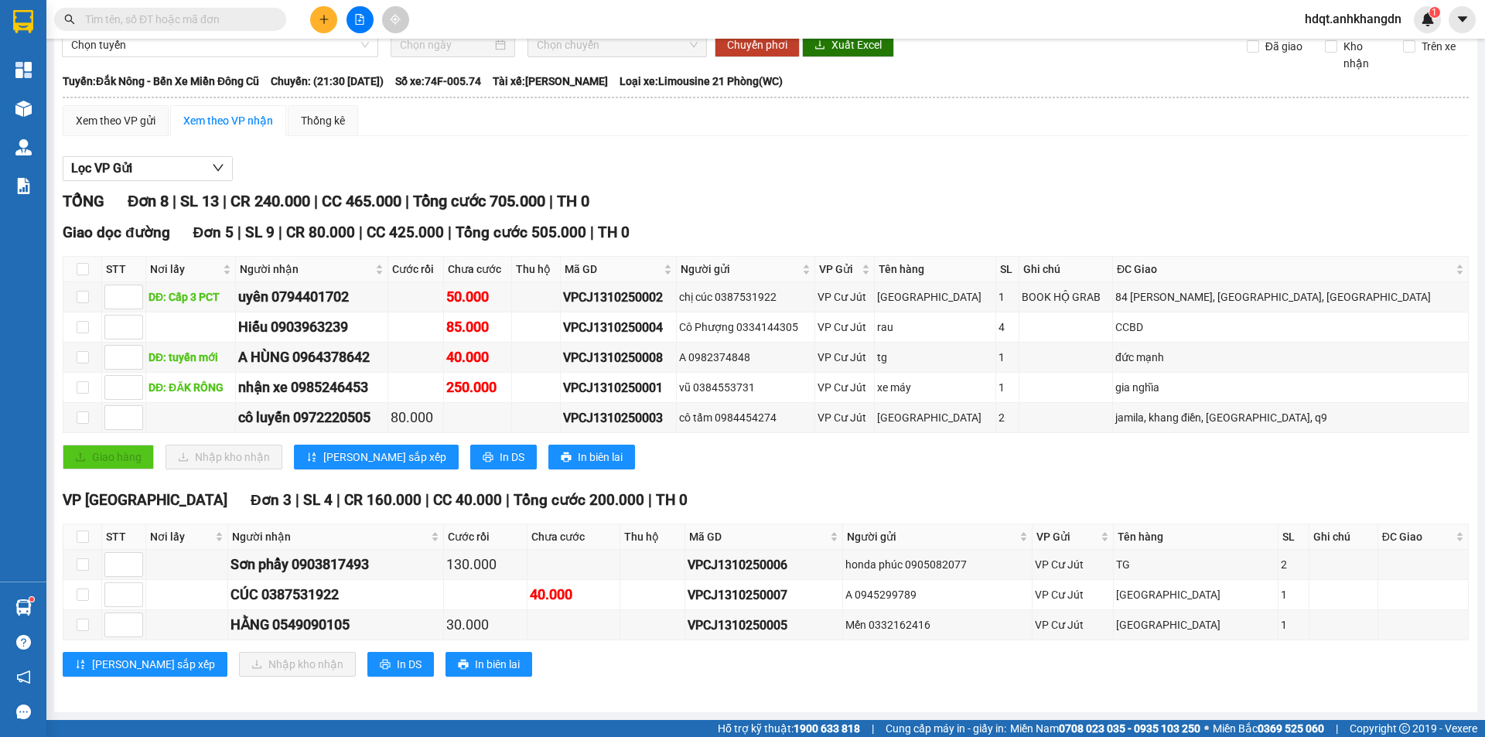
scroll to position [84, 0]
click at [868, 125] on div "Xem theo VP gửi Xem theo VP nhận Thống kê" at bounding box center [766, 120] width 1406 height 31
click at [1113, 286] on td "BOOK HỘ GRAB" at bounding box center [1066, 297] width 94 height 30
click at [821, 464] on div "Giao hàng Nhập kho nhận Lưu sắp xếp In DS In biên lai" at bounding box center [766, 457] width 1406 height 25
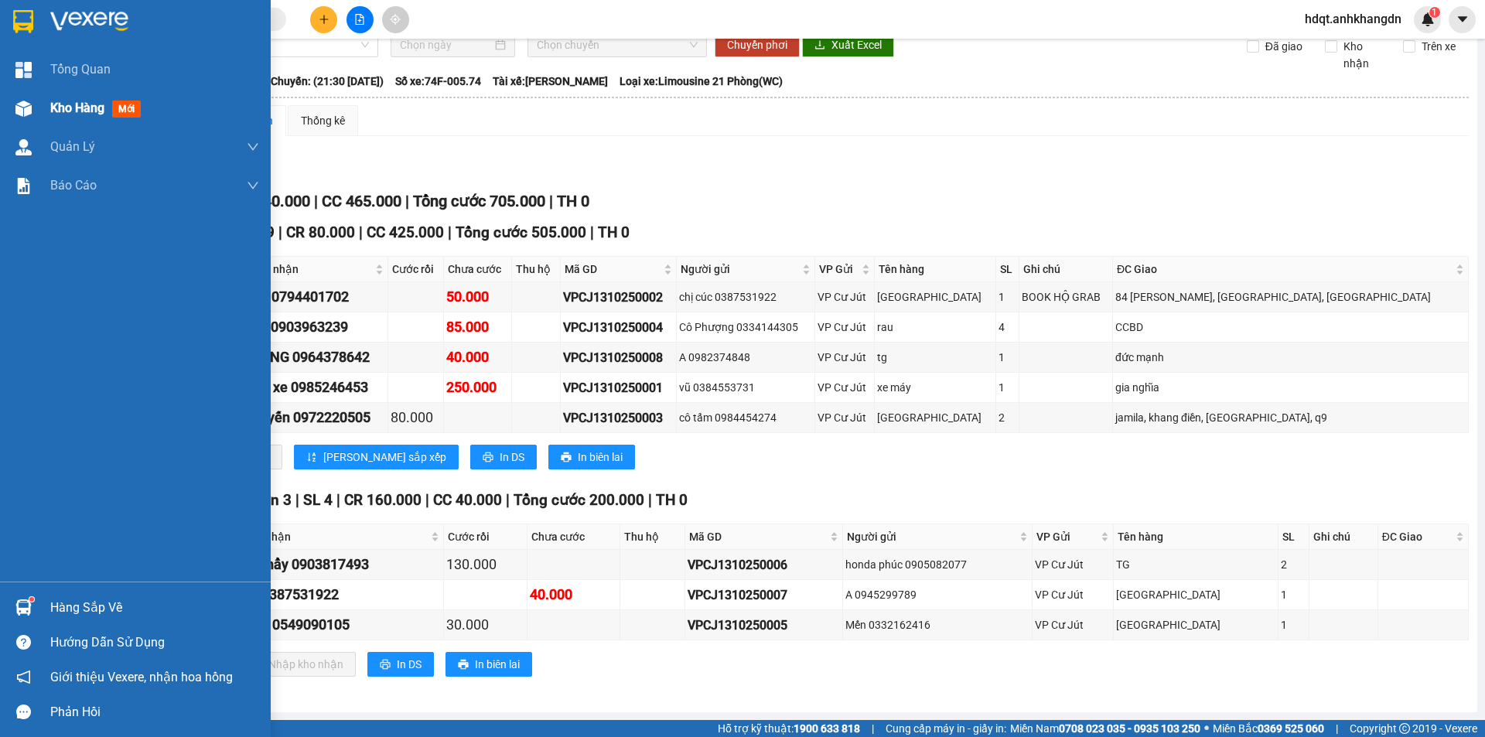
click at [36, 109] on div at bounding box center [23, 108] width 27 height 27
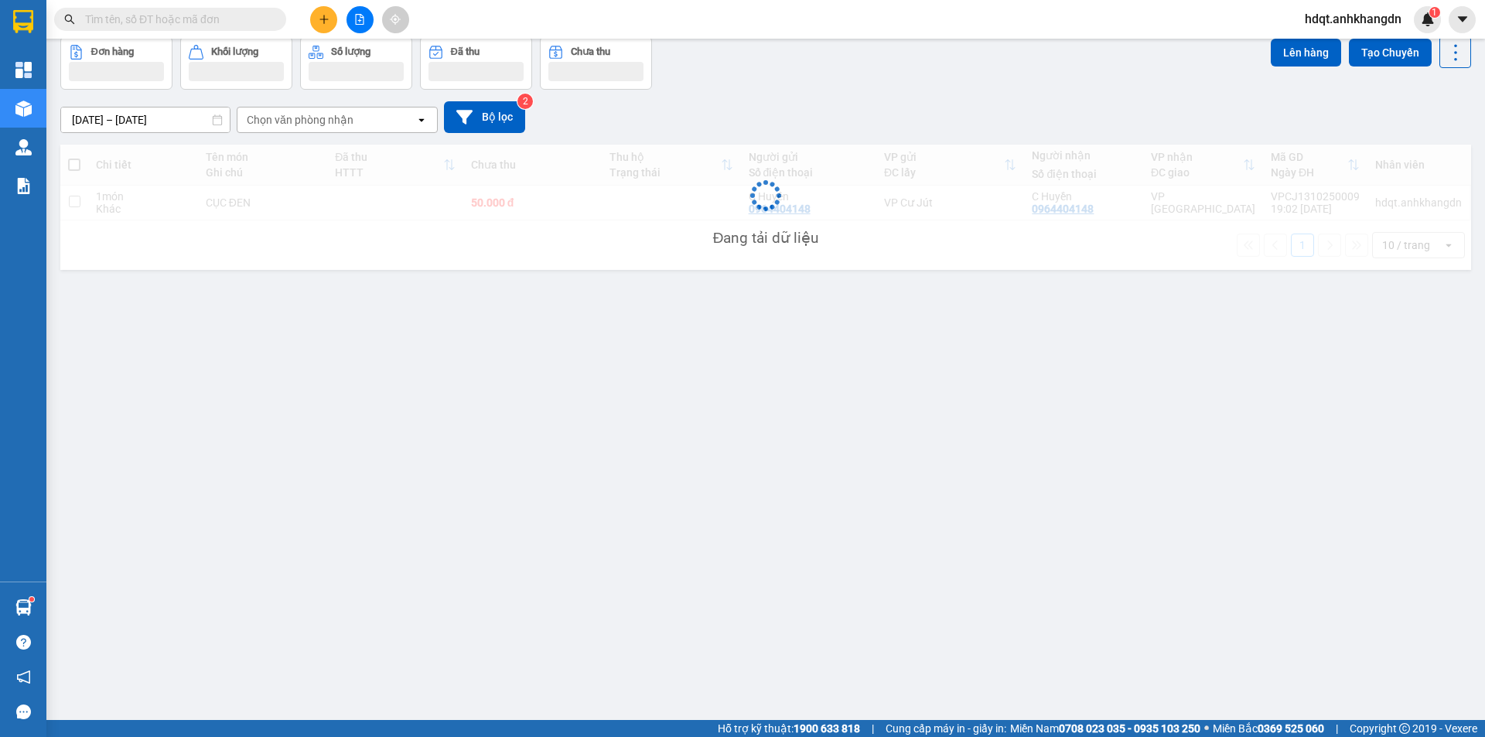
scroll to position [71, 0]
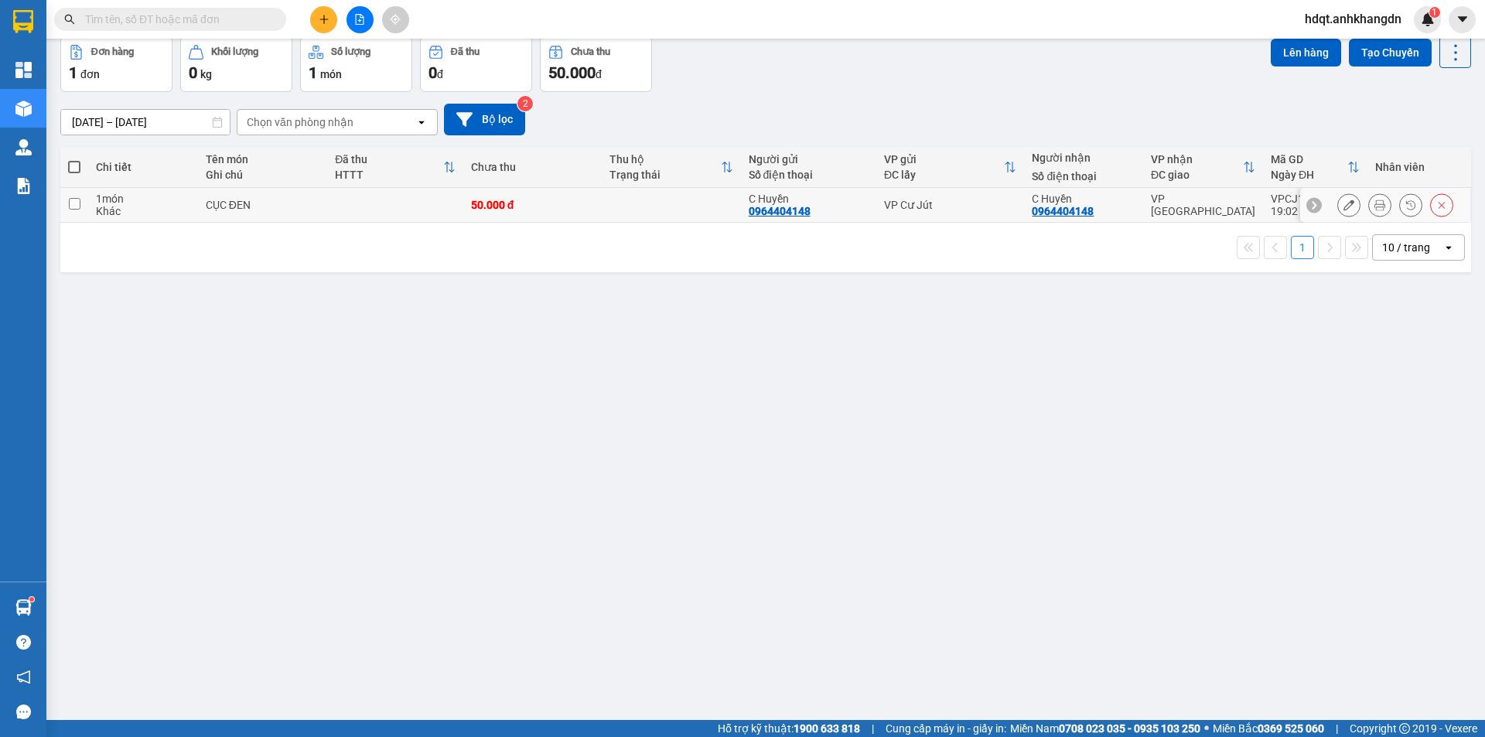
click at [538, 215] on td "50.000 đ" at bounding box center [532, 205] width 138 height 35
checkbox input "true"
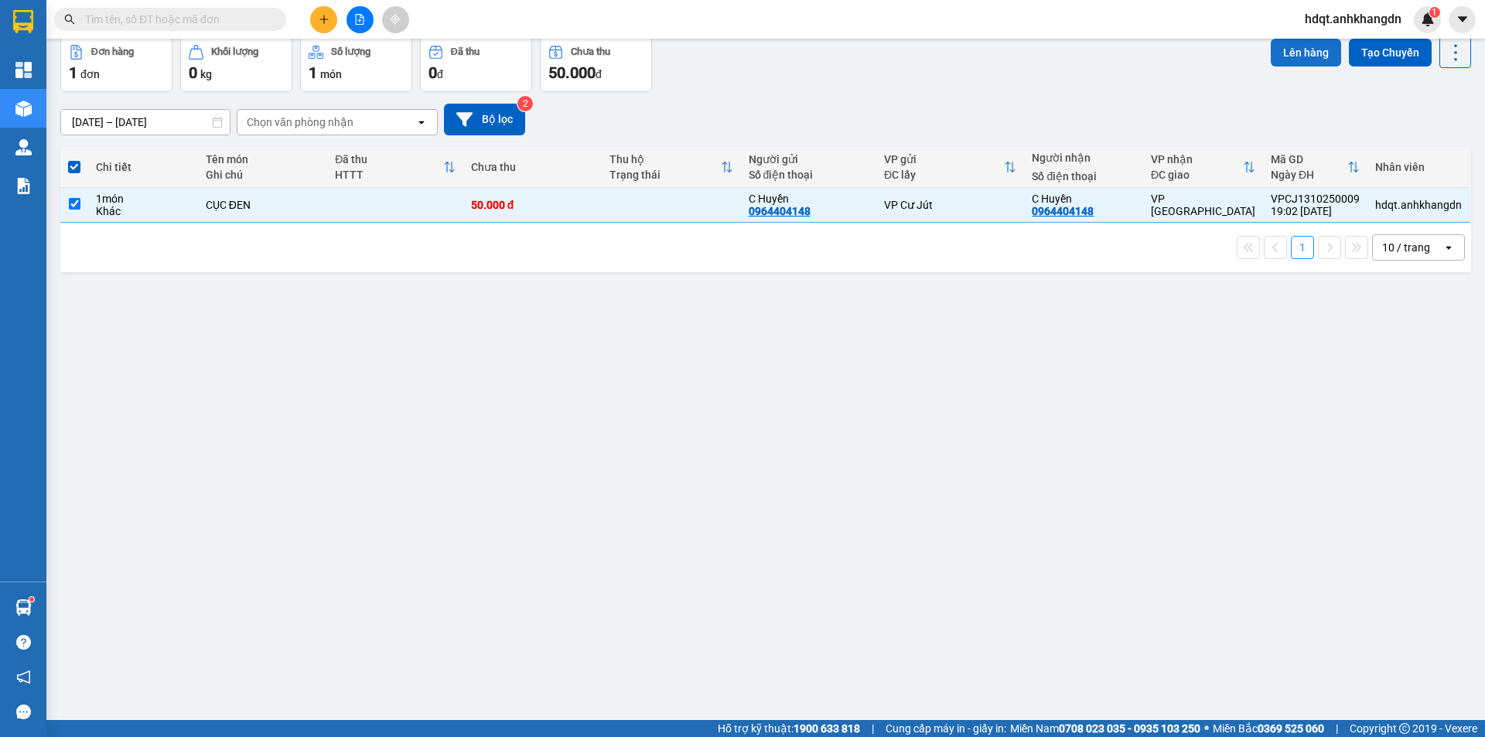
click at [1289, 58] on button "Lên hàng" at bounding box center [1306, 53] width 70 height 28
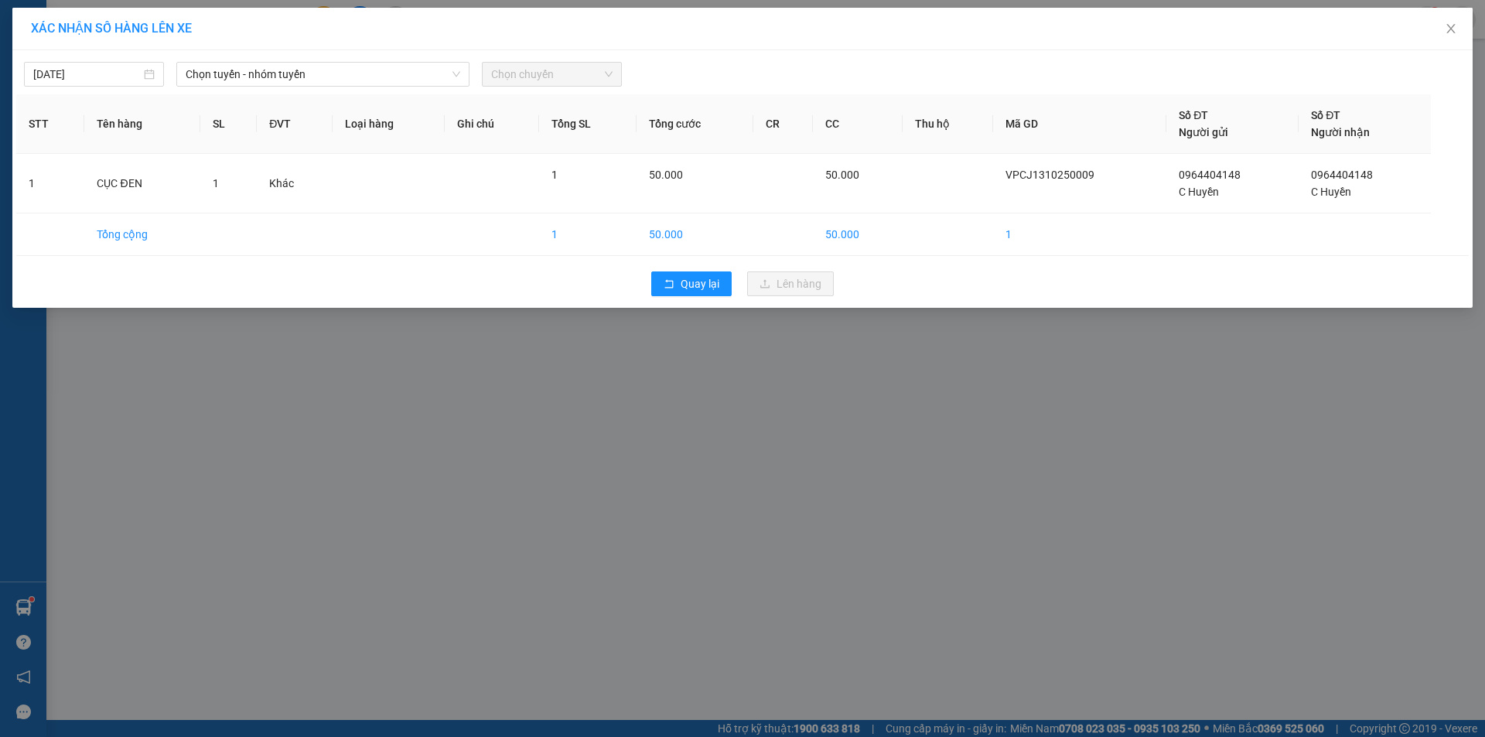
drag, startPoint x: 336, startPoint y: 76, endPoint x: 330, endPoint y: 89, distance: 14.2
click at [336, 80] on span "Chọn tuyến - nhóm tuyến" at bounding box center [323, 74] width 275 height 23
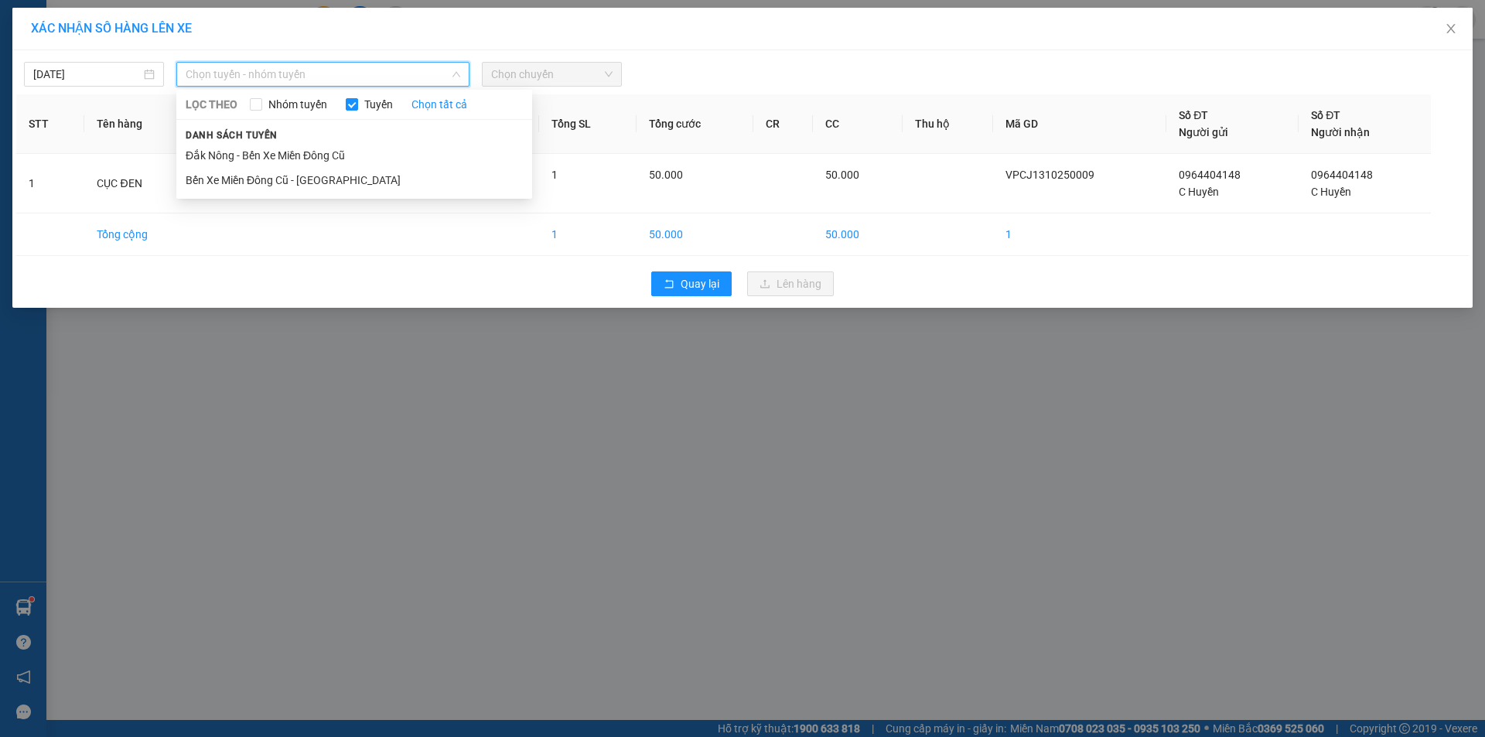
drag, startPoint x: 286, startPoint y: 152, endPoint x: 469, endPoint y: 102, distance: 189.1
click at [286, 153] on li "Đắk Nông - Bến Xe Miền Đông Cũ" at bounding box center [354, 155] width 356 height 25
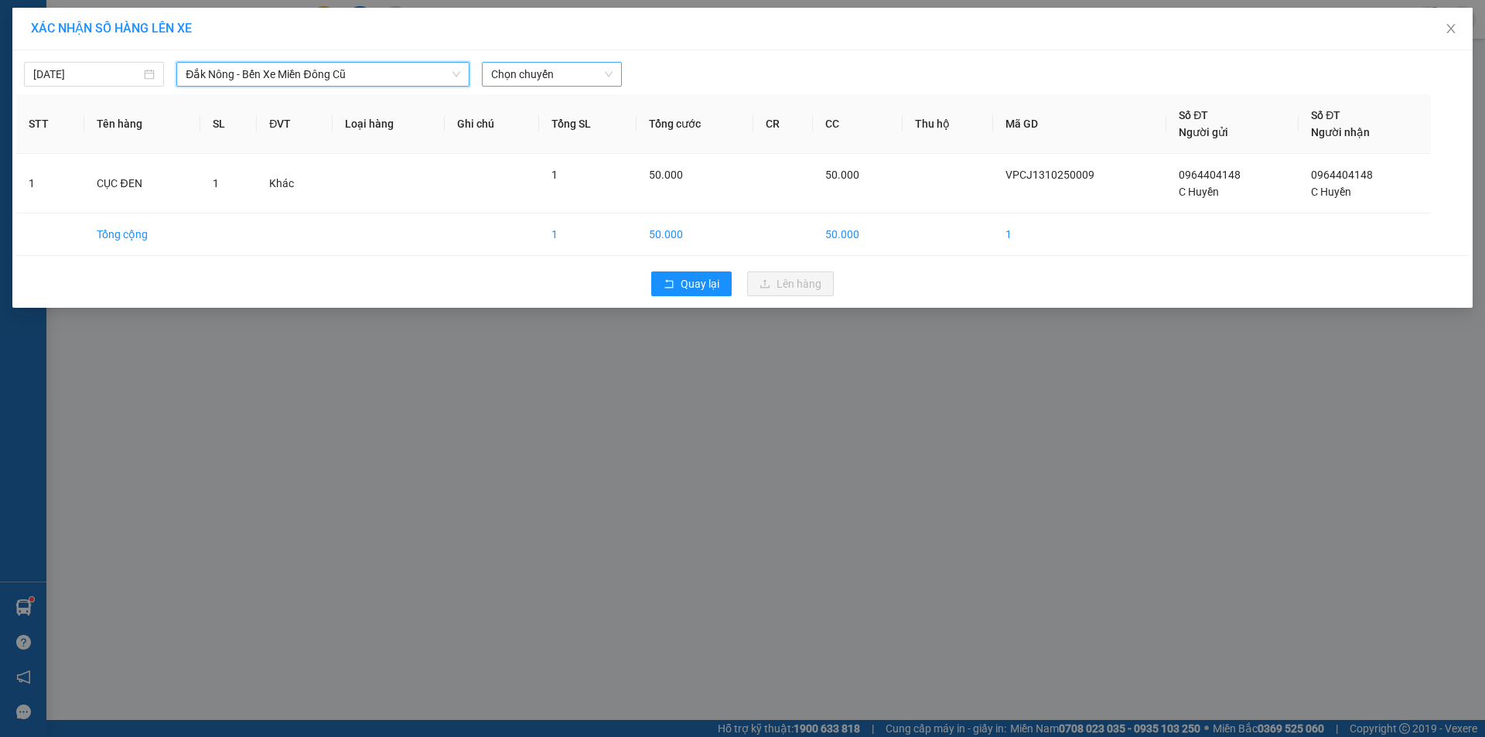
click at [527, 77] on span "Chọn chuyến" at bounding box center [551, 74] width 121 height 23
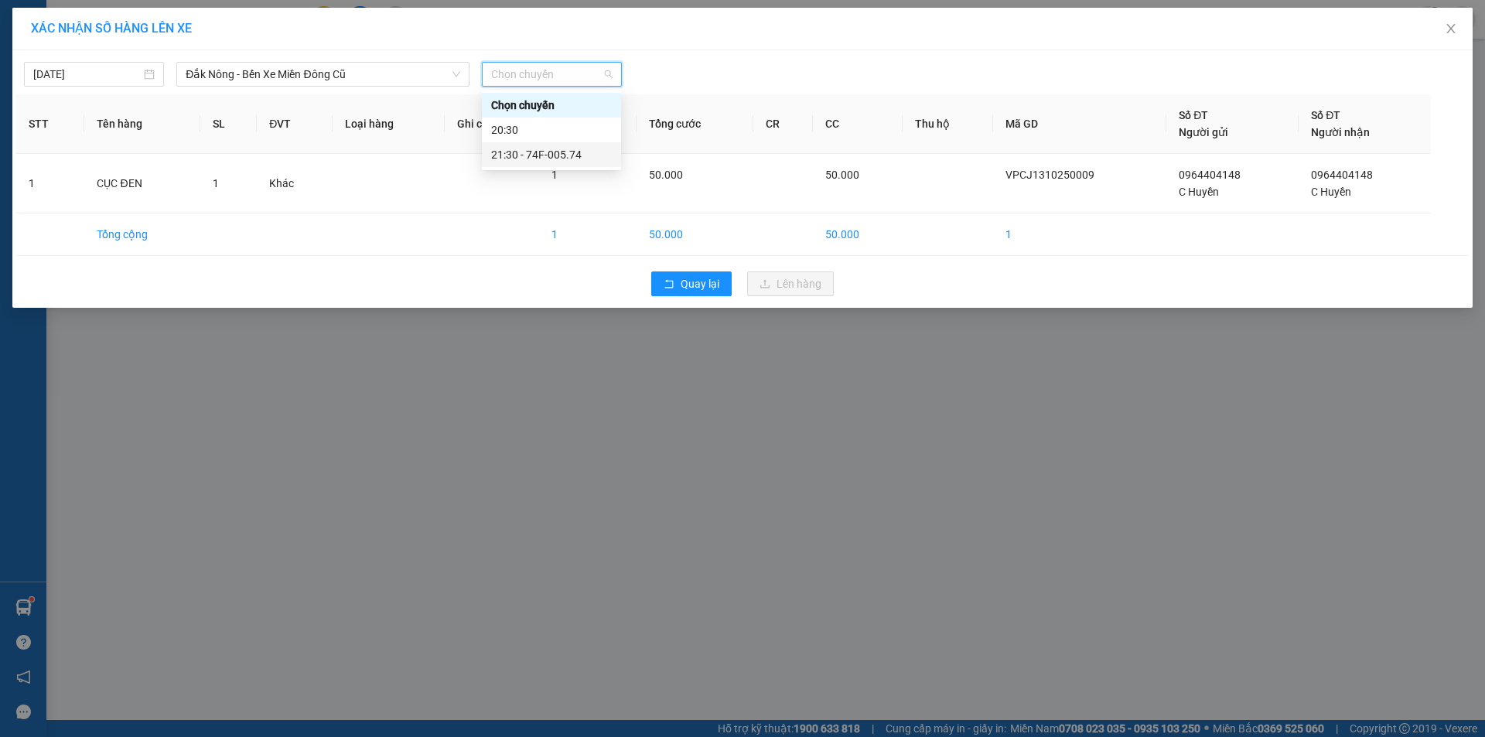
click at [524, 148] on div "21:30 - 74F-005.74" at bounding box center [551, 154] width 121 height 17
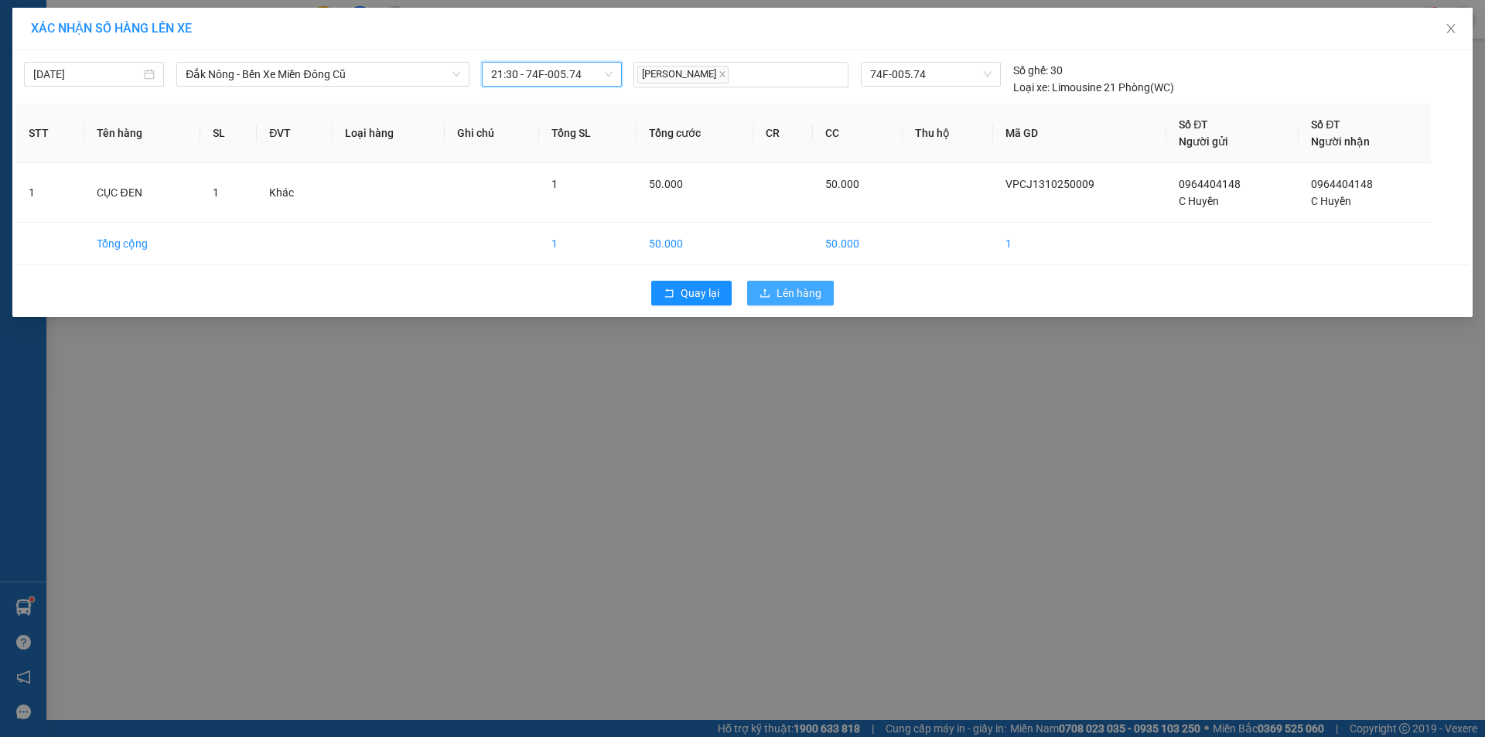
click at [774, 296] on button "Lên hàng" at bounding box center [790, 293] width 87 height 25
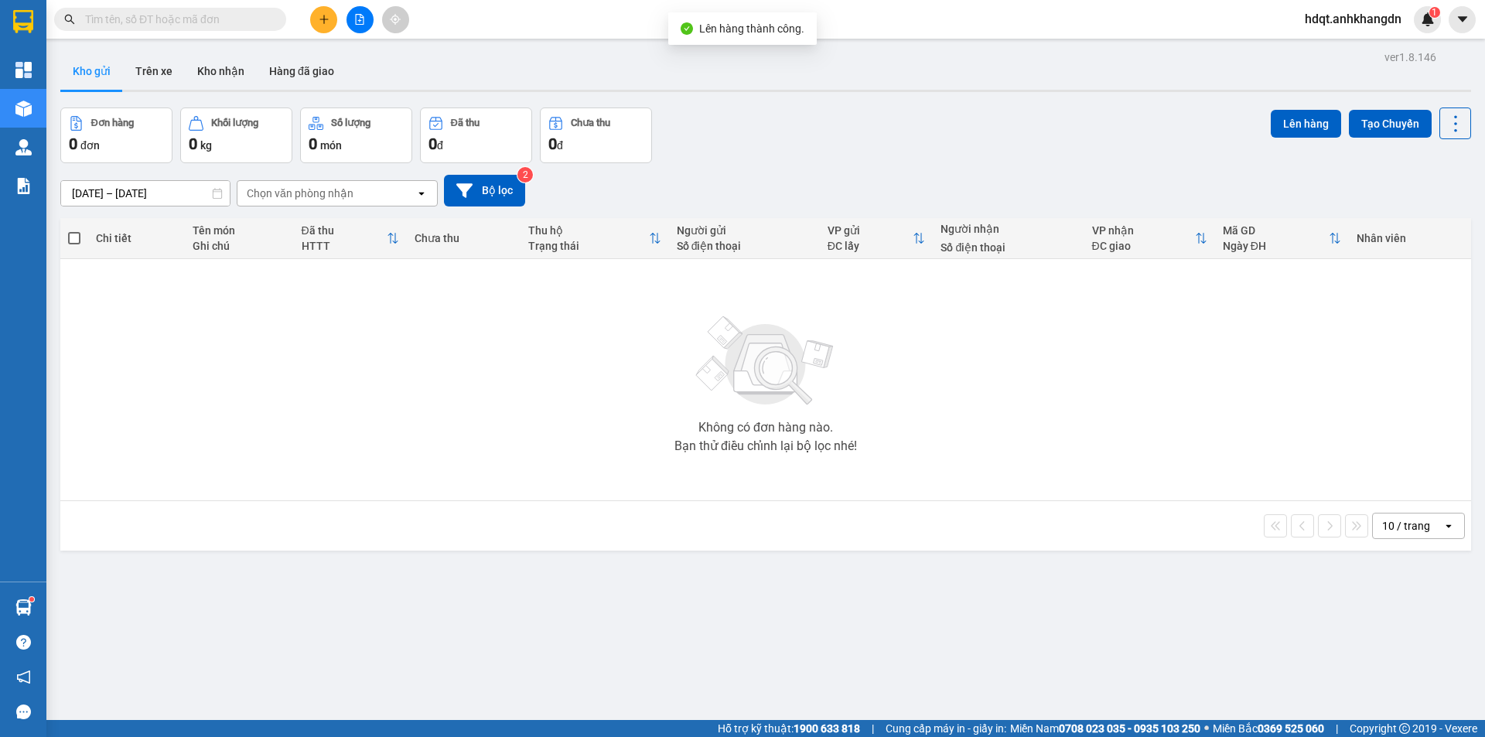
drag, startPoint x: 757, startPoint y: 114, endPoint x: 289, endPoint y: 7, distance: 479.9
click at [743, 112] on div "Đơn hàng 0 đơn Khối lượng 0 kg Số lượng 0 món Đã thu 0 đ Chưa thu 0 đ Lên hàng …" at bounding box center [765, 135] width 1410 height 56
click at [361, 12] on button at bounding box center [359, 19] width 27 height 27
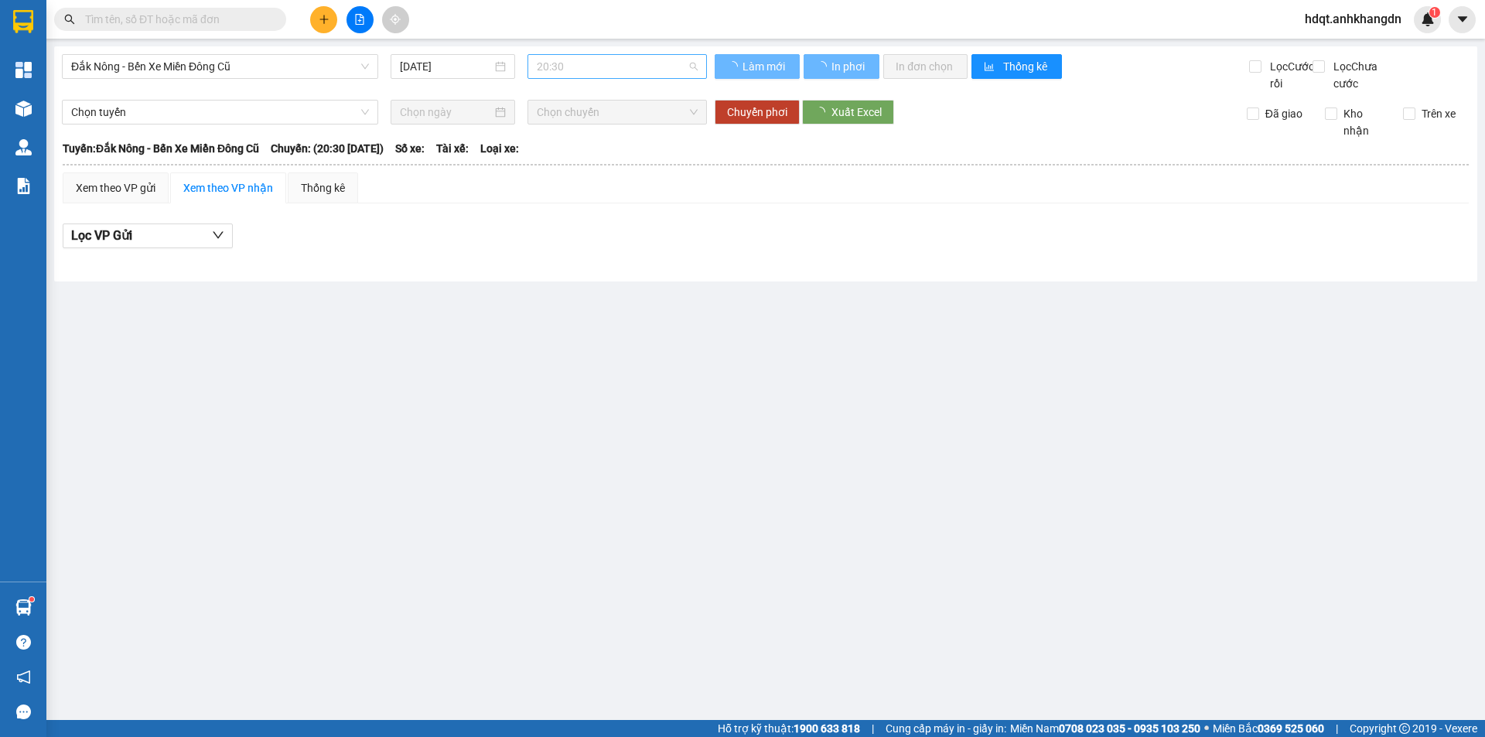
click at [559, 67] on span "20:30" at bounding box center [617, 66] width 161 height 23
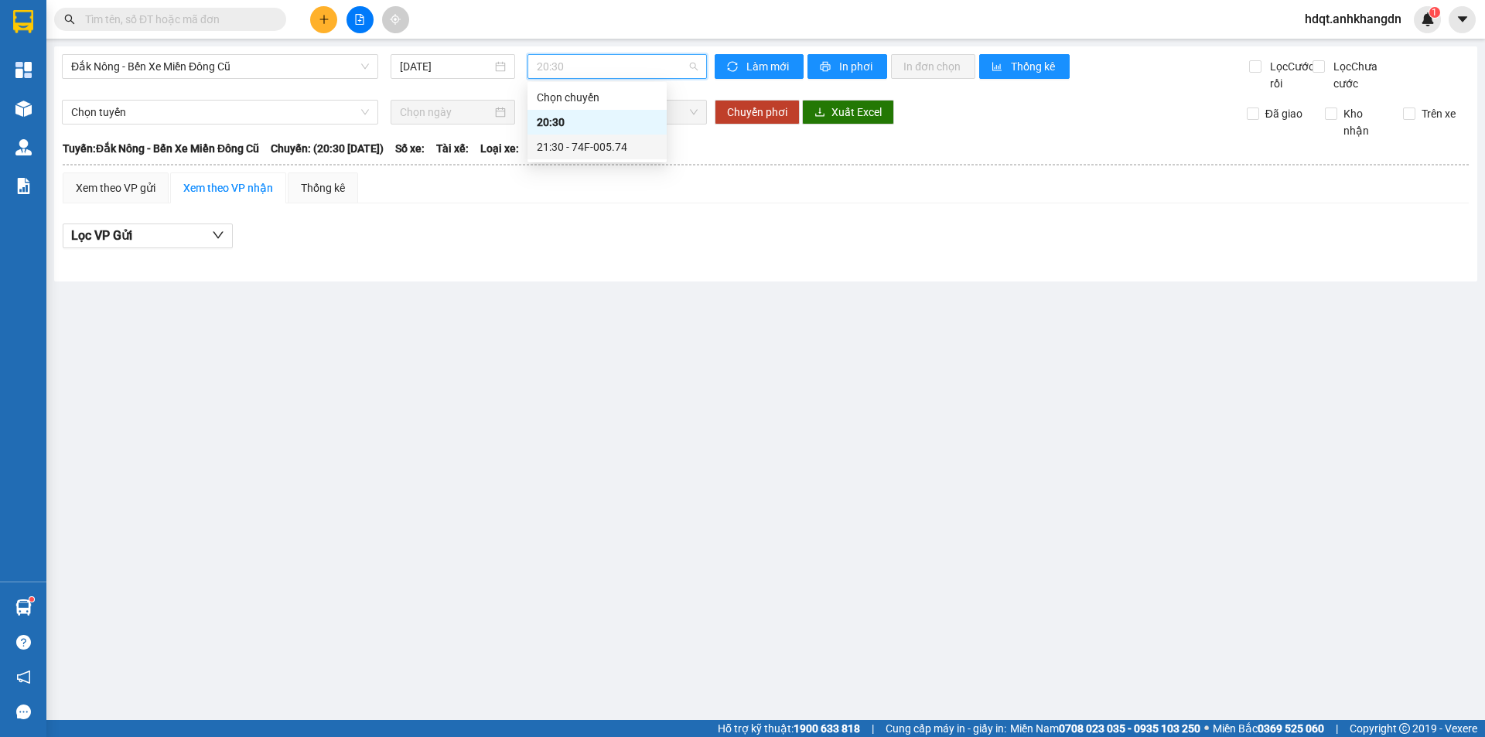
click at [565, 145] on div "21:30 - 74F-005.74" at bounding box center [597, 146] width 121 height 17
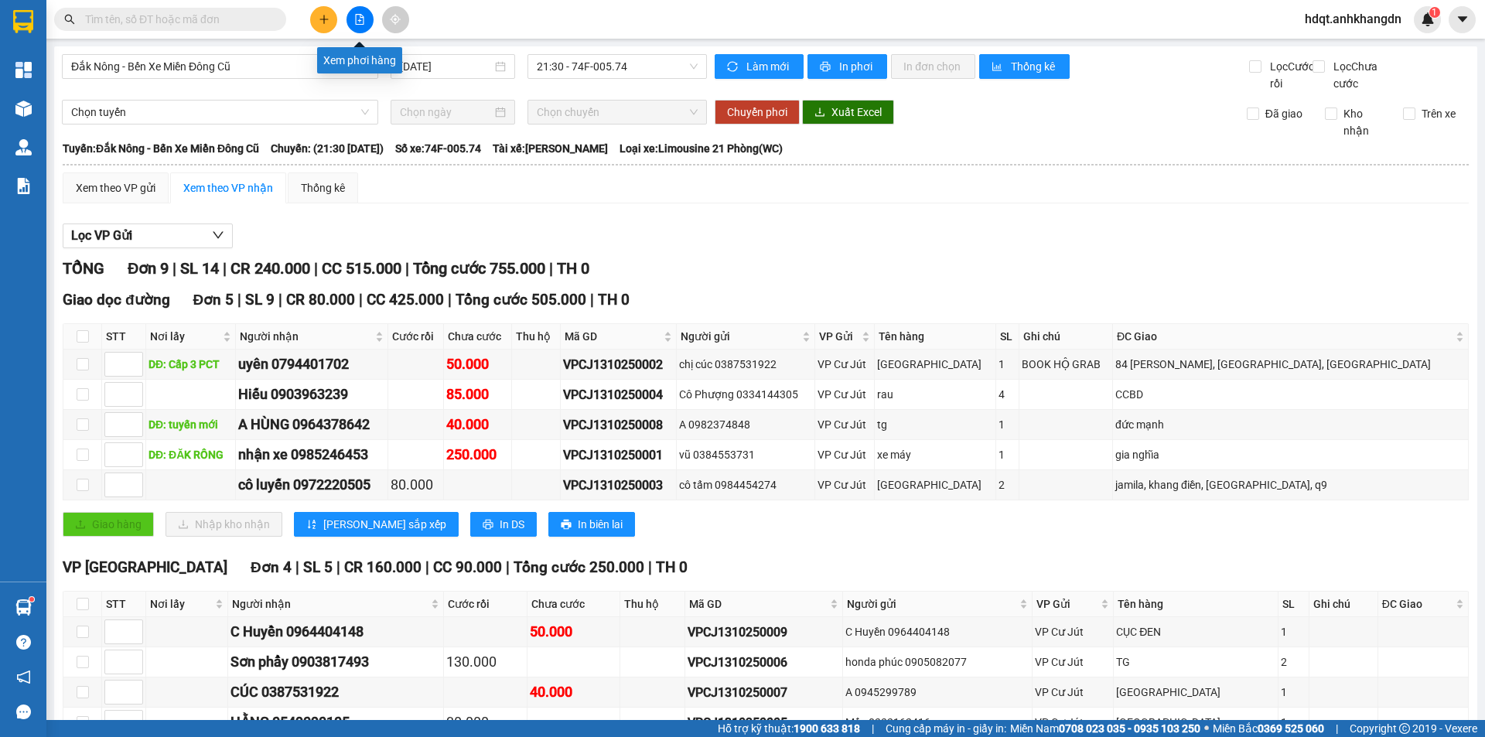
click at [366, 20] on button at bounding box center [359, 19] width 27 height 27
click at [547, 70] on span "21:30 - 74F-005.74" at bounding box center [617, 66] width 161 height 23
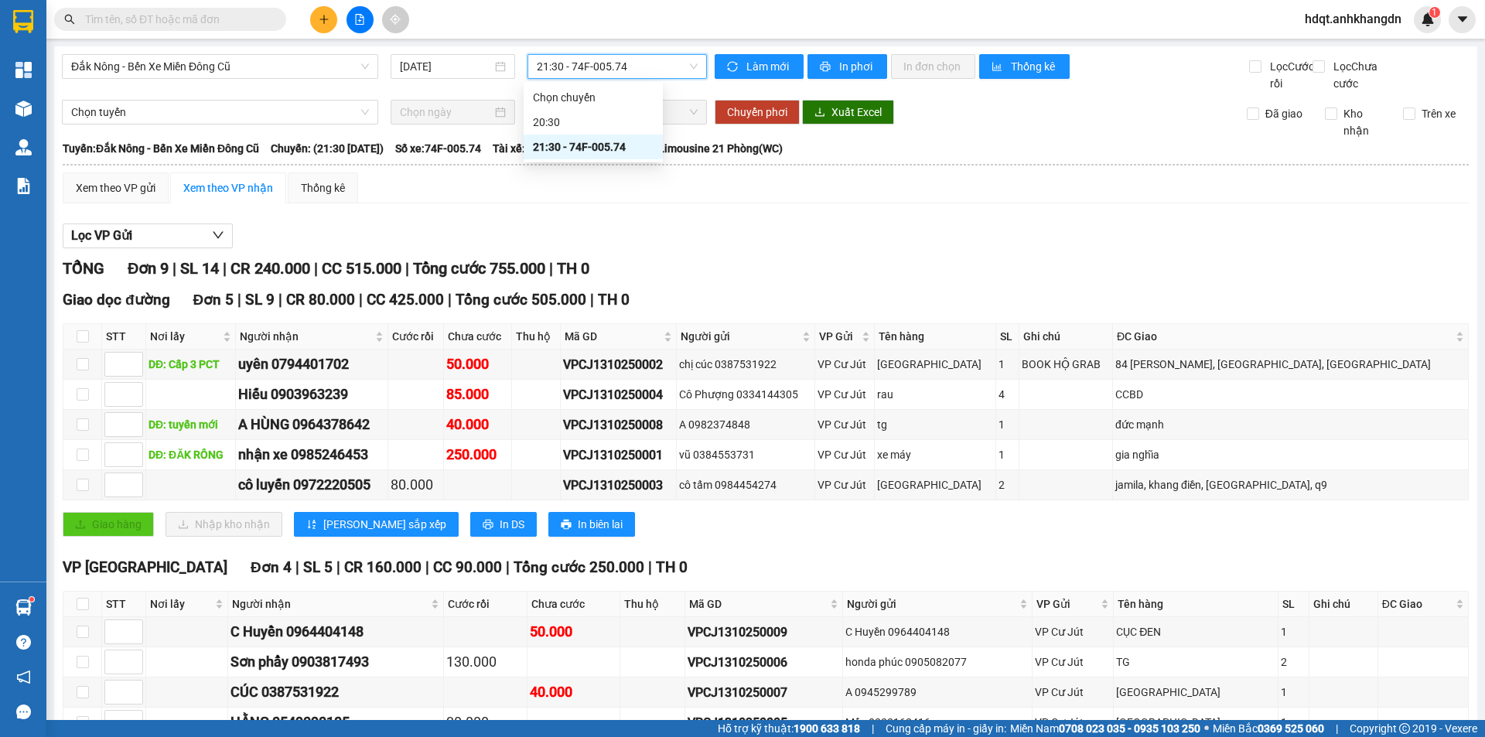
click at [548, 71] on span "21:30 - 74F-005.74" at bounding box center [617, 66] width 161 height 23
click at [477, 66] on input "[DATE]" at bounding box center [446, 66] width 92 height 17
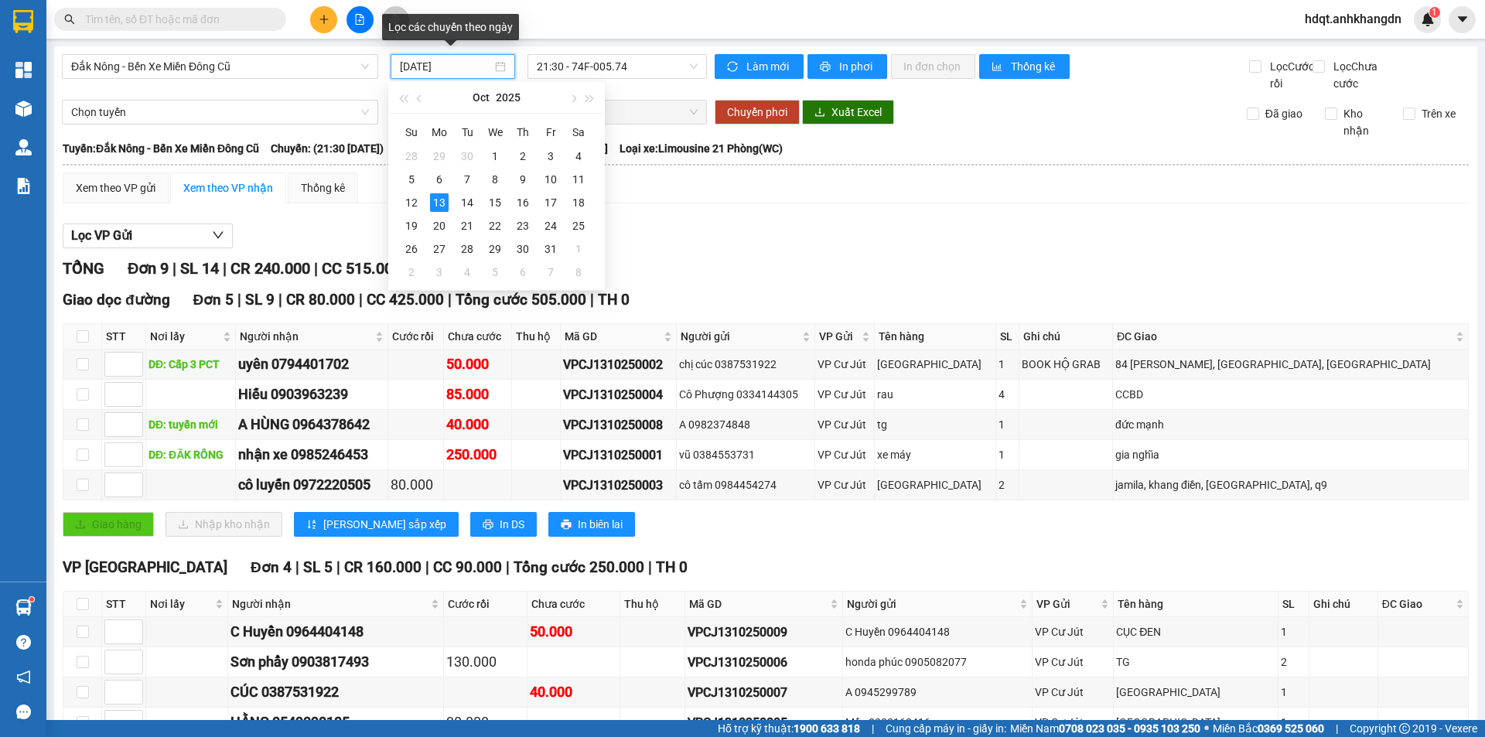
click at [477, 66] on input "[DATE]" at bounding box center [446, 66] width 92 height 17
click at [1063, 139] on div "Chọn tuyến Chọn chuyến Chuyển phơi Xuất Excel Đã giao Kho nhận Trên xe" at bounding box center [765, 119] width 1407 height 39
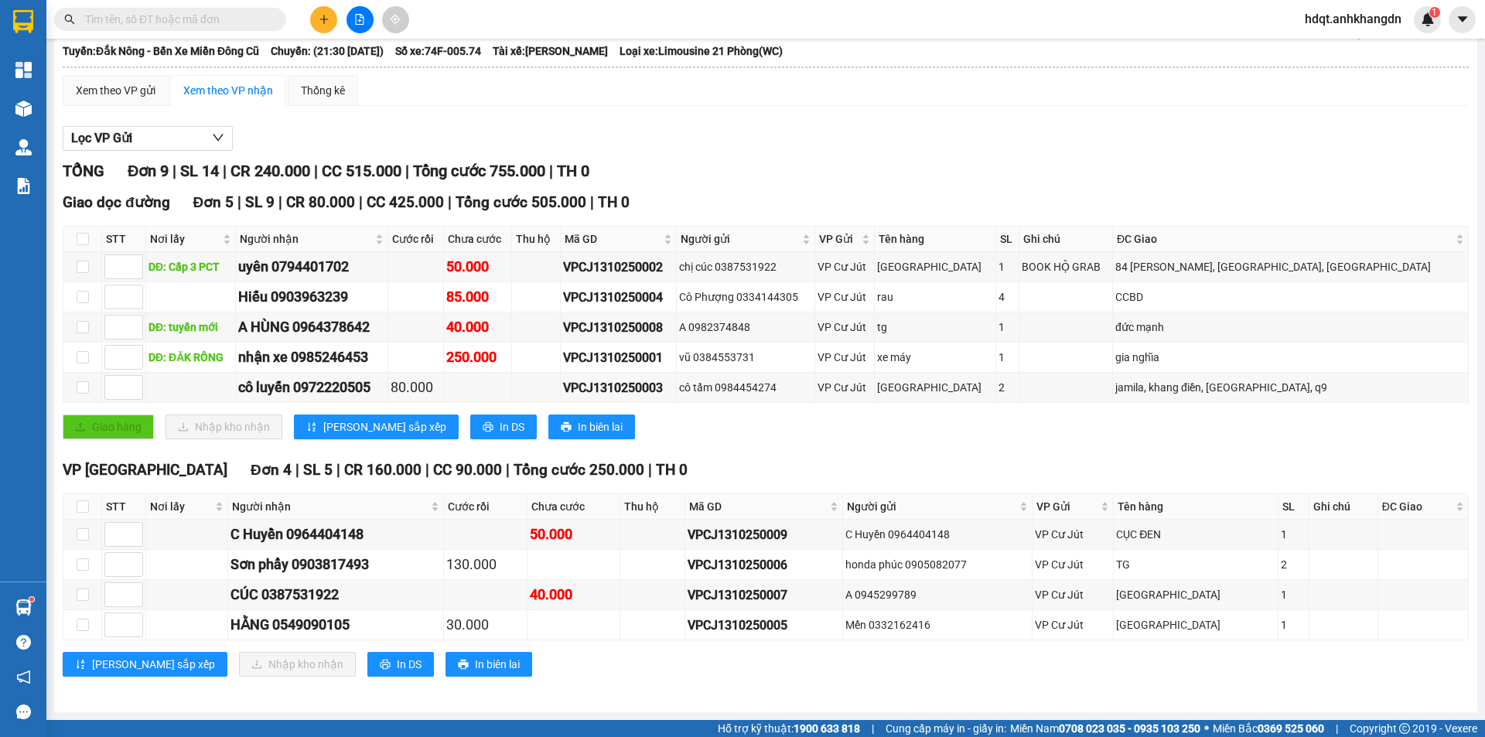
scroll to position [114, 0]
drag, startPoint x: 745, startPoint y: 350, endPoint x: 621, endPoint y: 359, distance: 124.0
click at [621, 359] on tr "DĐ: ĐĂK RÔNG nhận xe 0985246453 250.000 VPCJ1310250001 vũ 0384553731 VP Cư Jút …" at bounding box center [765, 358] width 1405 height 30
copy div "VPCJ1310250001"
click at [809, 160] on div "TỔNG Đơn 9 | SL 14 | CR 240.000 | CC 515.000 | Tổng cước 755.000 | TH 0" at bounding box center [766, 171] width 1406 height 24
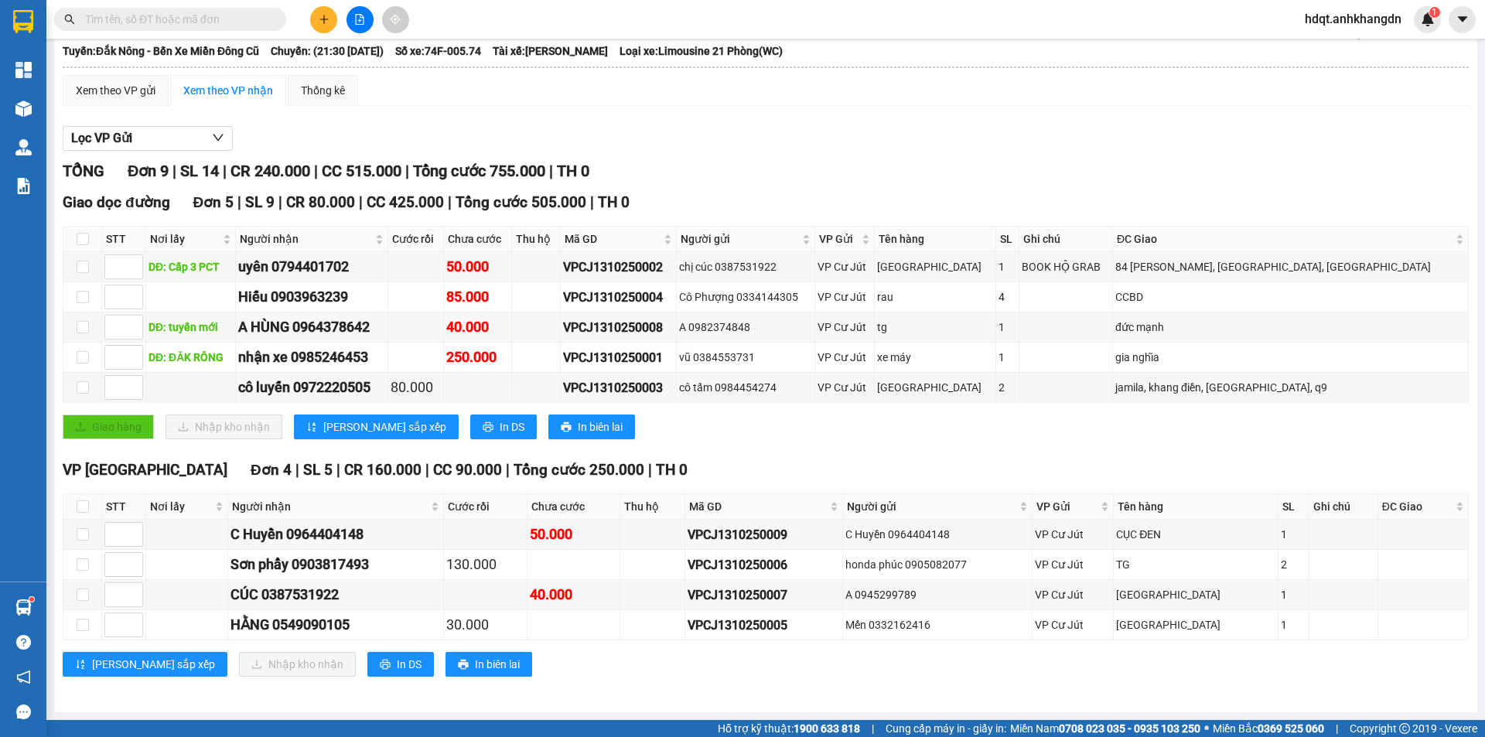
click at [290, 20] on div at bounding box center [151, 19] width 302 height 23
click at [268, 20] on span at bounding box center [170, 19] width 232 height 23
click at [248, 19] on input "text" at bounding box center [176, 19] width 182 height 17
paste input "VPCJ1310250001"
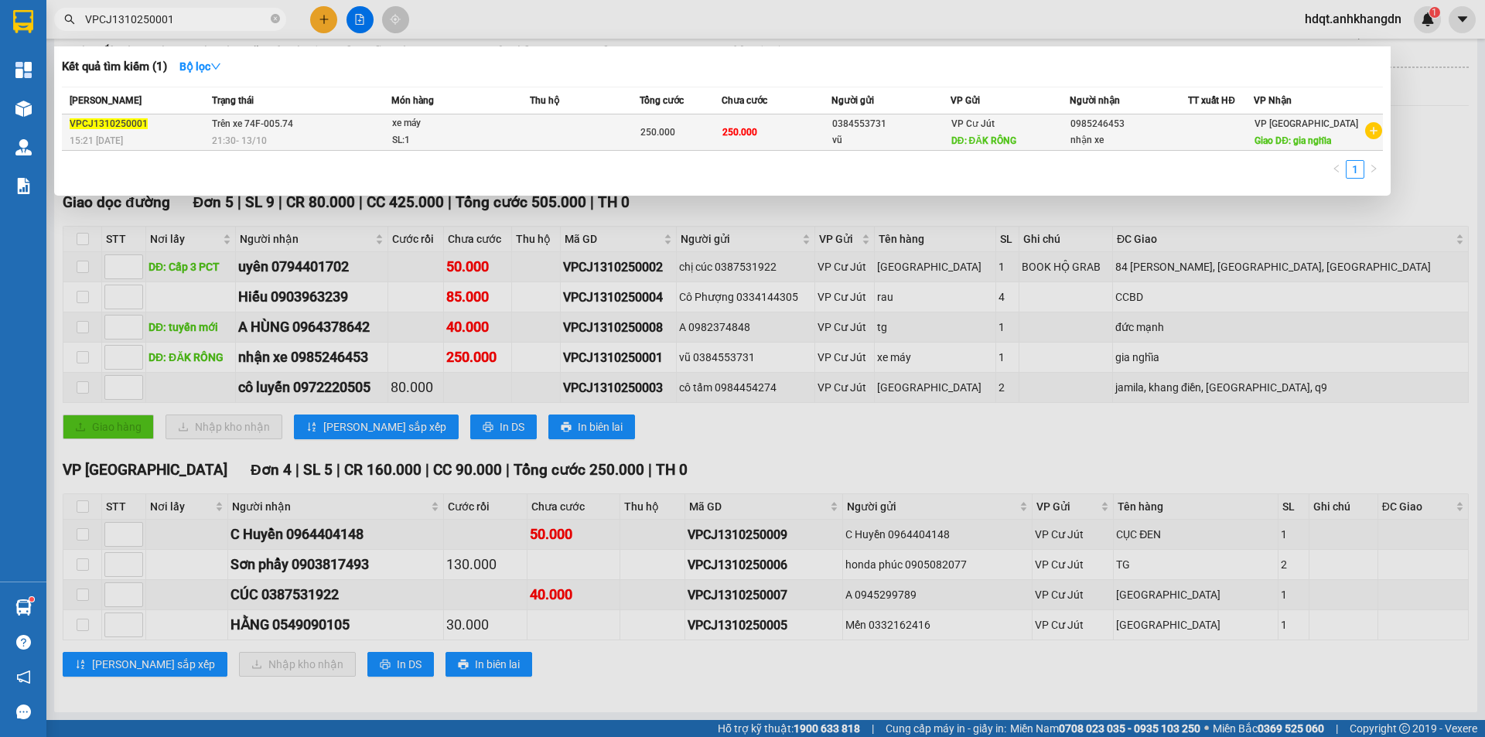
type input "VPCJ1310250001"
click at [329, 145] on div "21:30 [DATE]" at bounding box center [301, 140] width 178 height 17
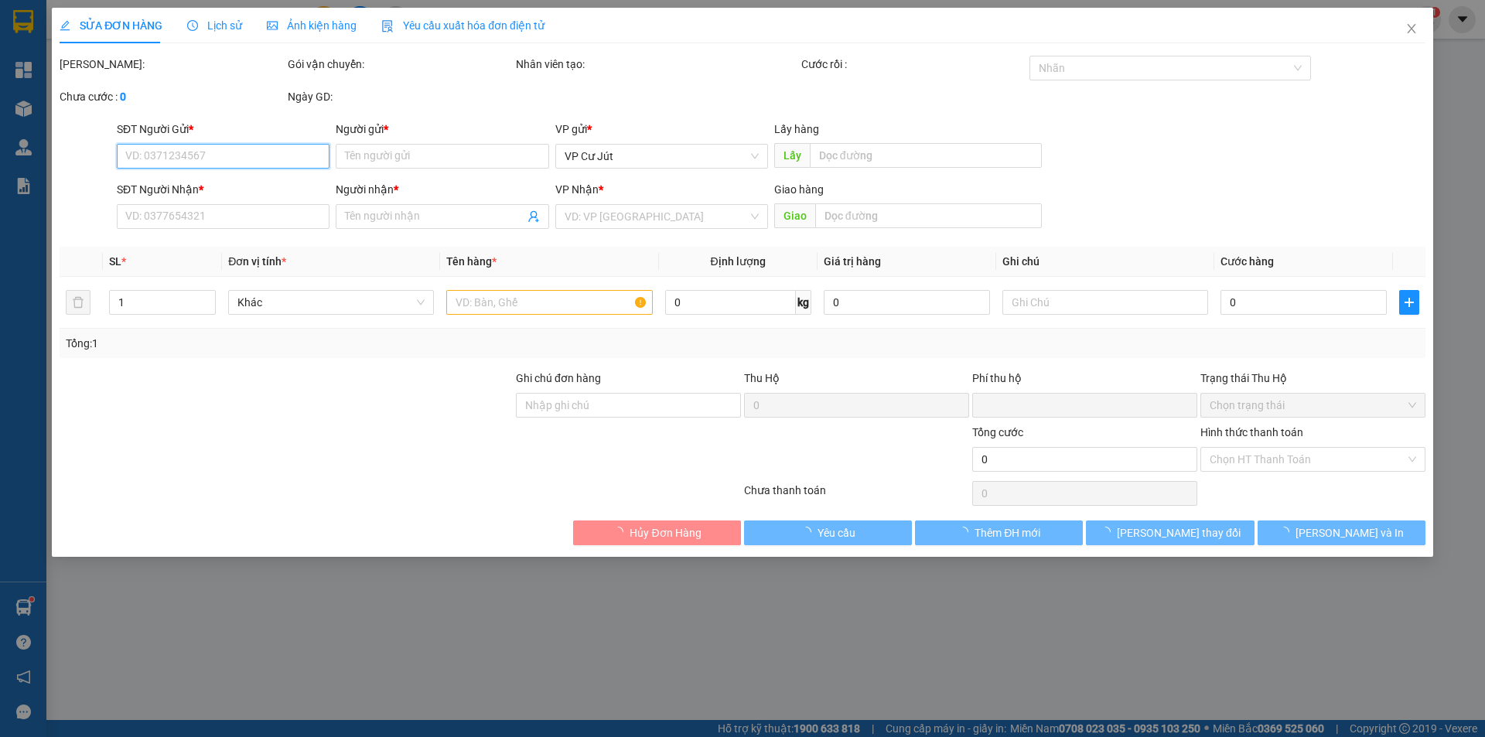
type input "0384553731"
type input "vũ"
type input "ĐĂK RÔNG"
type input "0985246453"
type input "nhận xe"
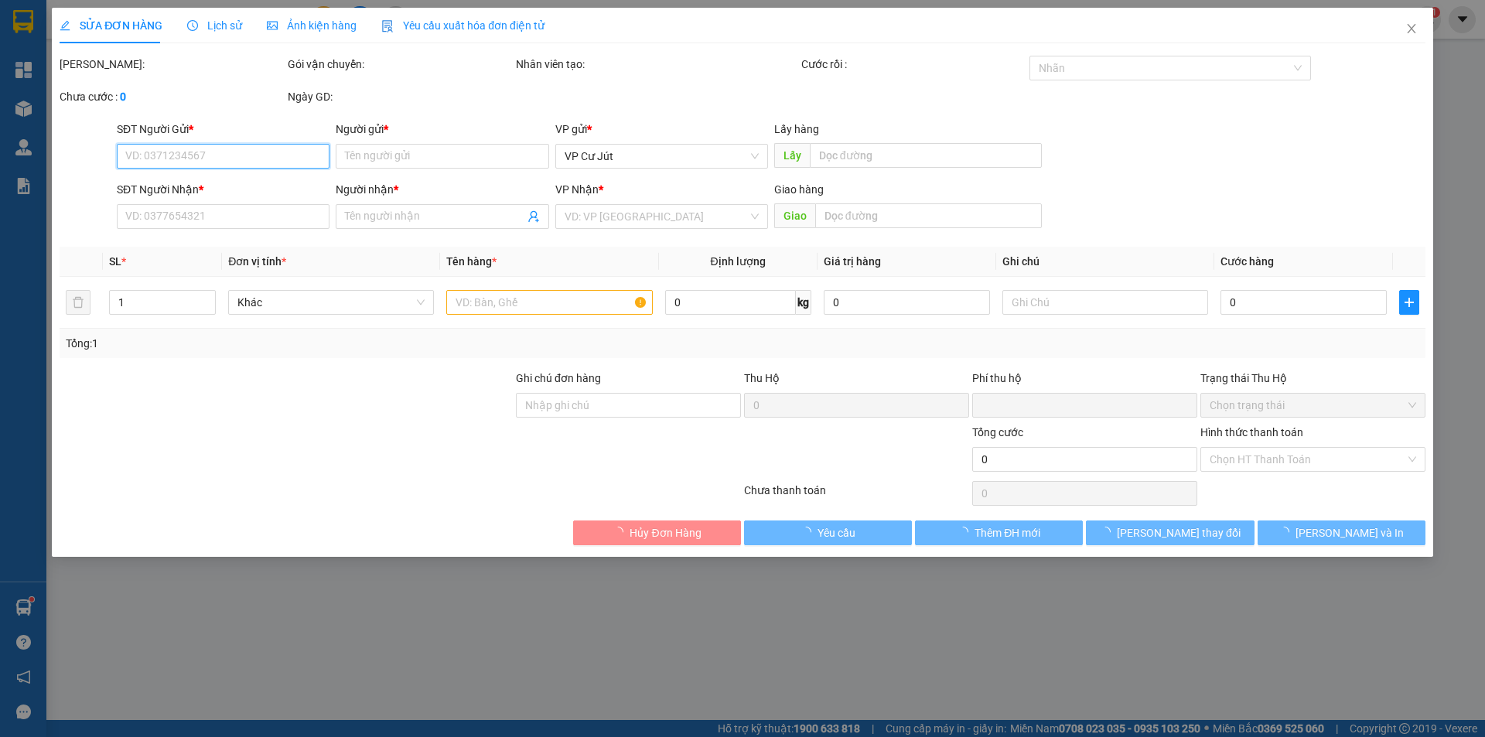
type input "gia nghĩa"
type input "0"
type input "250.000"
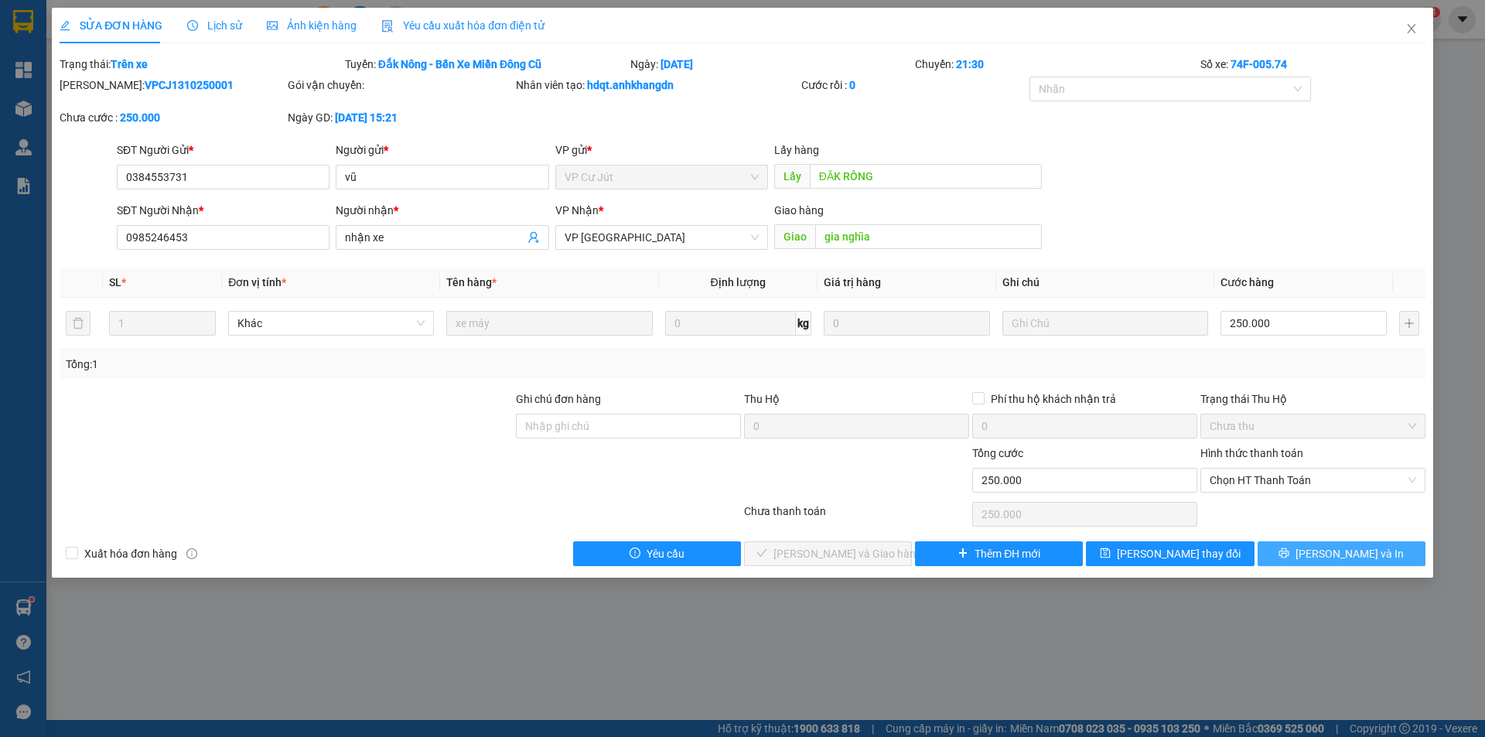
click at [1359, 556] on span "[PERSON_NAME] và In" at bounding box center [1349, 553] width 108 height 17
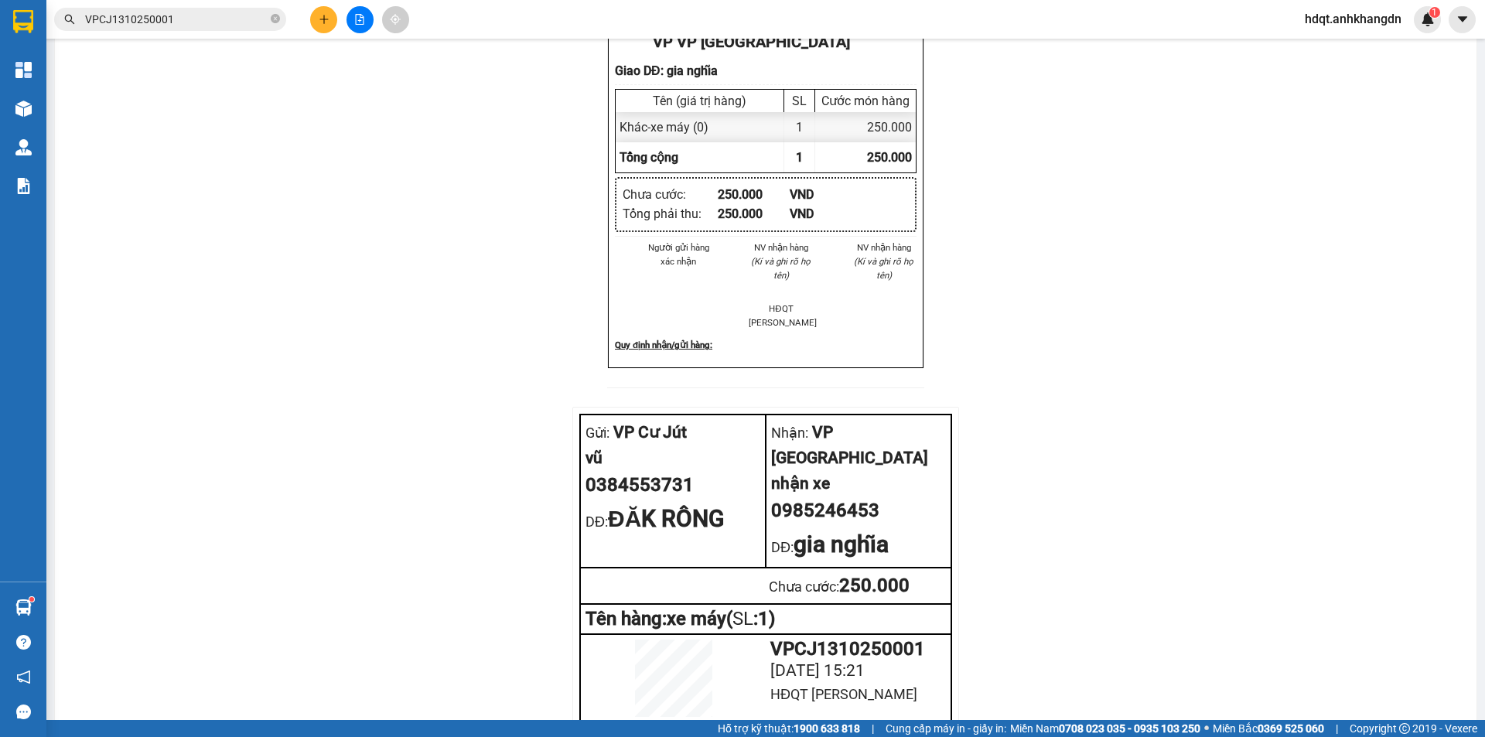
scroll to position [1189, 0]
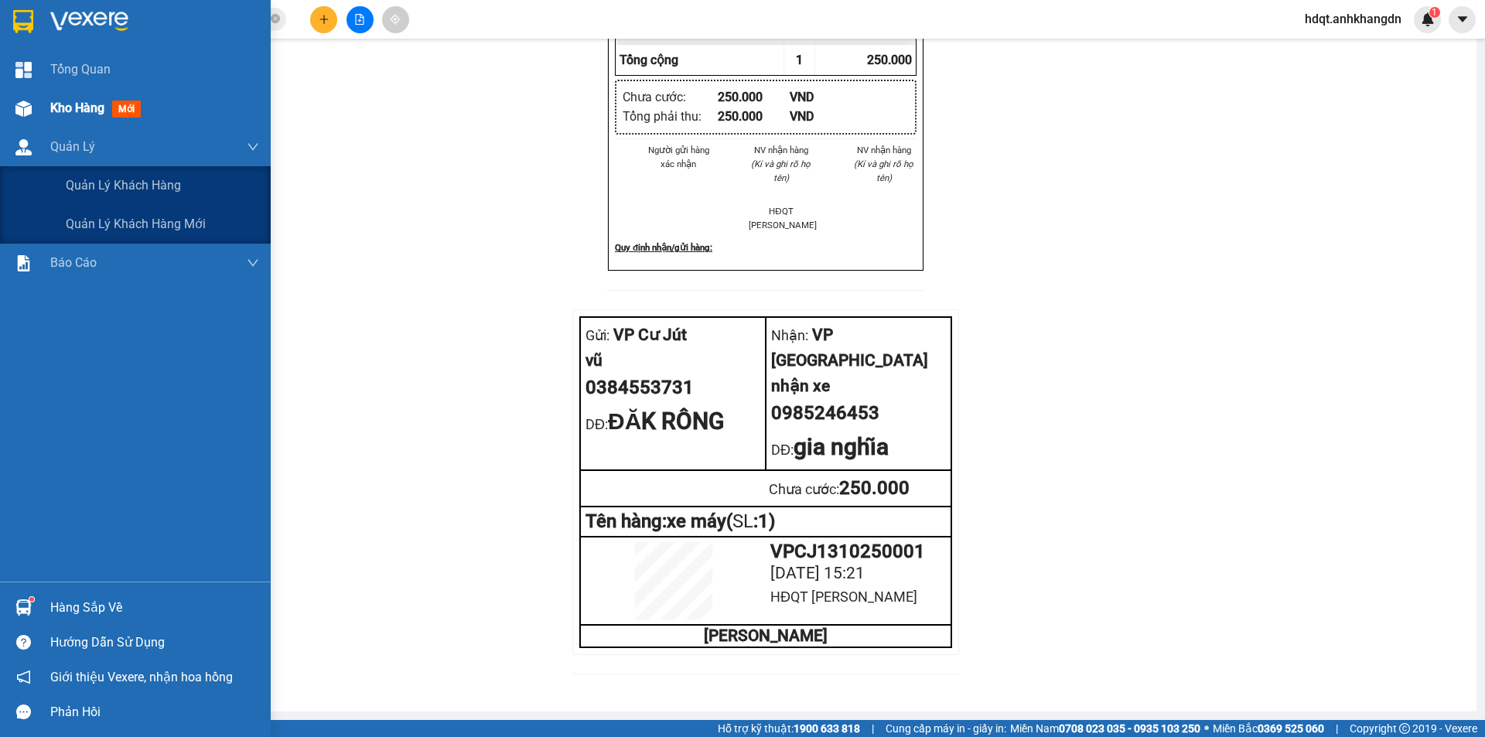
click at [82, 127] on div "Kho hàng mới" at bounding box center [154, 108] width 209 height 39
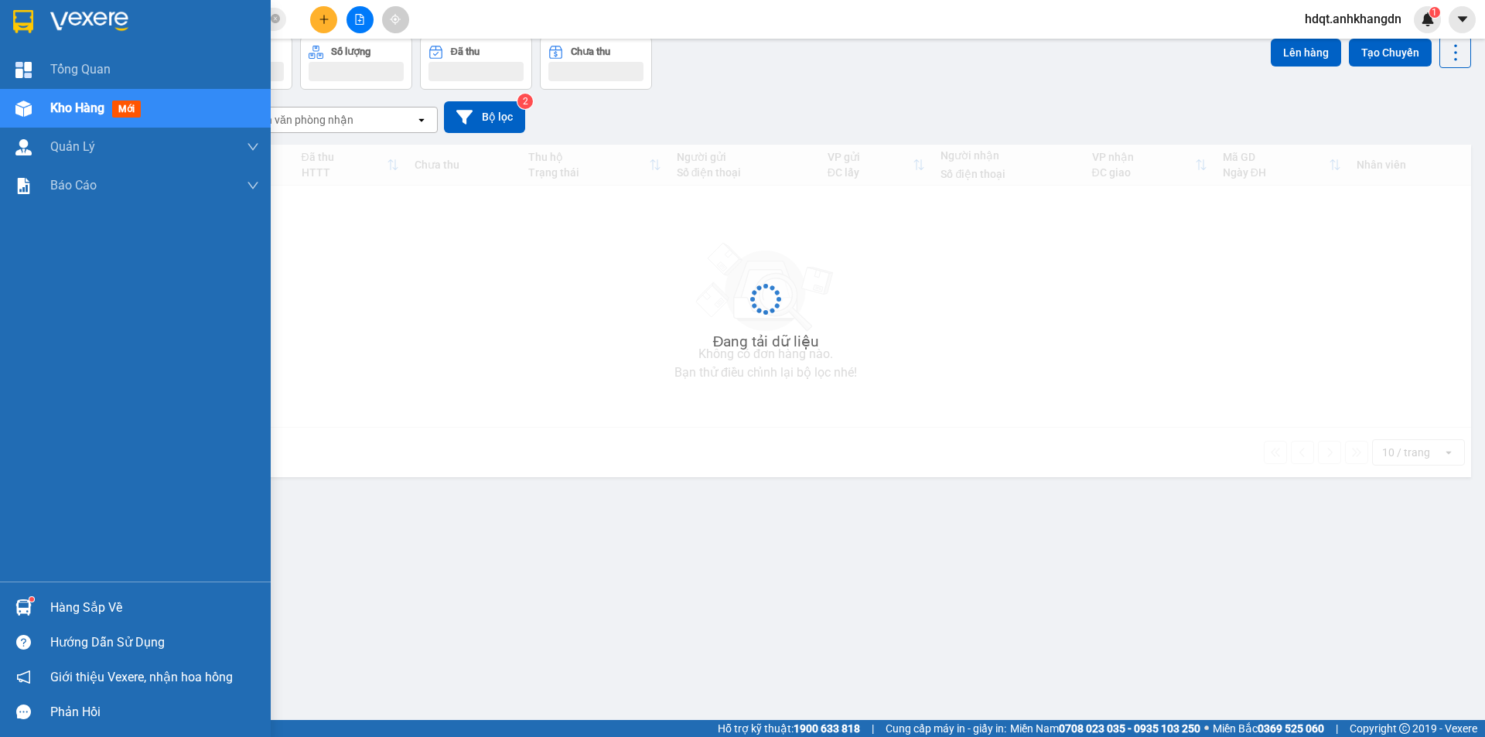
scroll to position [71, 0]
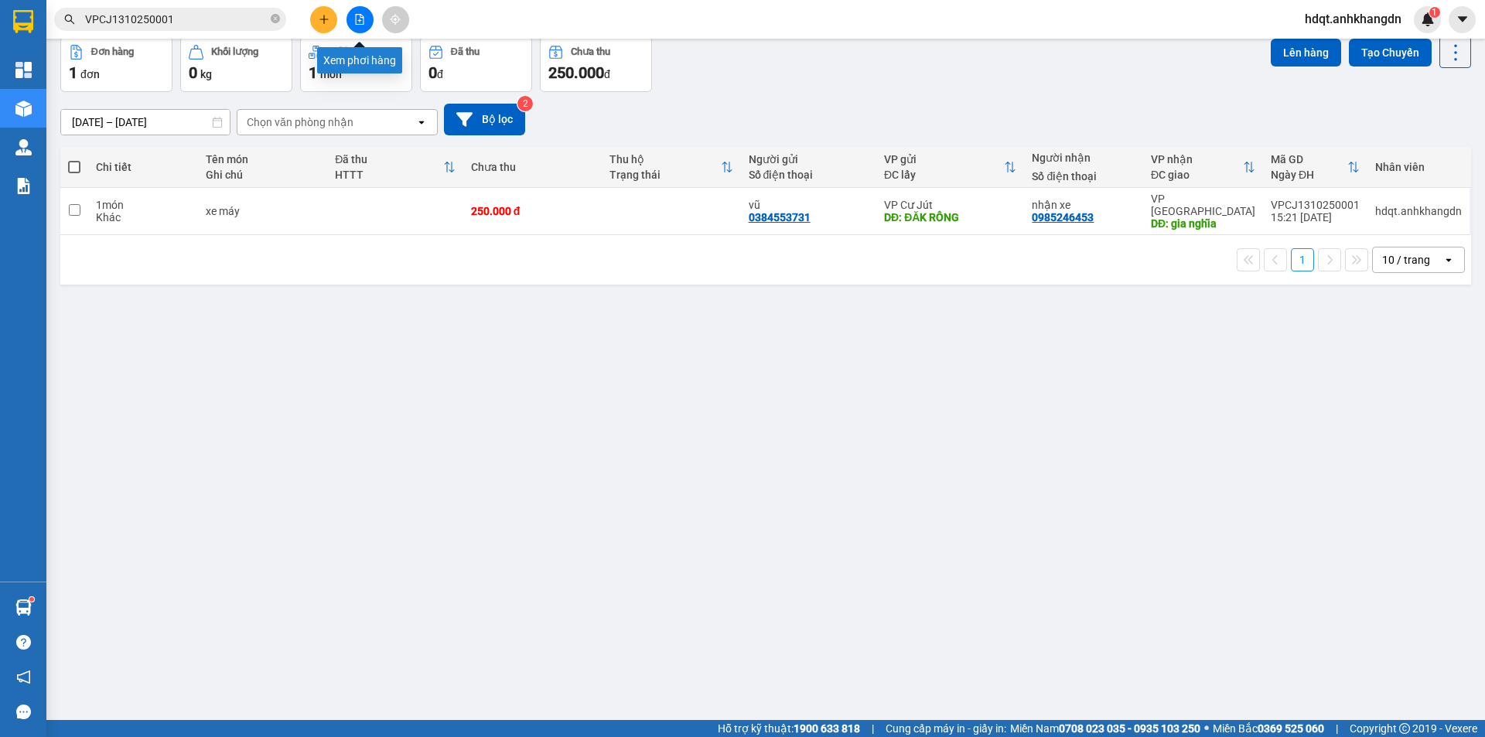
click at [351, 22] on button at bounding box center [359, 19] width 27 height 27
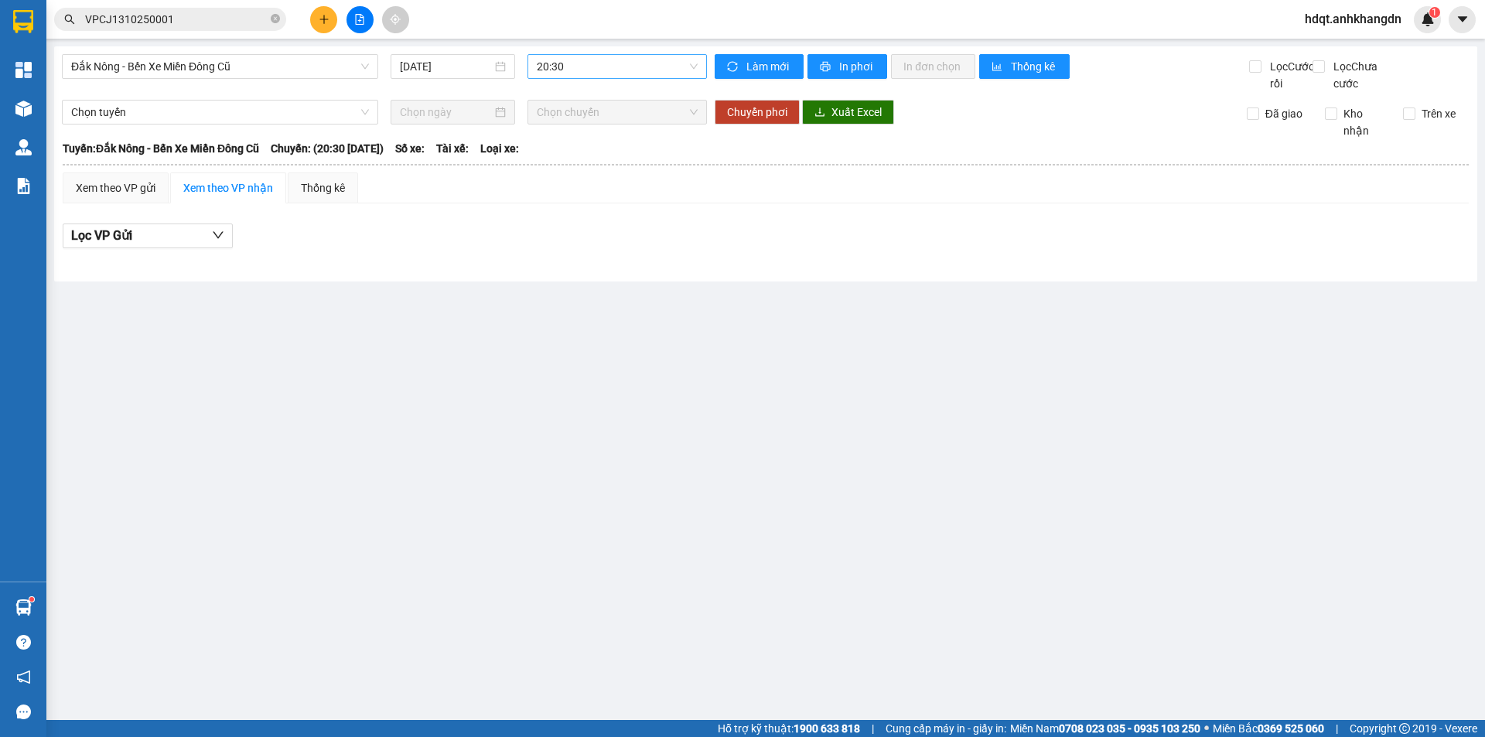
click at [554, 64] on span "20:30" at bounding box center [617, 66] width 161 height 23
click at [575, 142] on div "21:30 - 74F-005.74" at bounding box center [597, 146] width 121 height 17
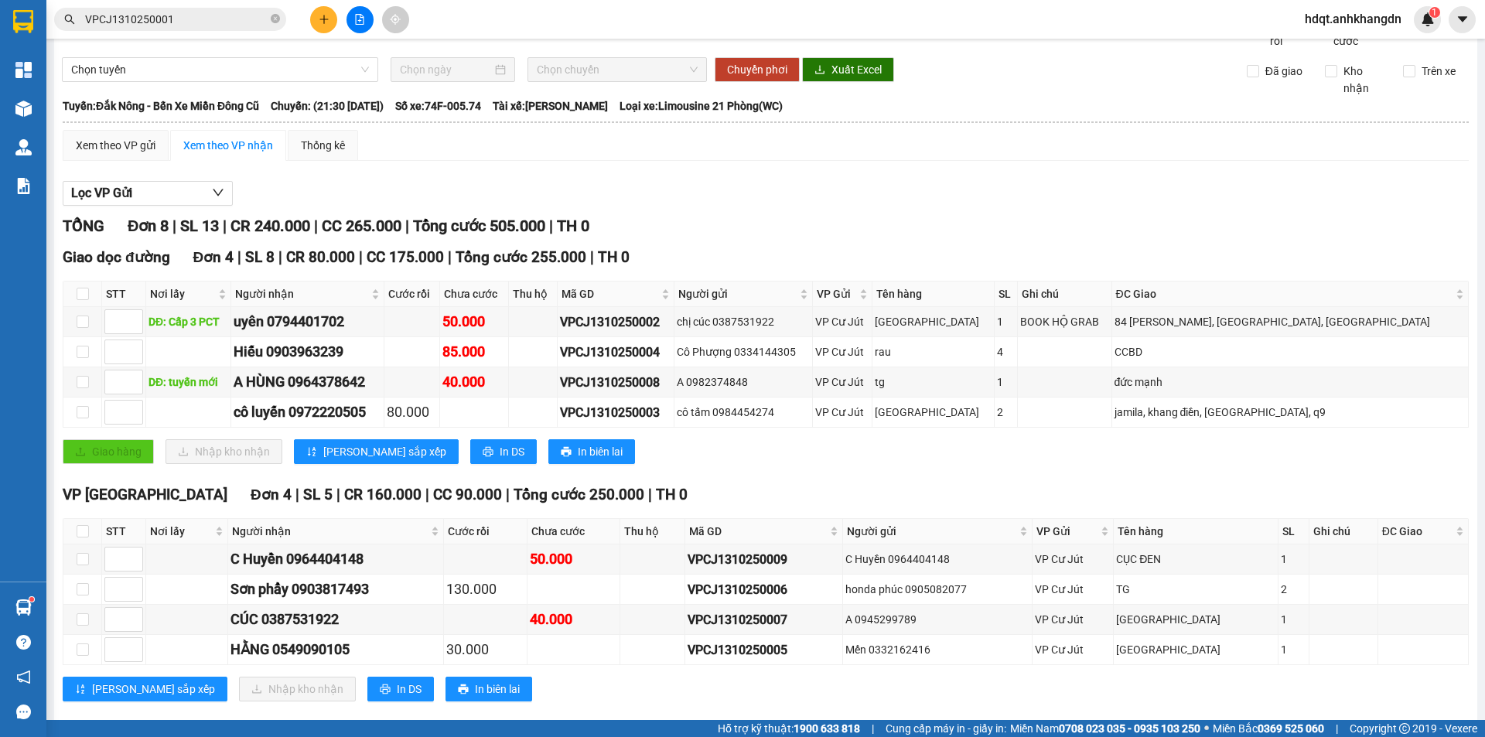
scroll to position [84, 0]
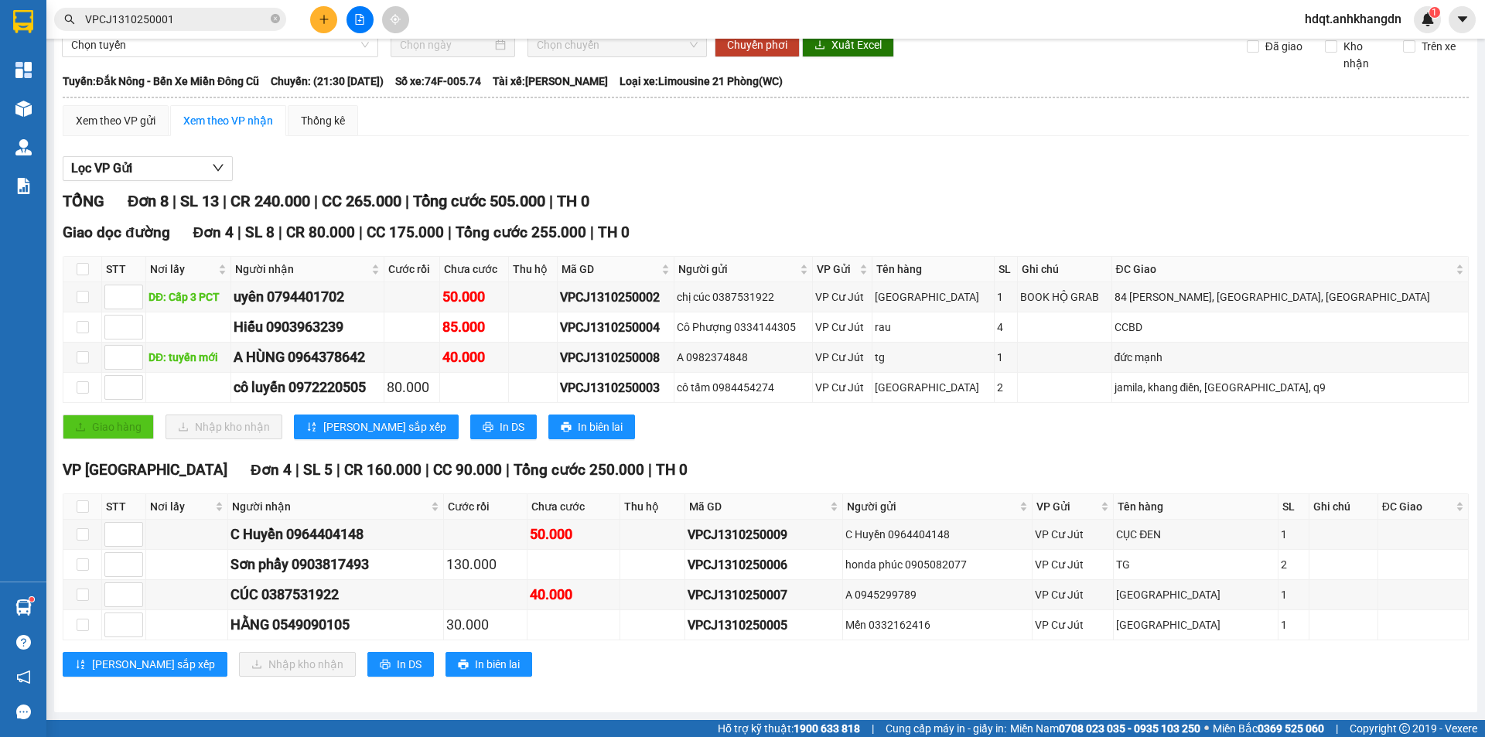
click at [353, 29] on button at bounding box center [359, 19] width 27 height 27
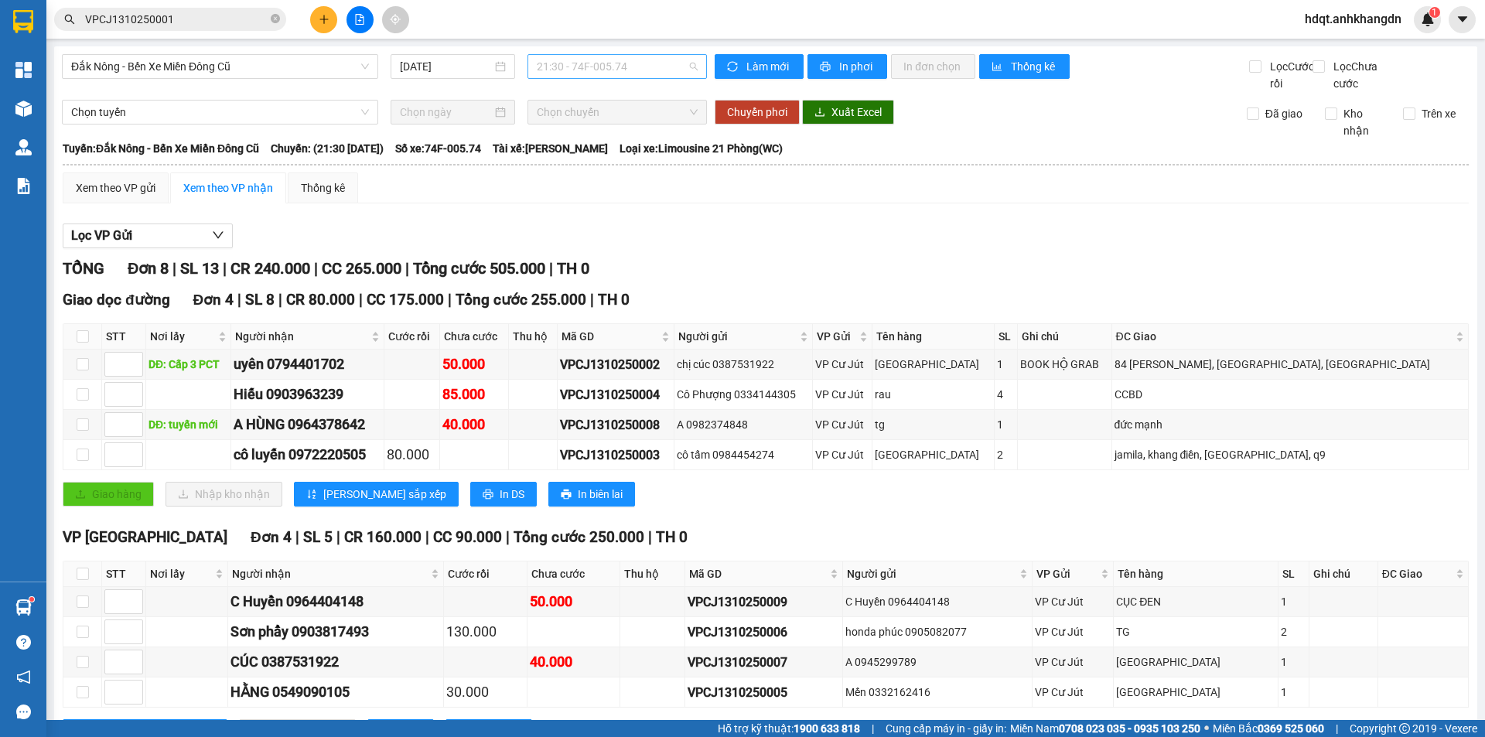
click at [547, 63] on span "21:30 - 74F-005.74" at bounding box center [617, 66] width 161 height 23
click at [1018, 111] on div "Đắk Nông - Bến Xe Miền Đông Cũ [DATE] 21:30 21:30 - 74F-005.74 Làm mới In phơi …" at bounding box center [765, 412] width 1423 height 733
click at [864, 70] on span "In phơi" at bounding box center [857, 66] width 36 height 17
drag, startPoint x: 728, startPoint y: 377, endPoint x: 616, endPoint y: 377, distance: 112.1
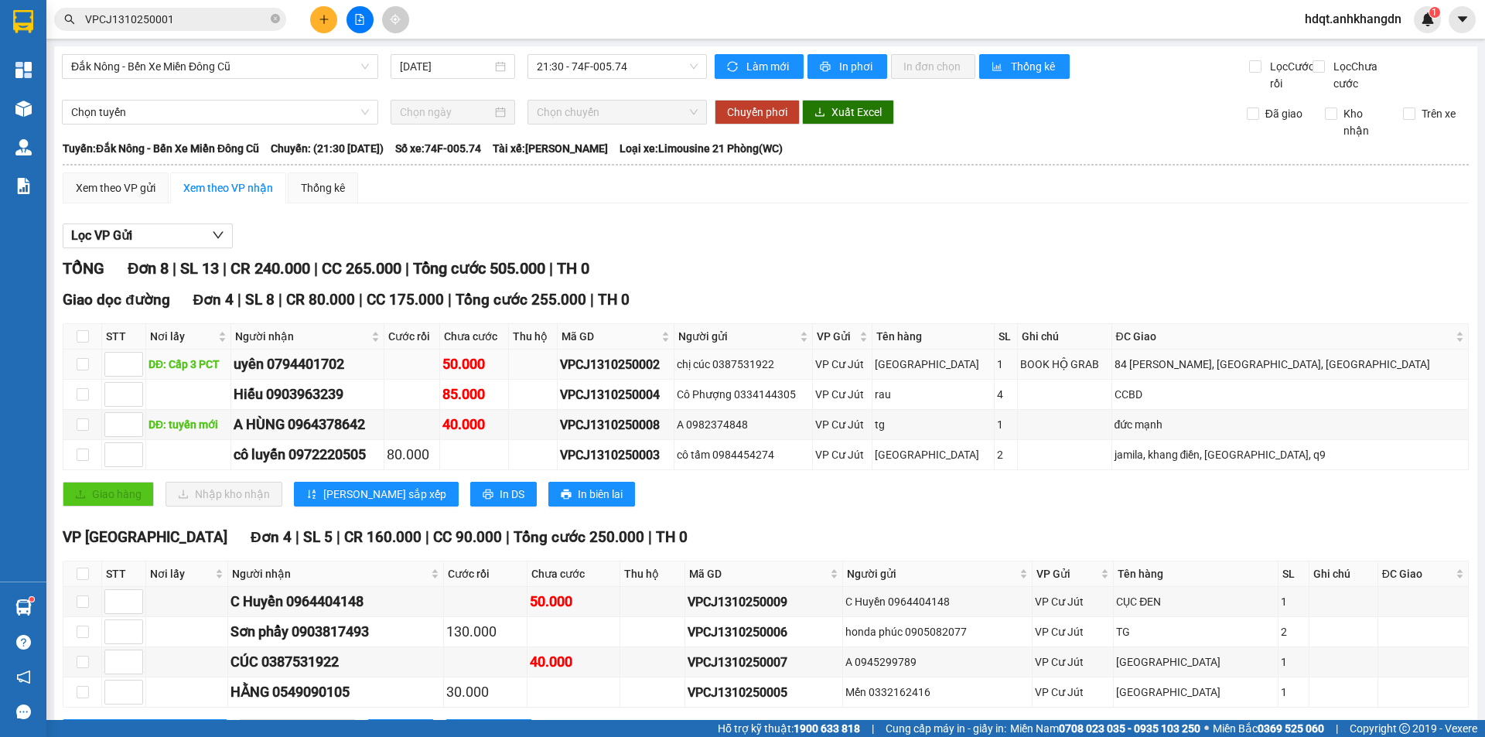
click at [616, 377] on tr "DĐ: Cấp 3 PCT uyên 0794401702 50.000 VPCJ1310250002 chị cúc 0387531922 VP Cư Jú…" at bounding box center [765, 365] width 1405 height 30
click at [742, 281] on div "TỔNG Đơn 8 | SL 13 | CR 240.000 | CC 265.000 | Tổng cước 505.000 | TH 0" at bounding box center [766, 269] width 1406 height 24
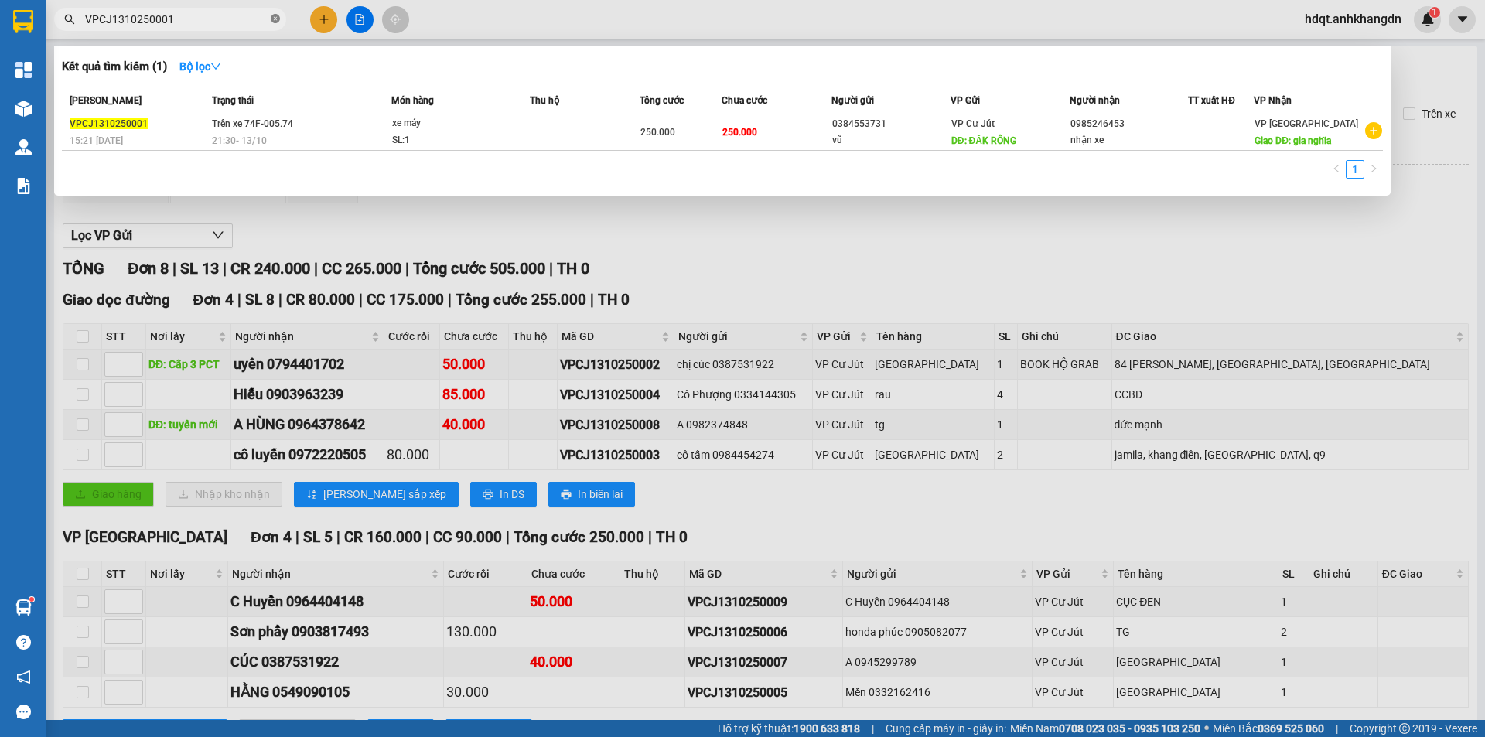
click at [271, 17] on icon "close-circle" at bounding box center [275, 18] width 9 height 9
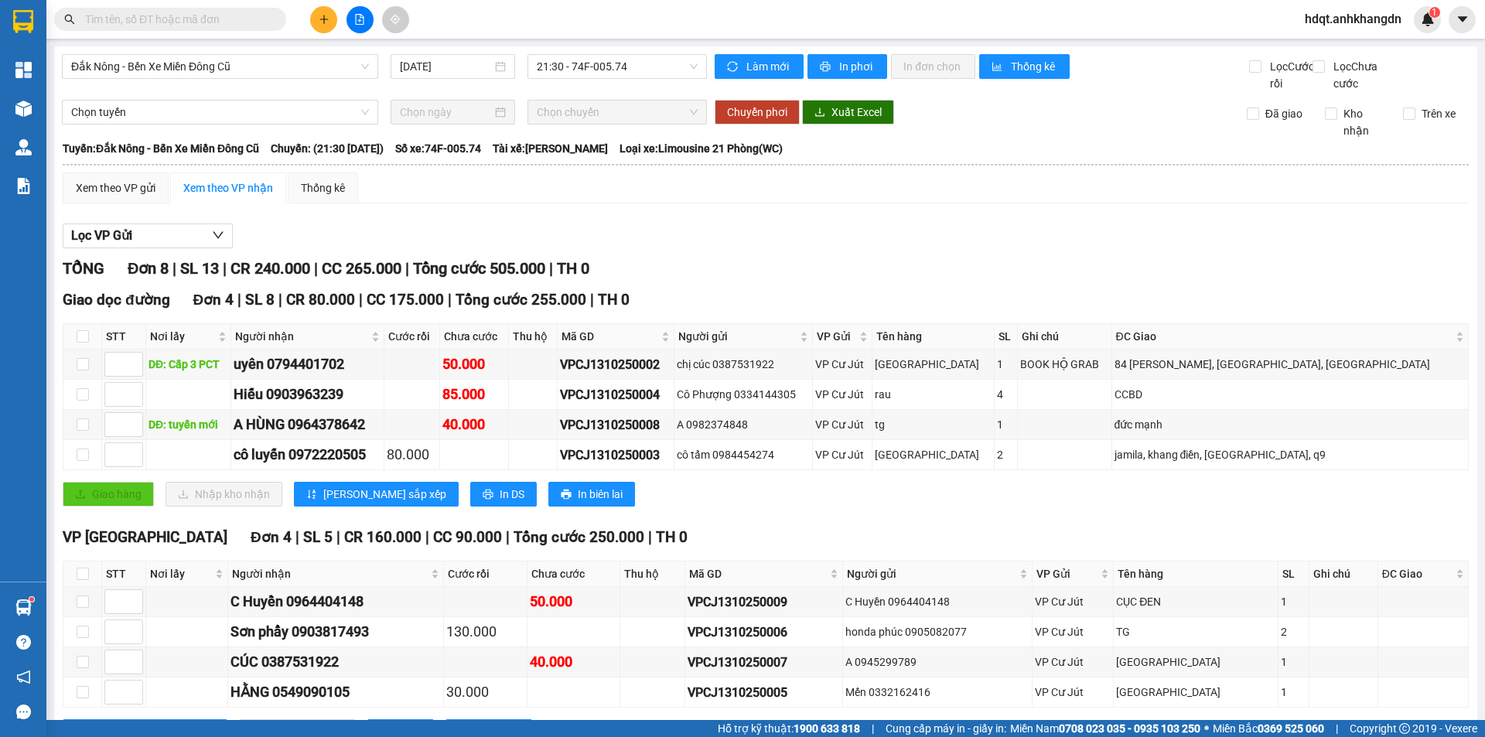
click at [251, 19] on input "text" at bounding box center [176, 19] width 182 height 17
paste input "VPCJ1310250002"
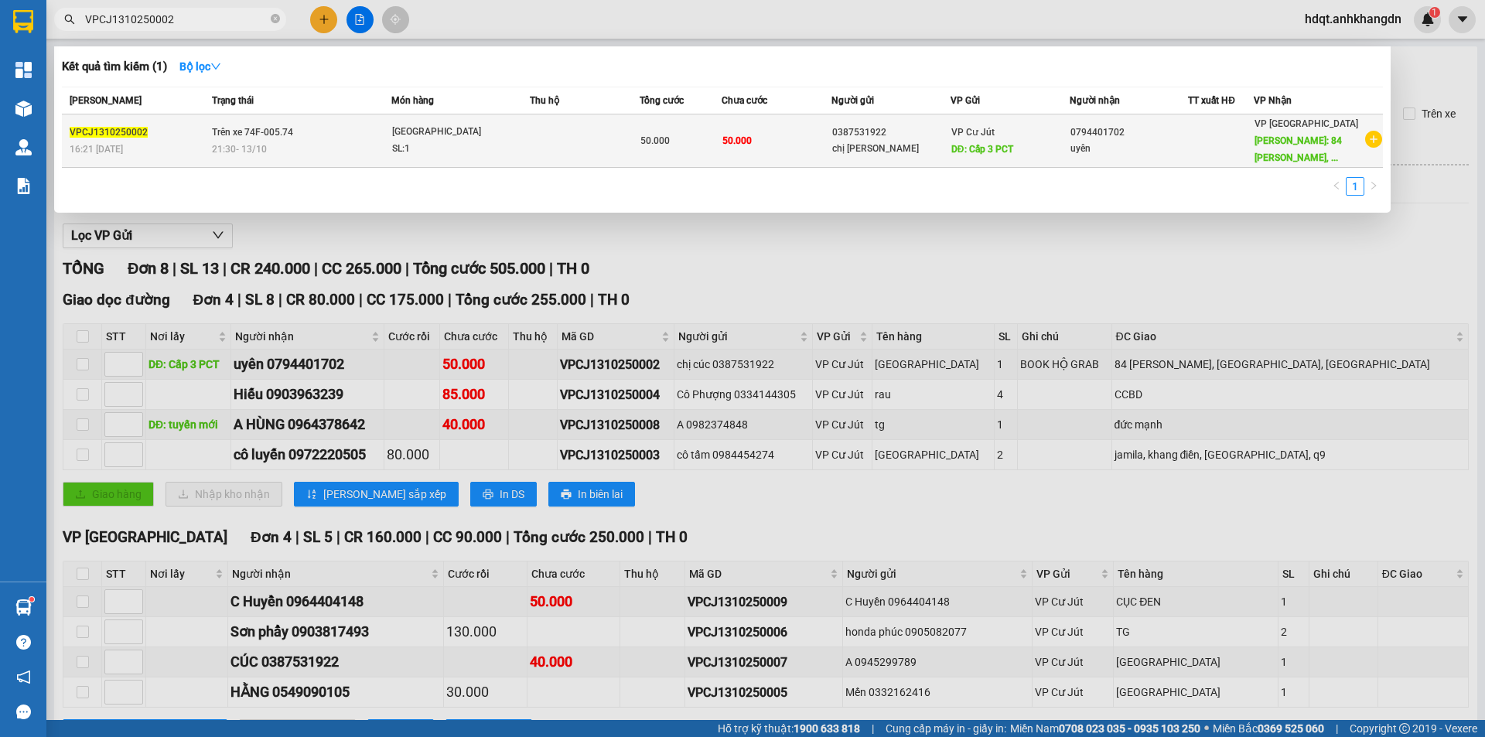
type input "VPCJ1310250002"
click at [479, 157] on div "SL: 1" at bounding box center [450, 149] width 116 height 17
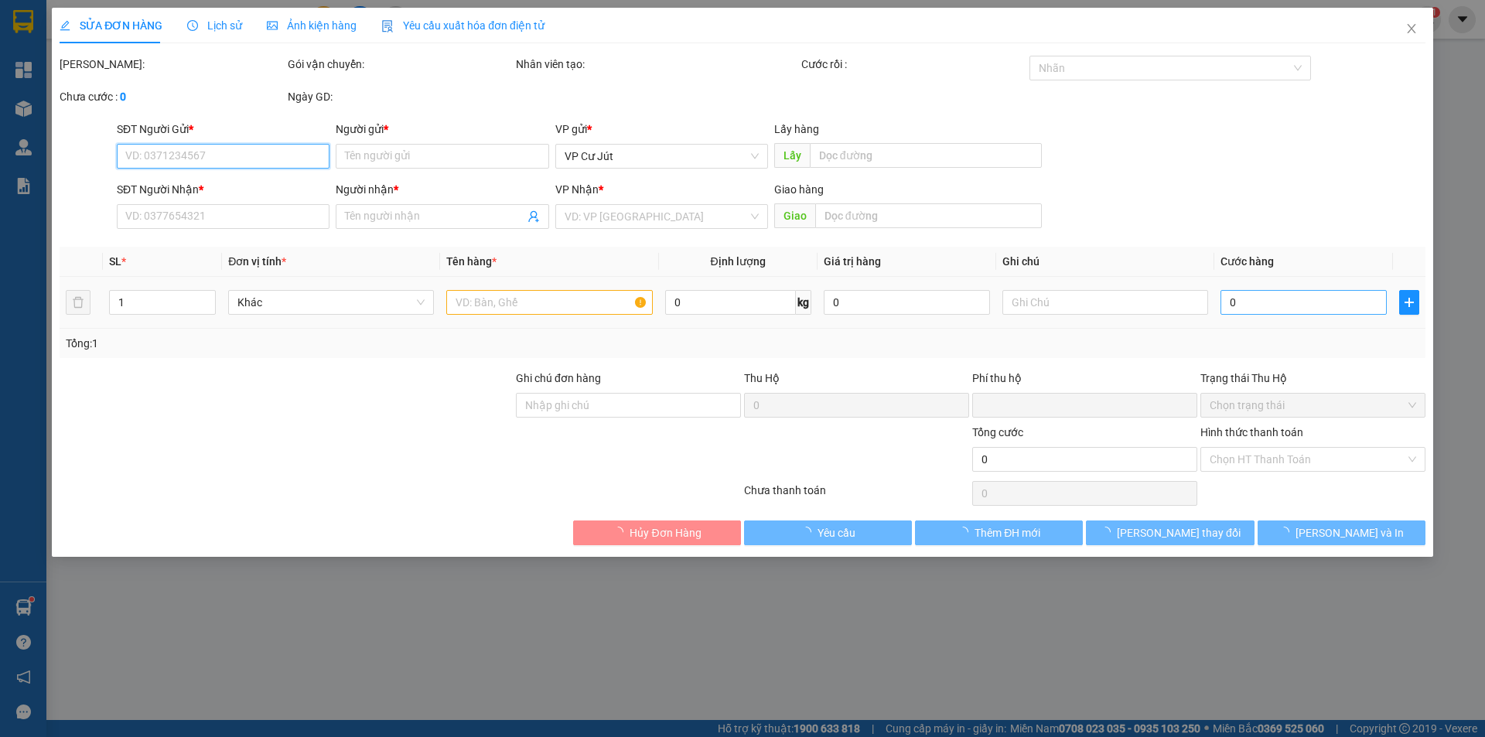
type input "0387531922"
type input "chị [PERSON_NAME]"
type input "Cấp 3 PCT"
type input "0794401702"
type input "uyên"
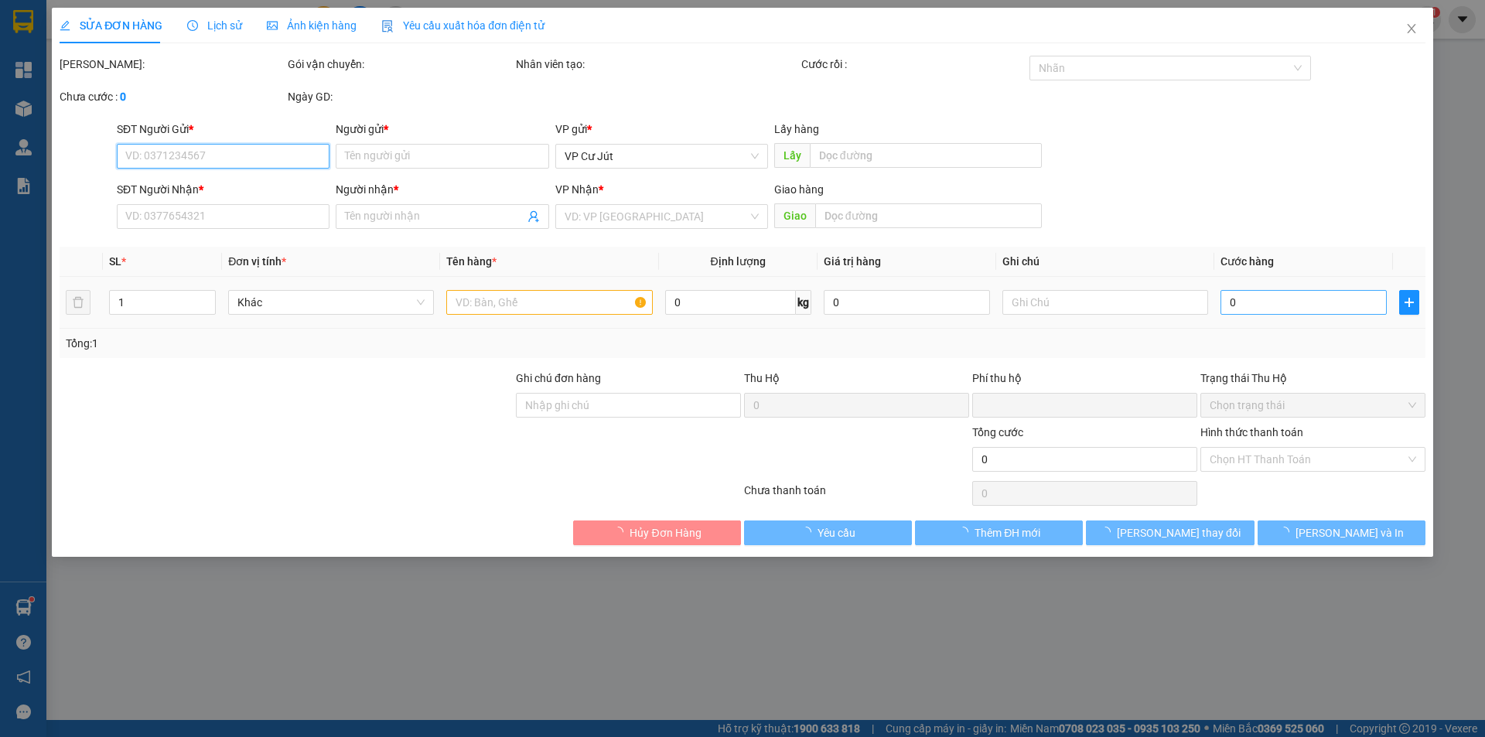
type input "84 [PERSON_NAME], [GEOGRAPHIC_DATA], [GEOGRAPHIC_DATA]"
type input "0"
type input "50.000"
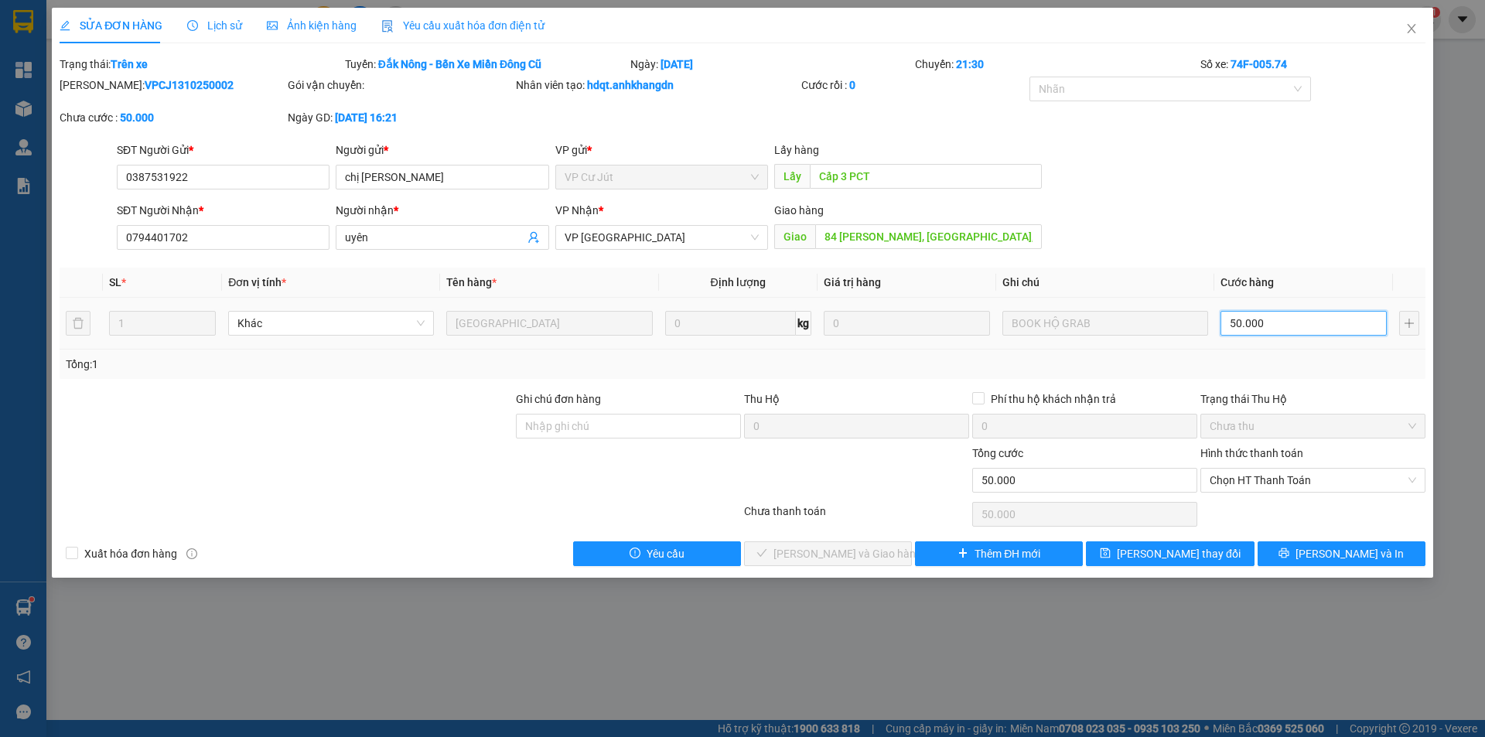
click at [1270, 319] on input "50.000" at bounding box center [1303, 323] width 166 height 25
type input "0"
type input "40"
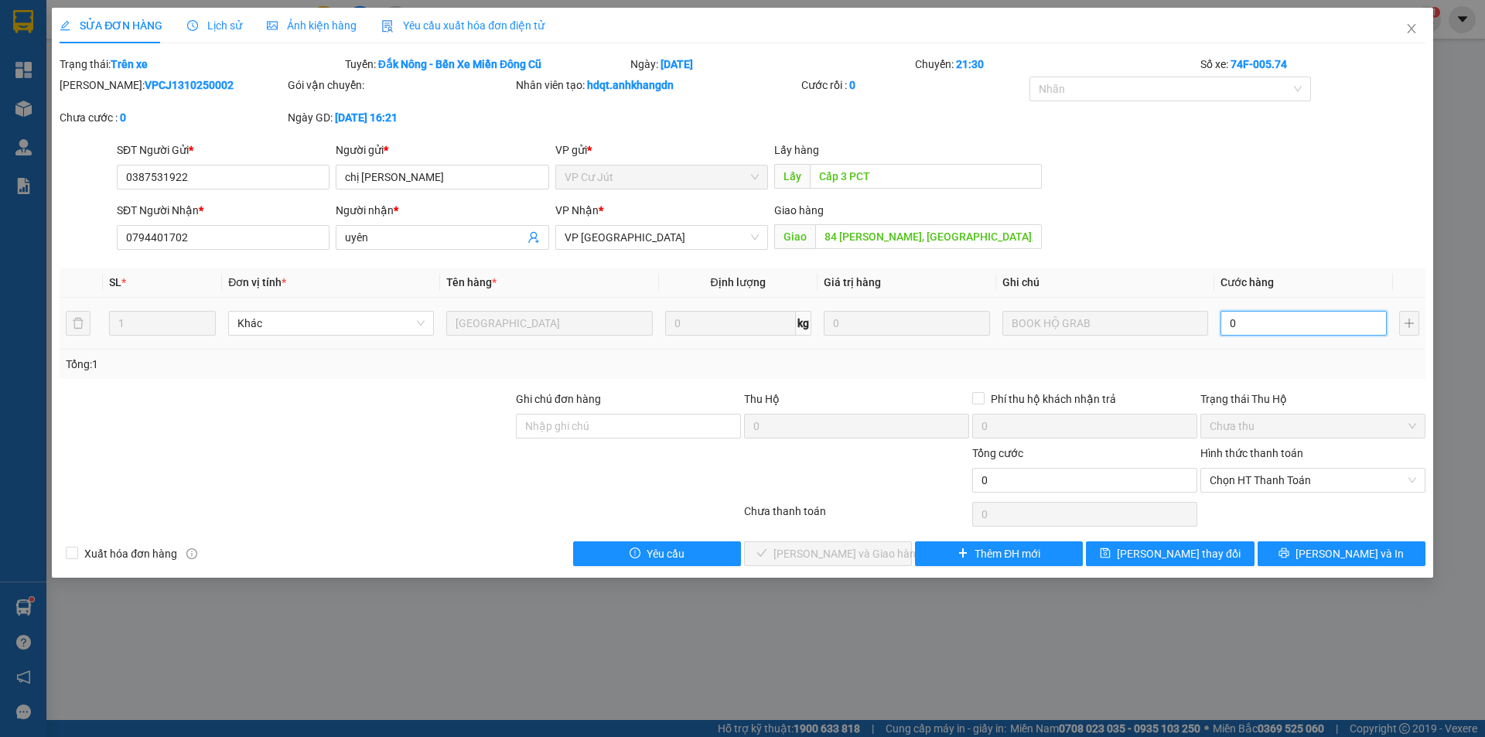
type input "40"
click at [1336, 561] on span "[PERSON_NAME] và In" at bounding box center [1349, 553] width 108 height 17
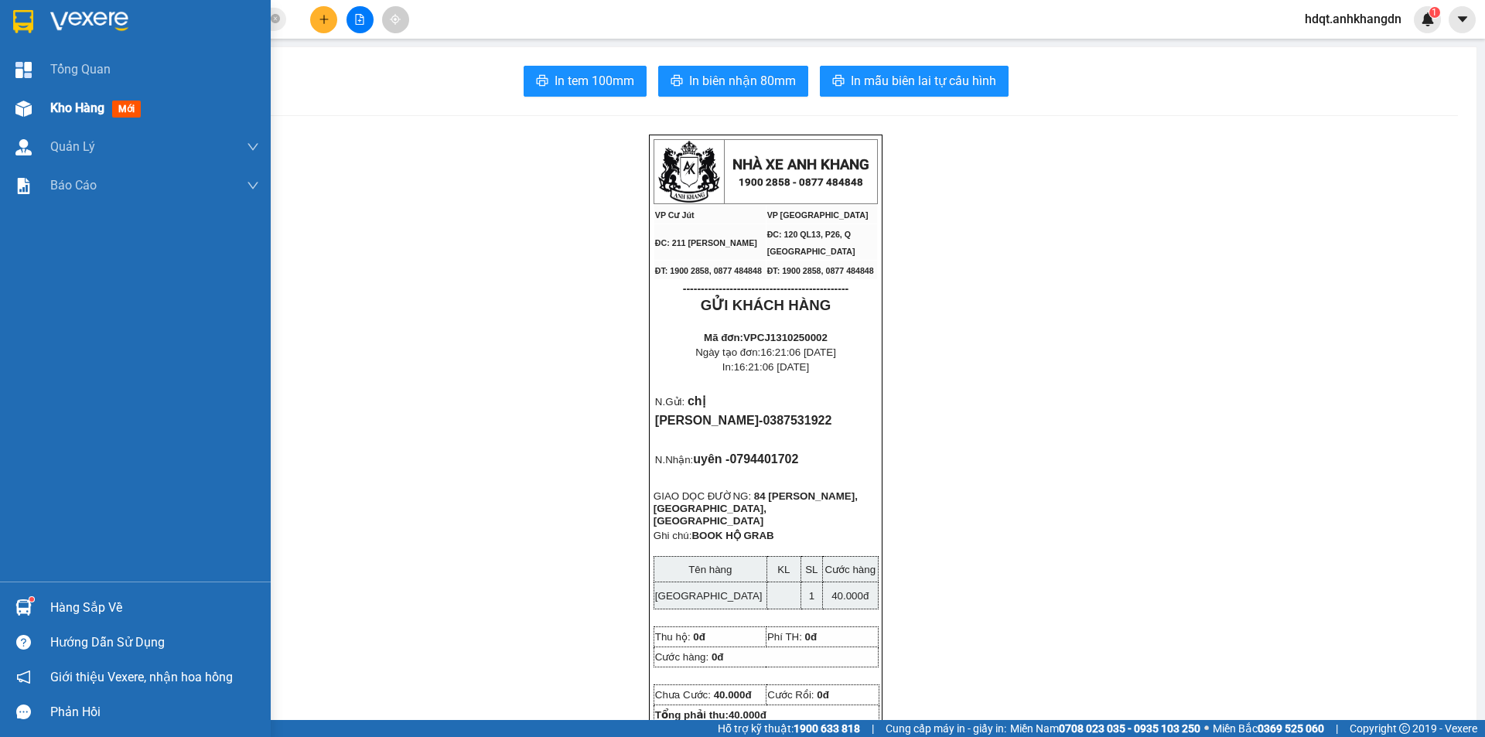
click at [121, 109] on span "mới" at bounding box center [126, 109] width 29 height 17
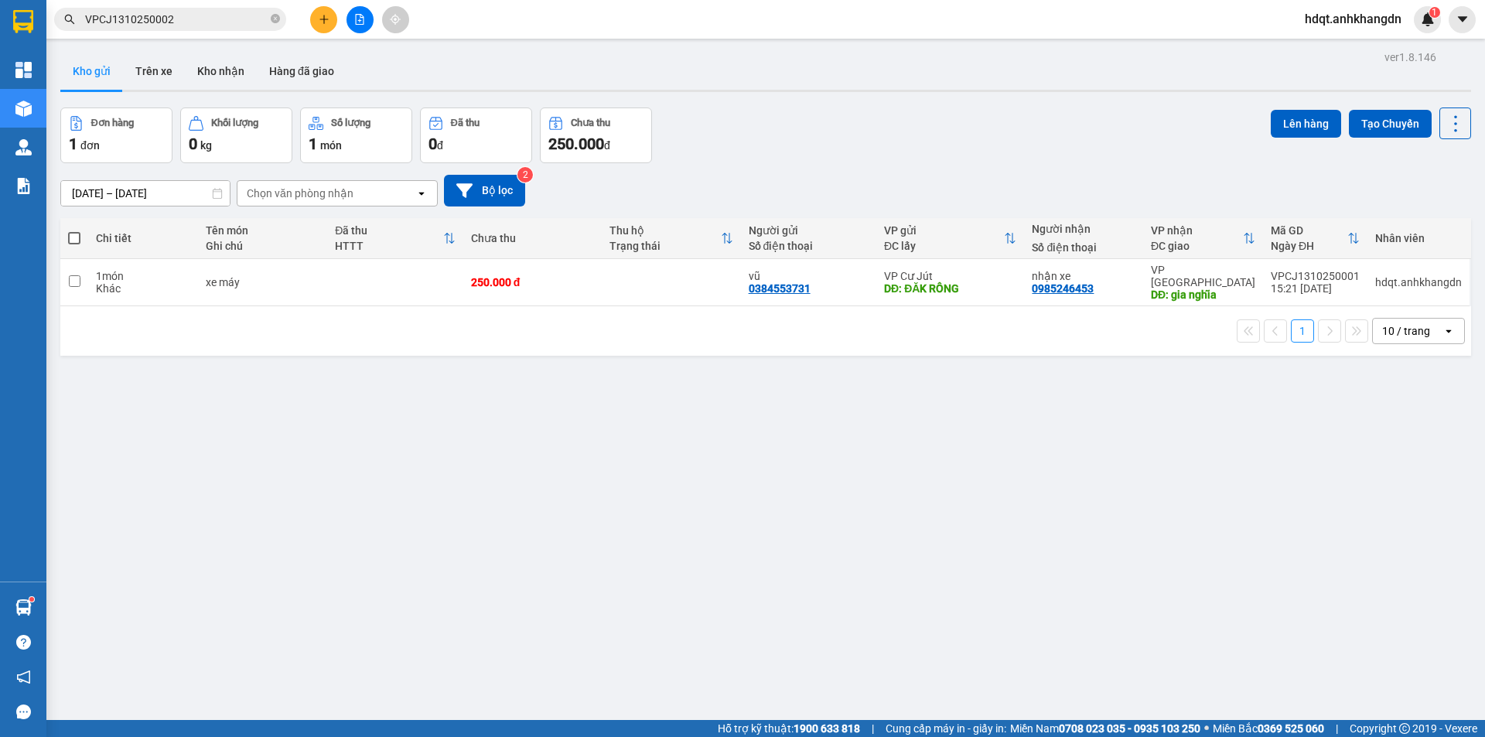
click at [356, 12] on button at bounding box center [359, 19] width 27 height 27
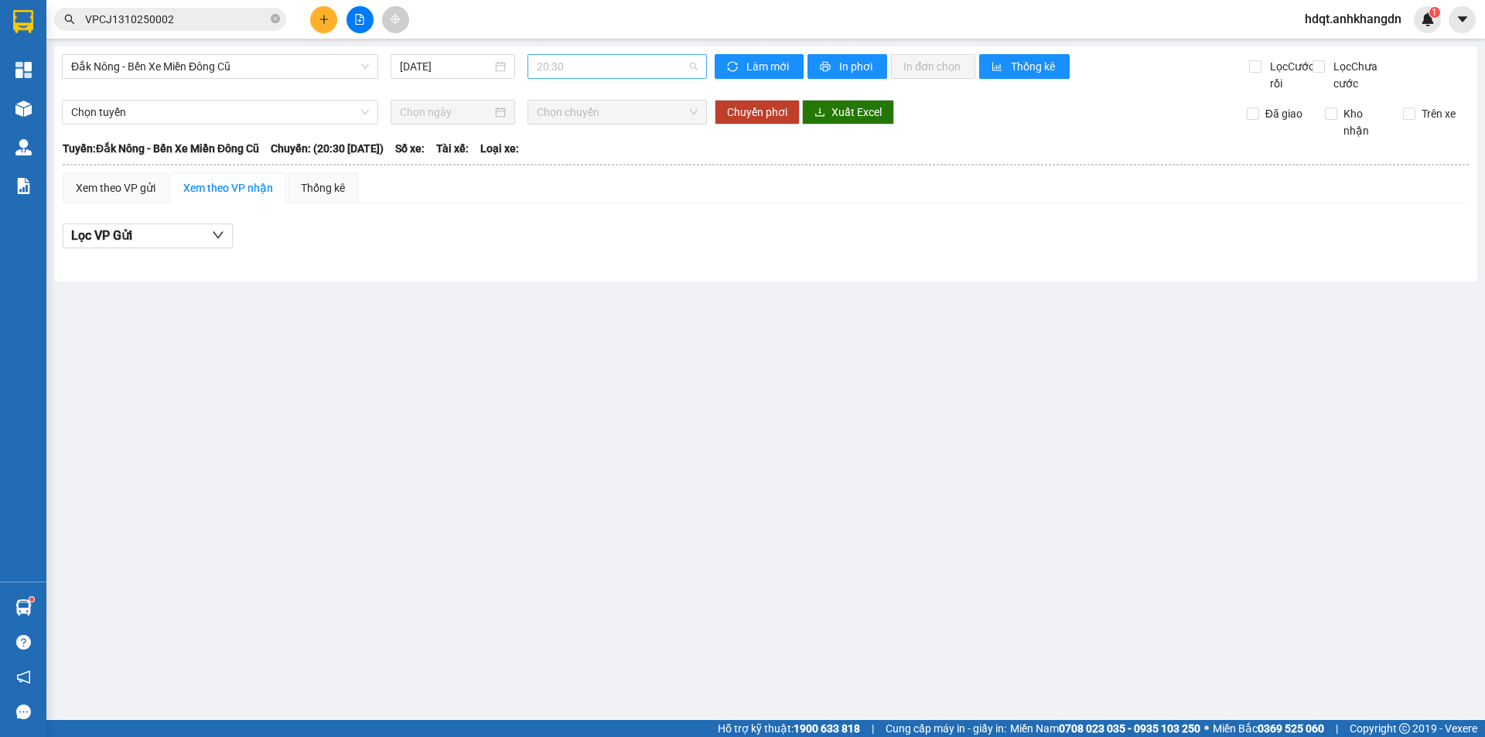
click at [569, 74] on span "20:30" at bounding box center [617, 66] width 161 height 23
click at [565, 143] on div "21:30 - 74F-005.74" at bounding box center [597, 146] width 121 height 17
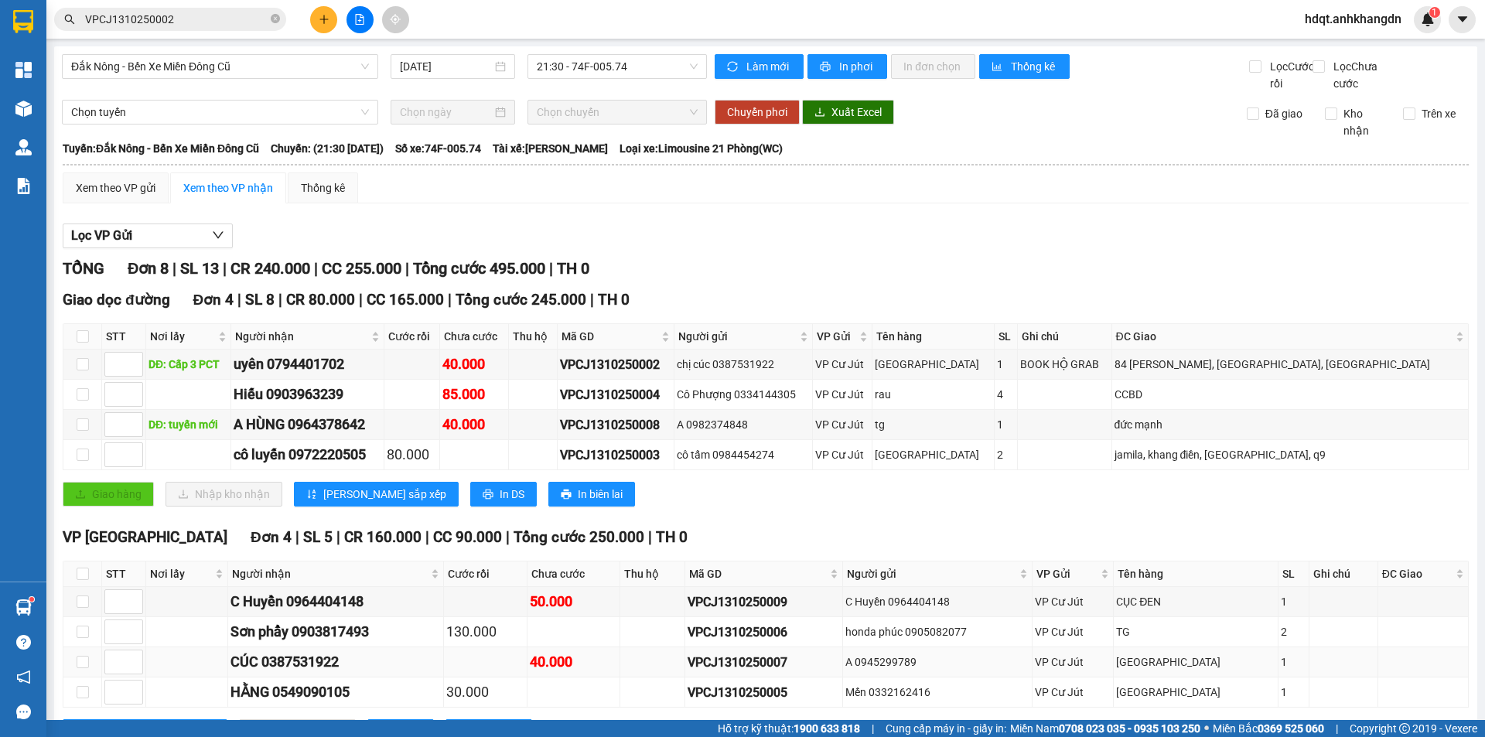
drag, startPoint x: 823, startPoint y: 603, endPoint x: 643, endPoint y: 605, distance: 180.2
click at [643, 647] on tr "CÚC 0387531922 40.000 VPCJ1310250007 A 0945299789 VP [GEOGRAPHIC_DATA] 1" at bounding box center [765, 662] width 1405 height 30
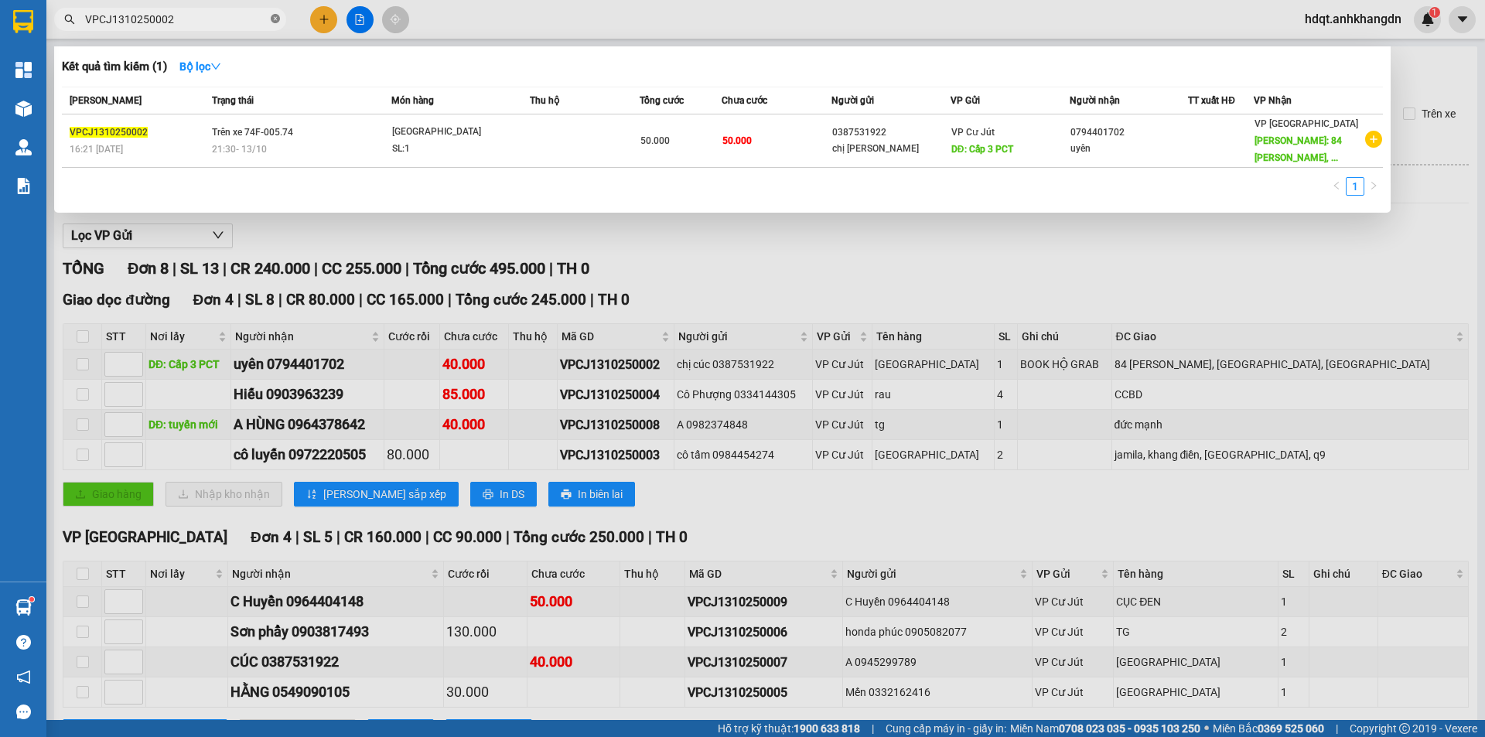
click at [277, 18] on icon "close-circle" at bounding box center [275, 18] width 9 height 9
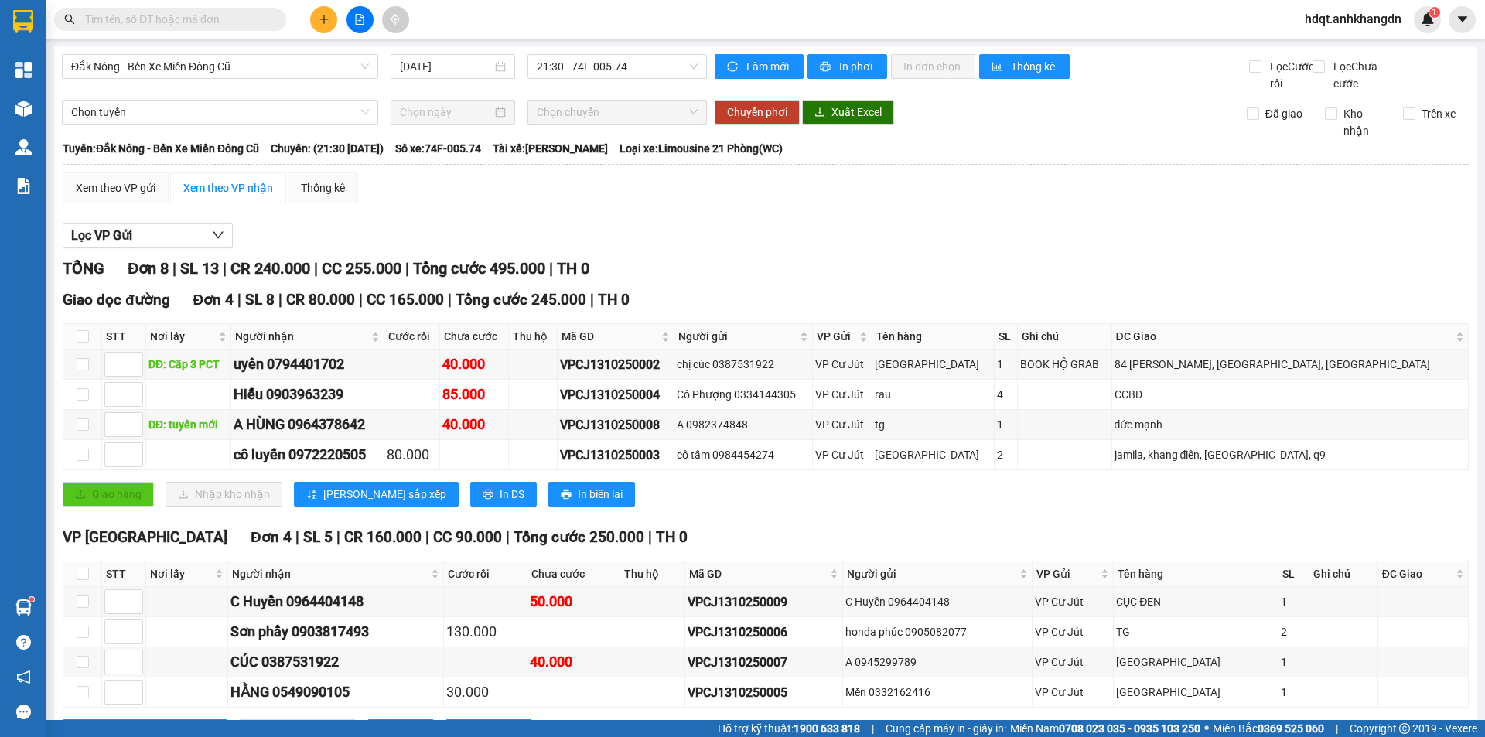
click at [256, 18] on input "text" at bounding box center [176, 19] width 182 height 17
paste input "VPCJ1310250007"
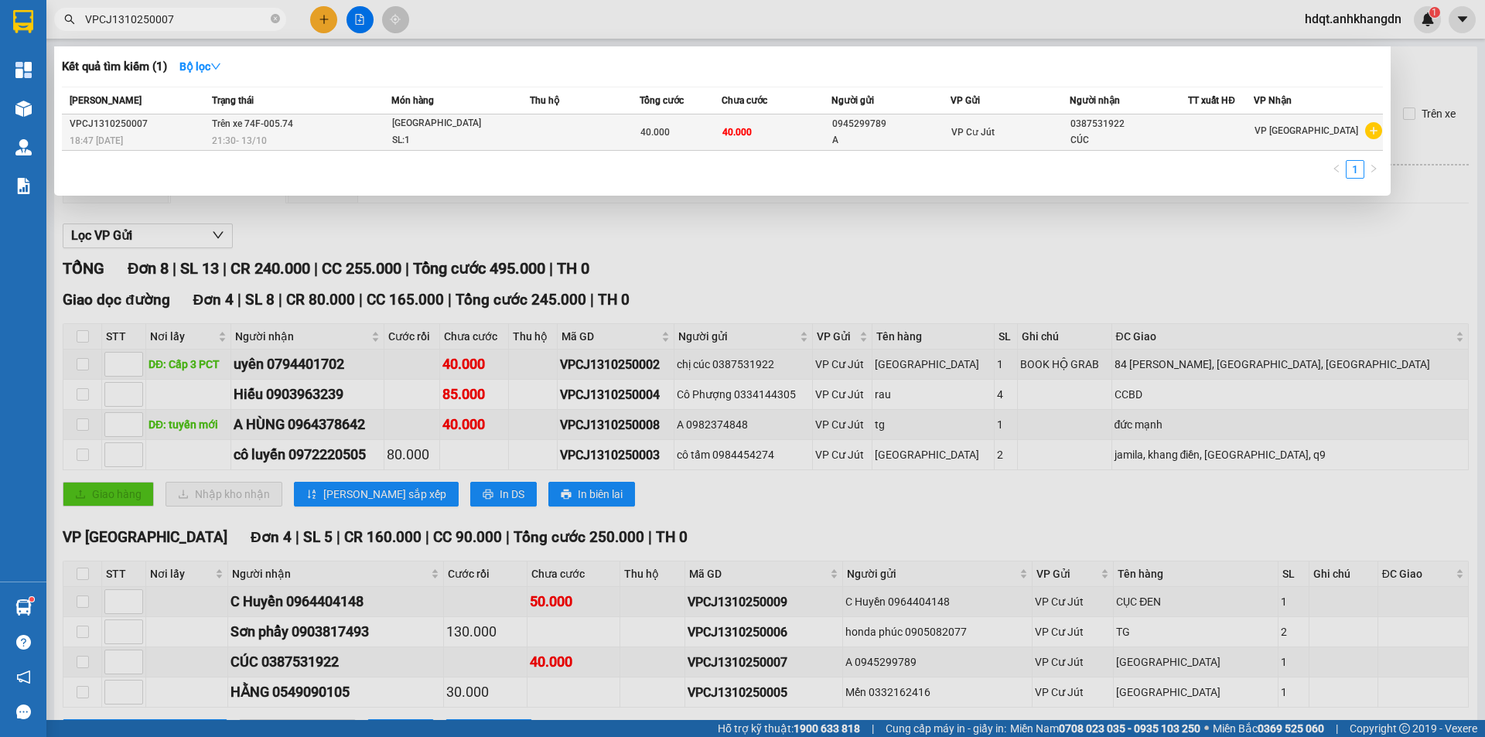
type input "VPCJ1310250007"
click at [245, 121] on span "Trên xe 74F-005.74" at bounding box center [252, 123] width 81 height 11
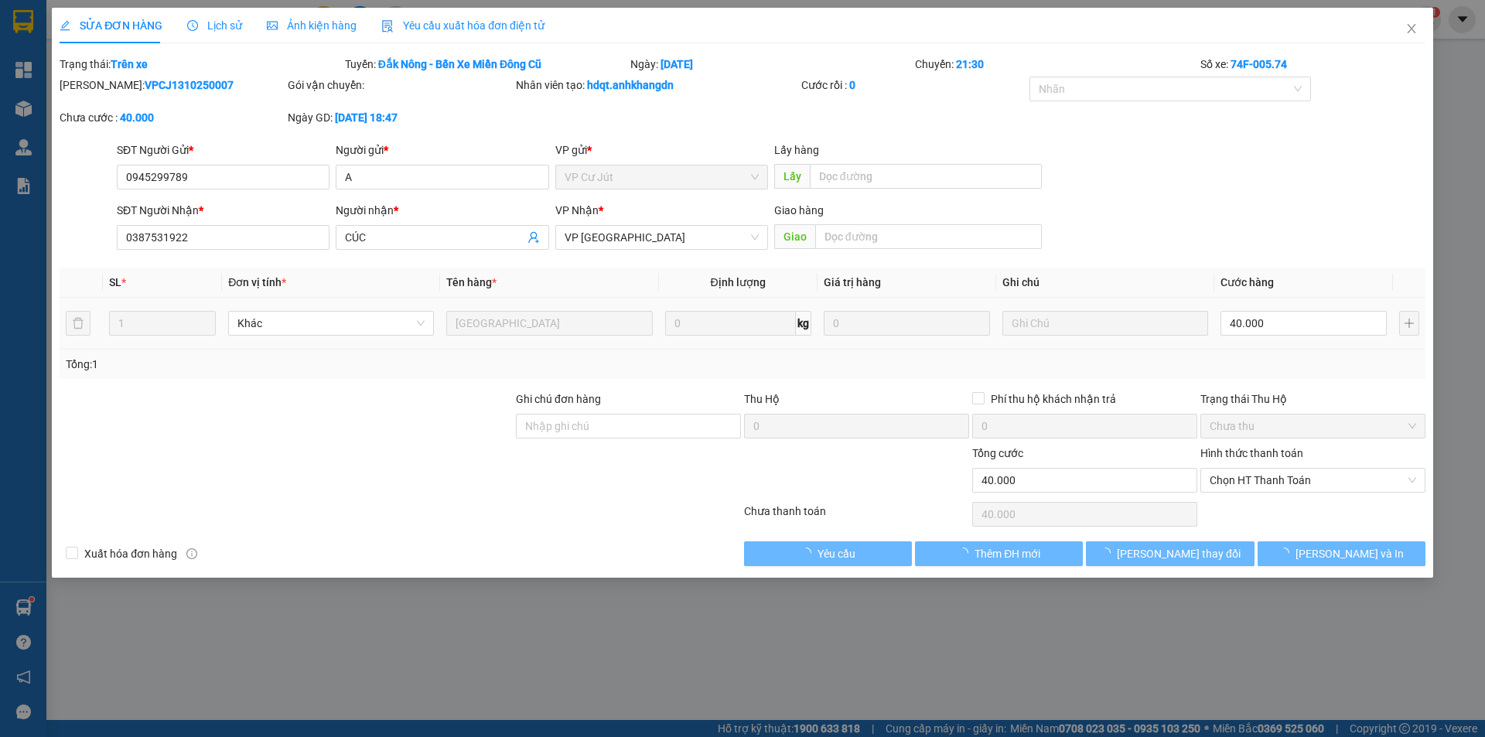
type input "0945299789"
type input "A"
type input "0387531922"
type input "CÚC"
type input "0"
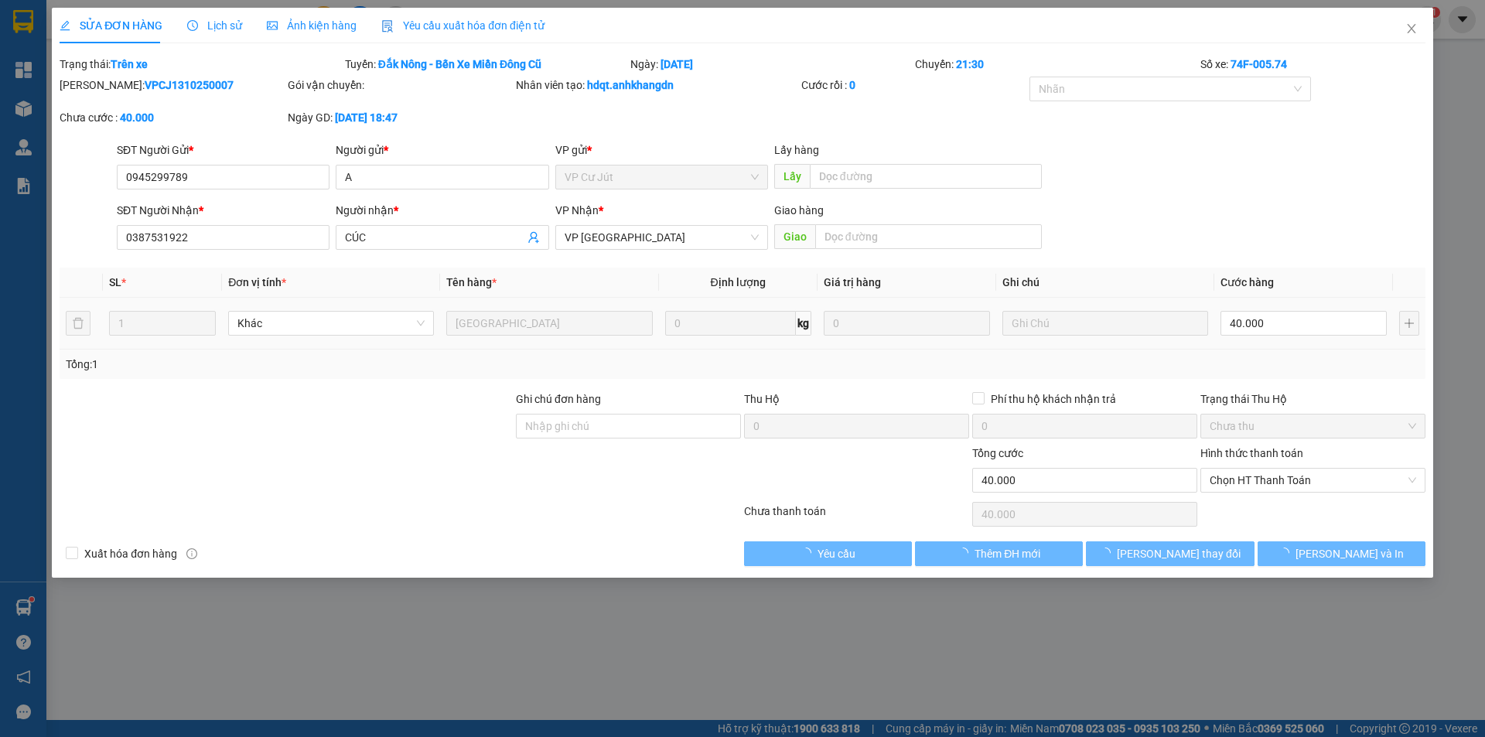
type input "40.000"
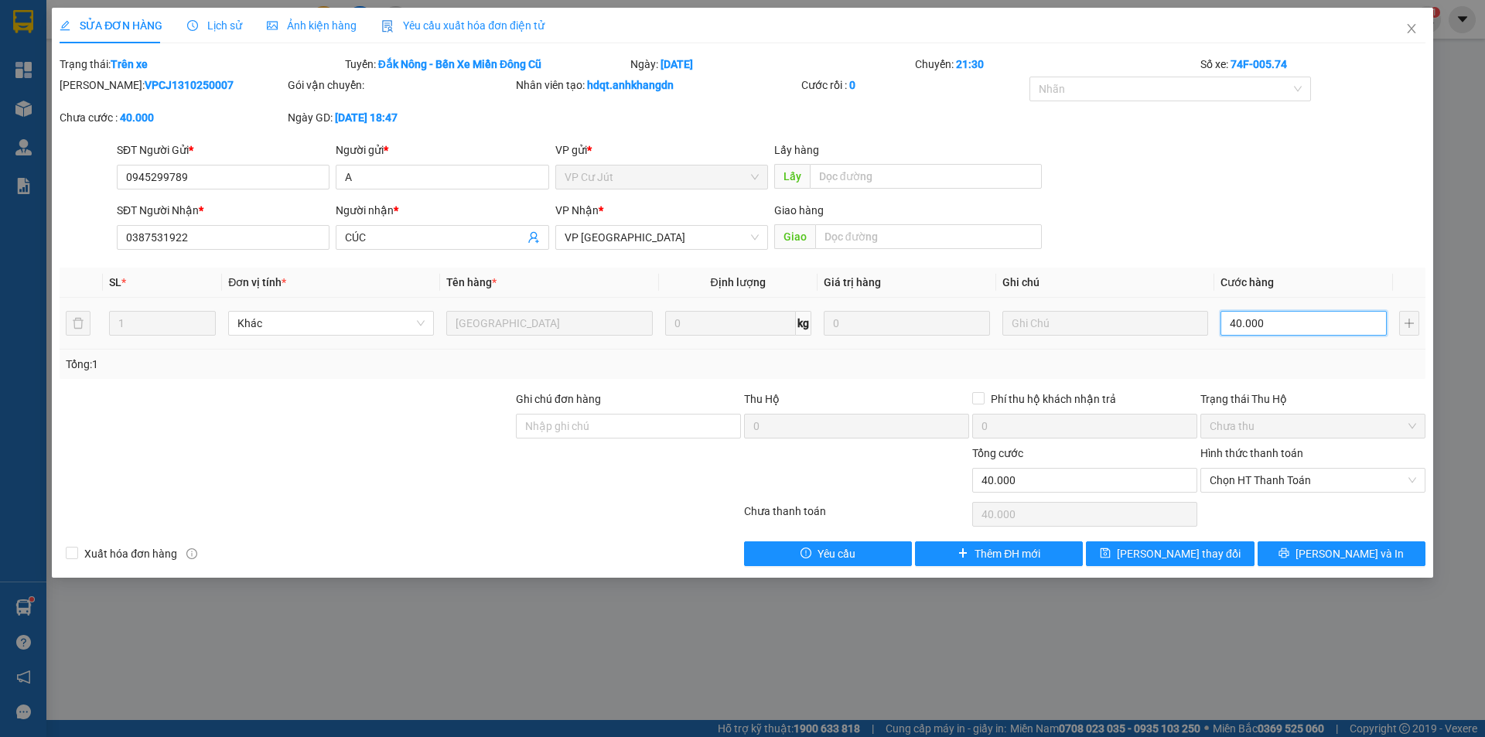
click at [1267, 316] on input "40.000" at bounding box center [1303, 323] width 166 height 25
click at [1294, 483] on span "Chọn HT Thanh Toán" at bounding box center [1312, 480] width 206 height 23
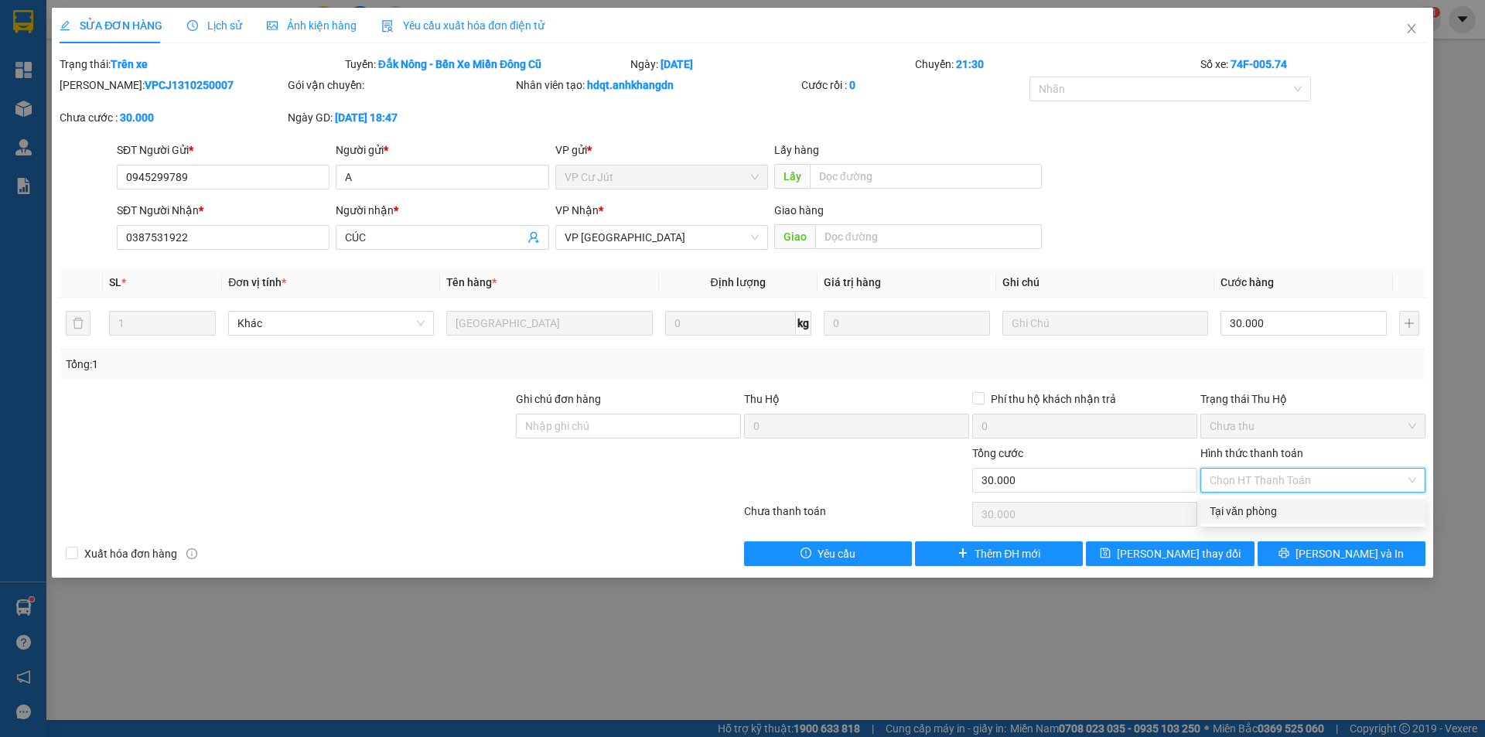
click at [1294, 506] on div "Tại văn phòng" at bounding box center [1312, 511] width 206 height 17
click at [1289, 554] on icon "printer" at bounding box center [1283, 552] width 11 height 11
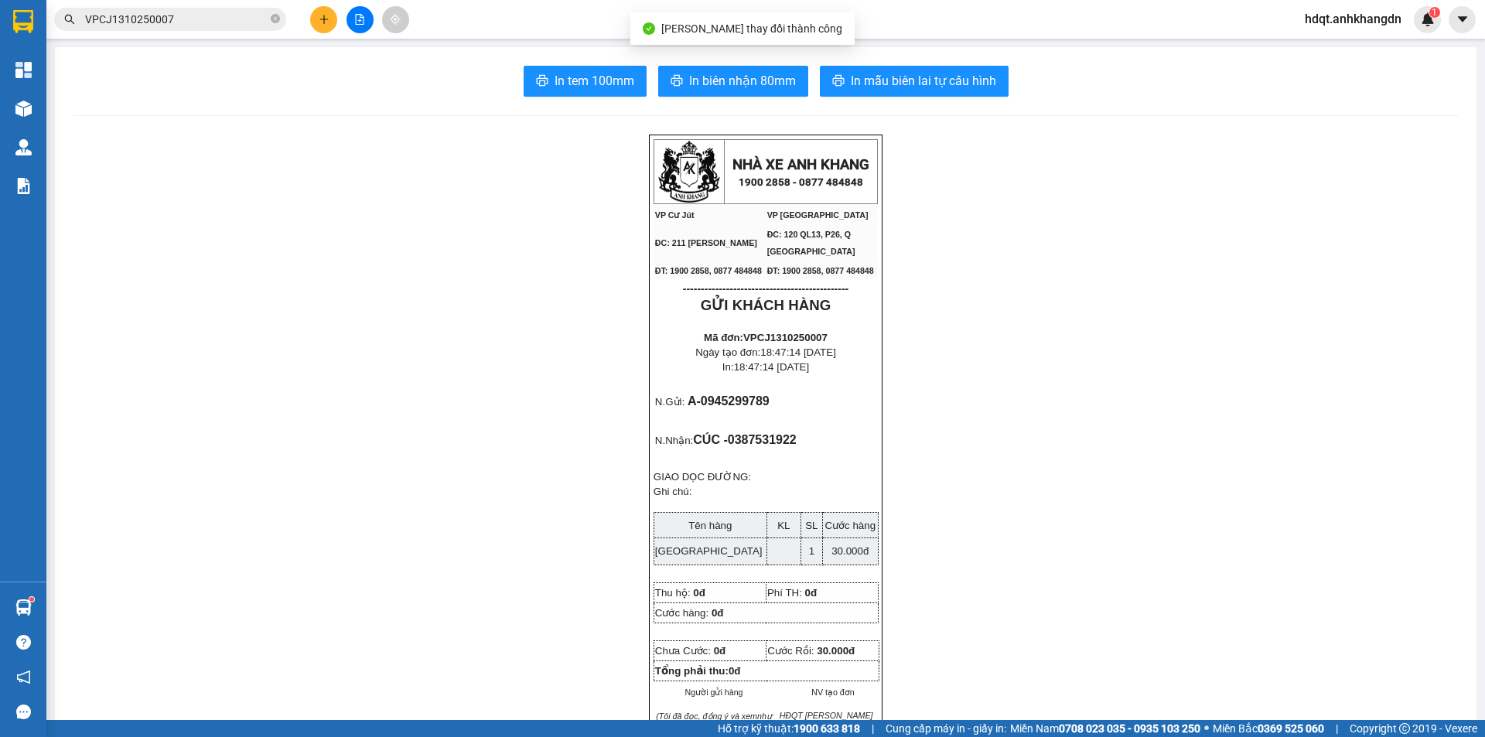
click at [48, 109] on main "In tem 100mm In biên nhận 80mm In mẫu biên lai tự cấu hình NHÀ XE ANH KHANG 190…" at bounding box center [742, 360] width 1485 height 720
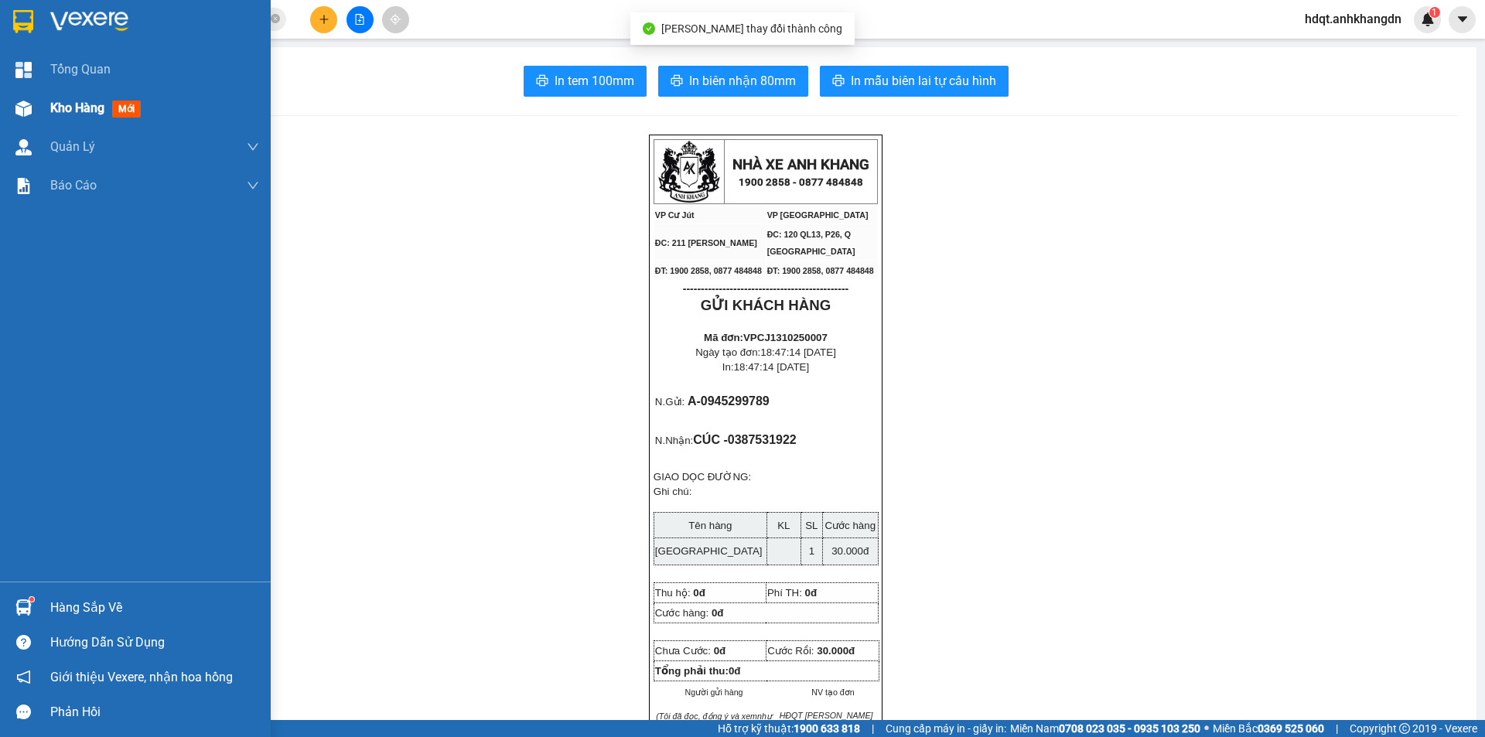
click at [31, 105] on img at bounding box center [23, 109] width 16 height 16
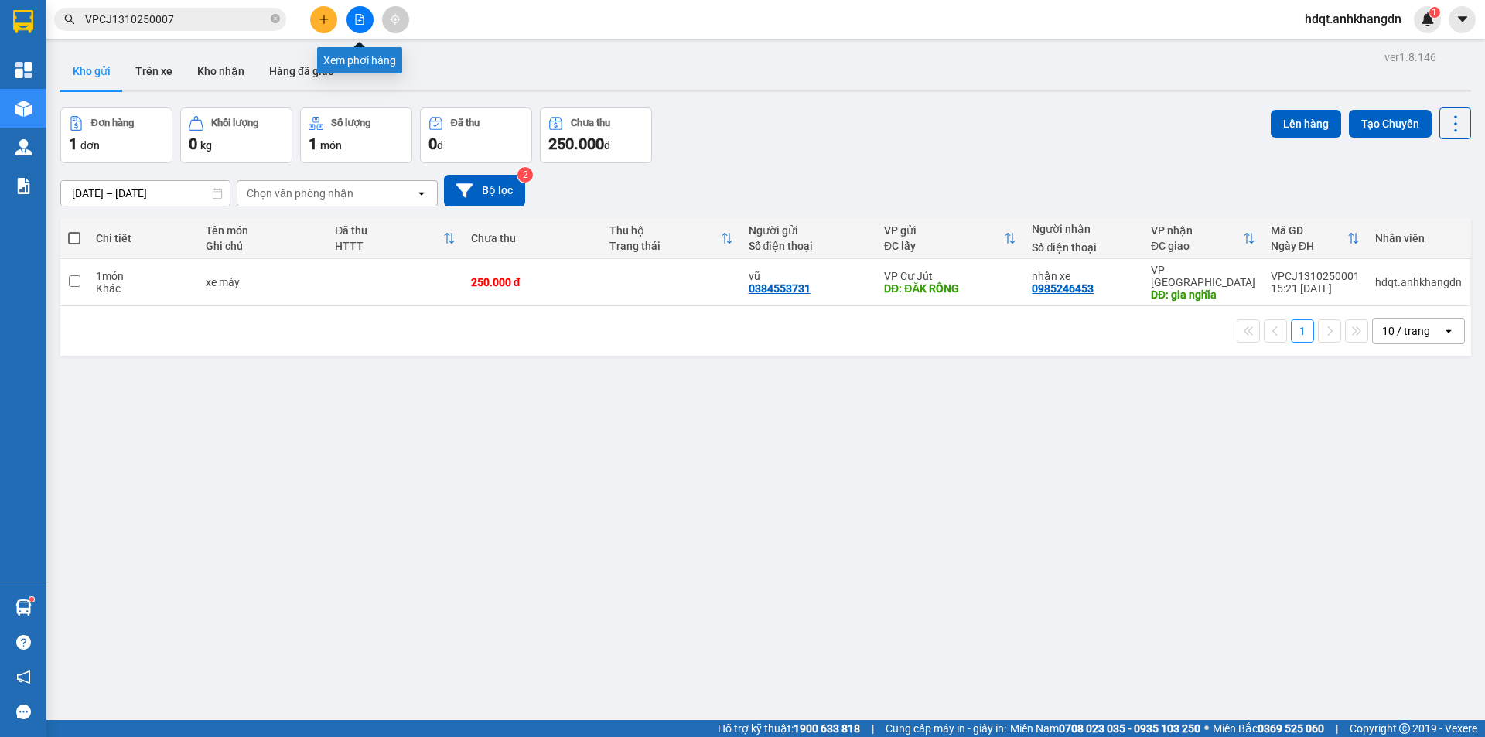
click at [369, 16] on button at bounding box center [359, 19] width 27 height 27
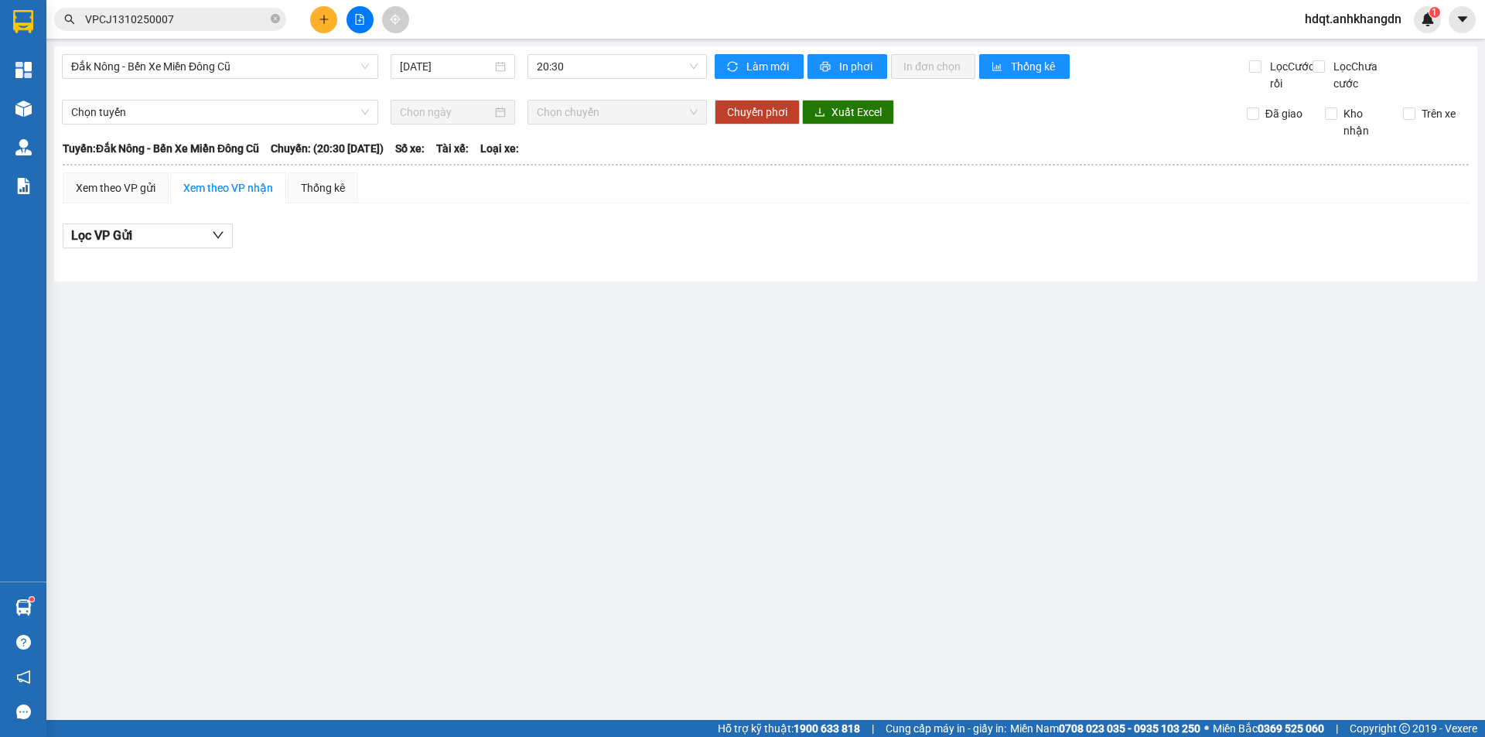
click at [1011, 156] on th "Tuyến: [GEOGRAPHIC_DATA] - [GEOGRAPHIC_DATA]: (20:30 [DATE]) Số xe: Tài xế: Loạ…" at bounding box center [765, 148] width 1407 height 19
click at [875, 71] on button "In phơi" at bounding box center [847, 66] width 80 height 25
drag, startPoint x: 650, startPoint y: 65, endPoint x: 633, endPoint y: 81, distance: 23.5
click at [647, 65] on span "20:30" at bounding box center [617, 66] width 161 height 23
click at [607, 148] on div "21:30 - 74F-005.74" at bounding box center [597, 146] width 121 height 17
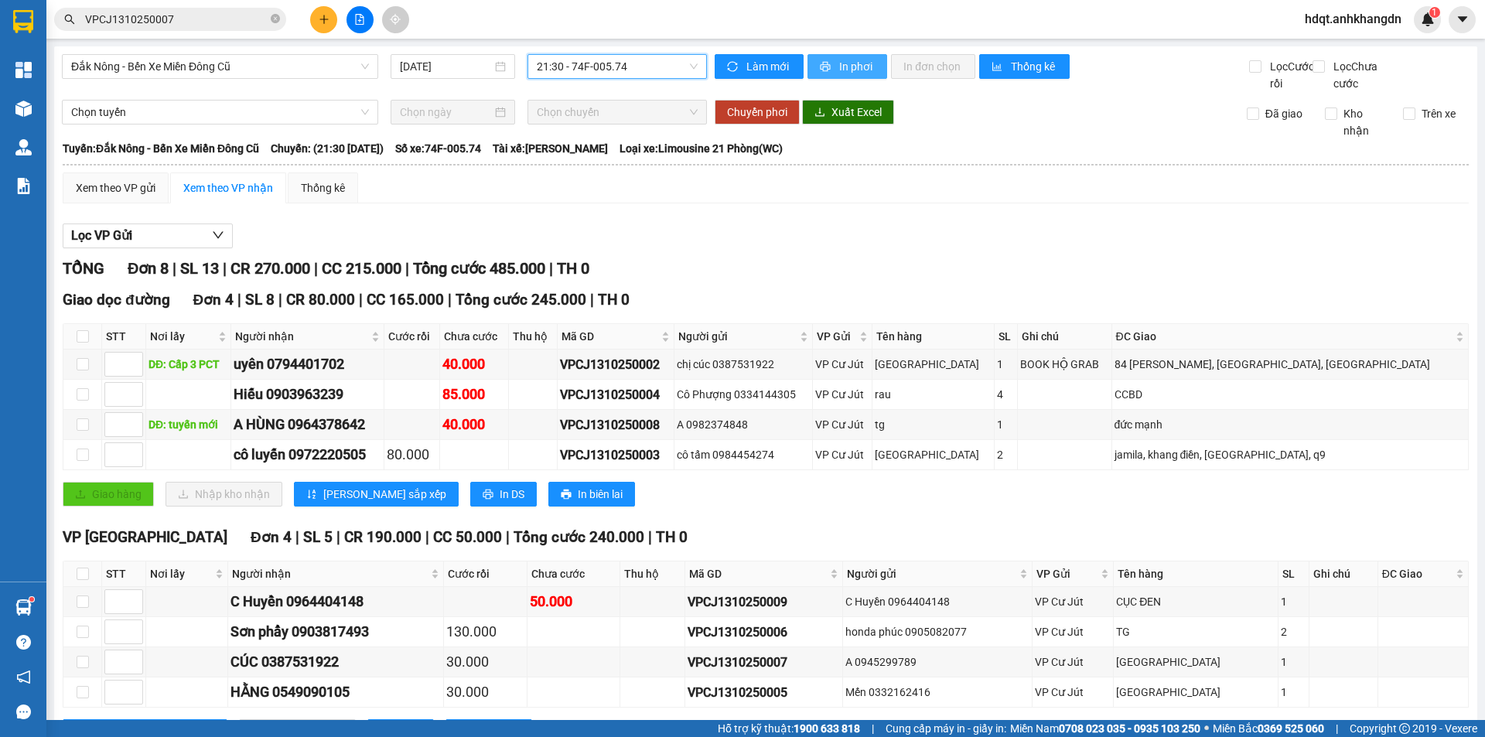
click at [864, 70] on span "In phơi" at bounding box center [857, 66] width 36 height 17
click at [937, 281] on div "TỔNG Đơn 8 | SL 13 | CR 270.000 | CC 215.000 | Tổng cước 485.000 | TH 0" at bounding box center [766, 269] width 1406 height 24
click at [839, 70] on span "In phơi" at bounding box center [857, 66] width 36 height 17
